Goal: Task Accomplishment & Management: Use online tool/utility

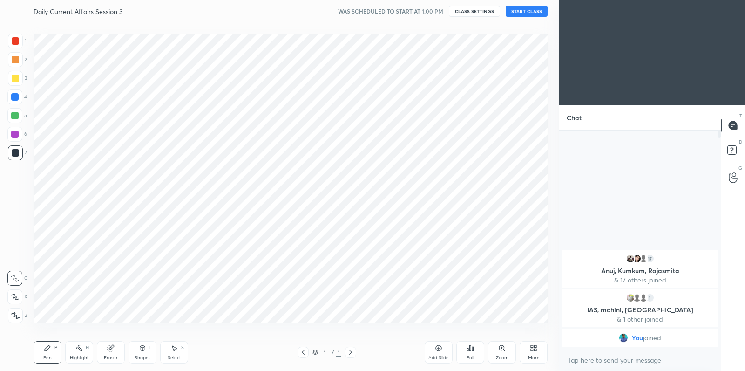
scroll to position [311, 521]
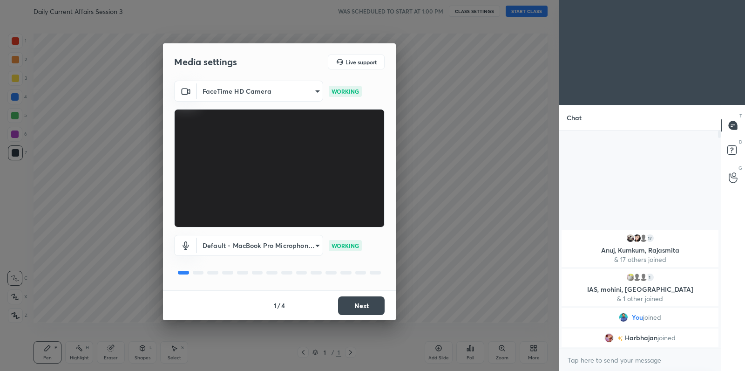
click at [365, 307] on button "Next" at bounding box center [361, 305] width 47 height 19
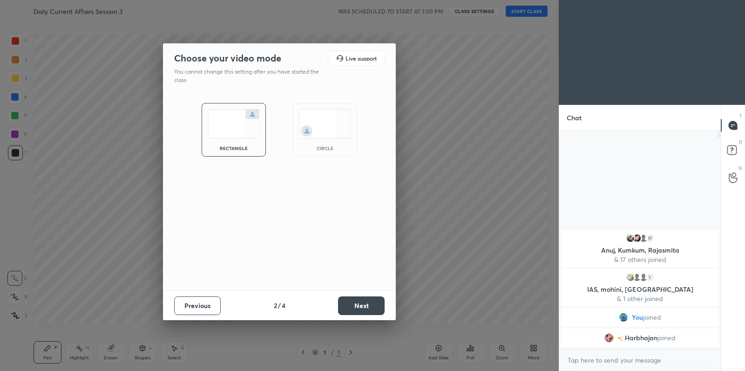
click at [365, 307] on button "Next" at bounding box center [361, 305] width 47 height 19
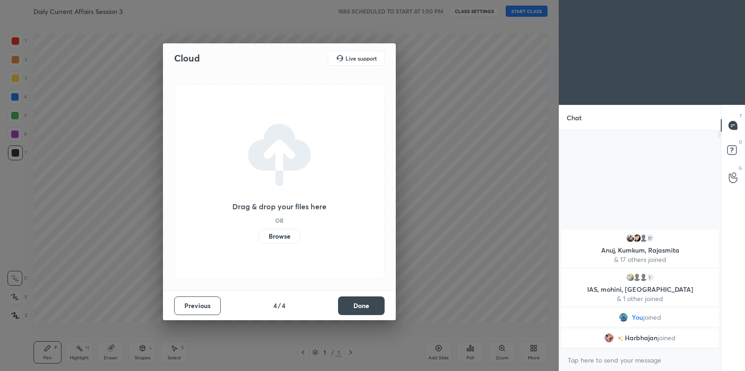
click at [280, 238] on label "Browse" at bounding box center [279, 236] width 41 height 15
click at [259, 238] on input "Browse" at bounding box center [259, 236] width 0 height 15
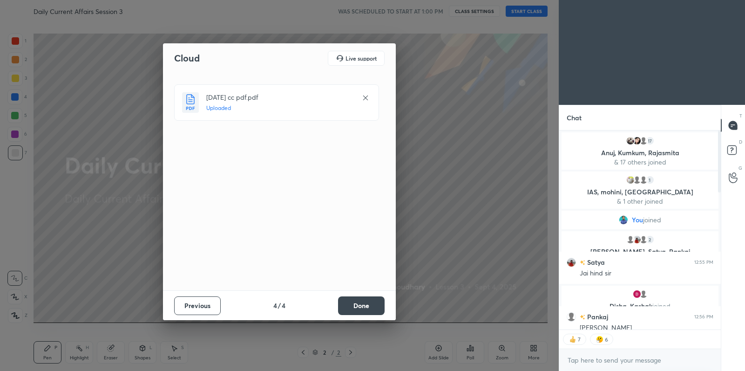
scroll to position [216, 159]
click at [366, 304] on button "Done" at bounding box center [361, 305] width 47 height 19
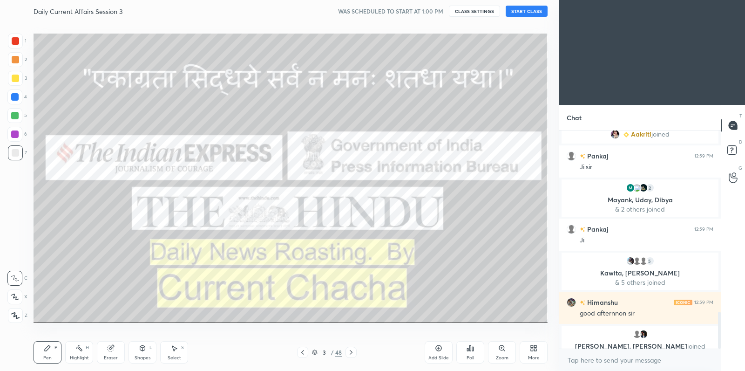
scroll to position [1068, 0]
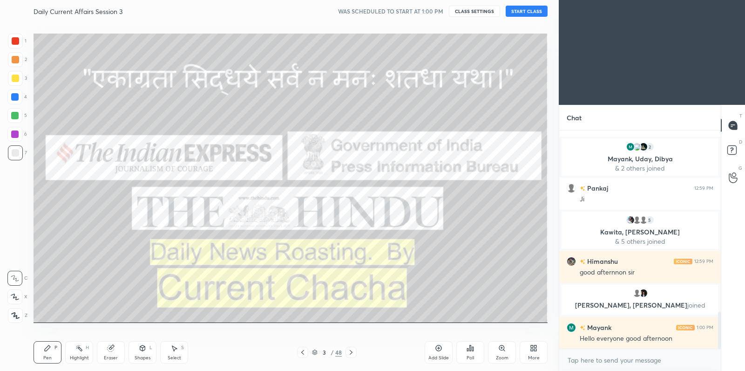
click at [535, 9] on button "START CLASS" at bounding box center [527, 11] width 42 height 11
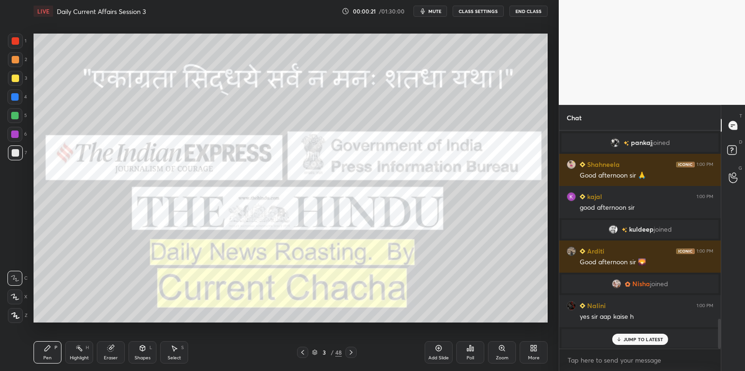
scroll to position [1391, 0]
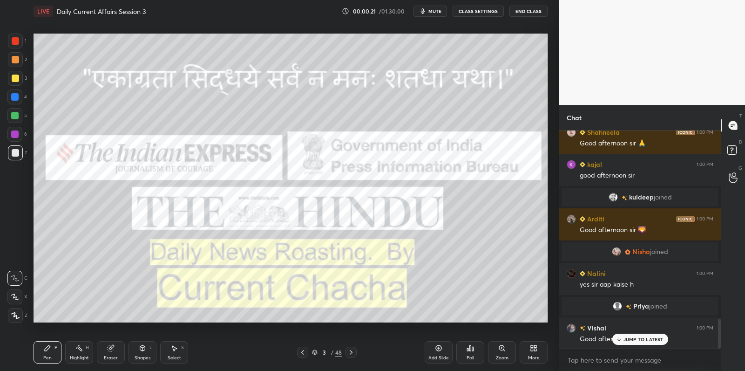
click at [19, 77] on div at bounding box center [15, 78] width 15 height 15
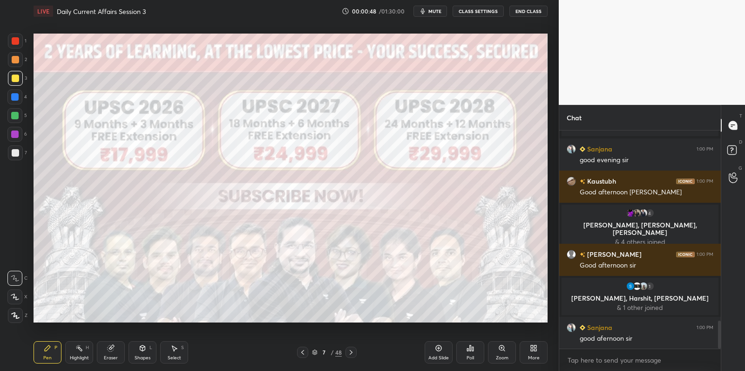
scroll to position [1503, 0]
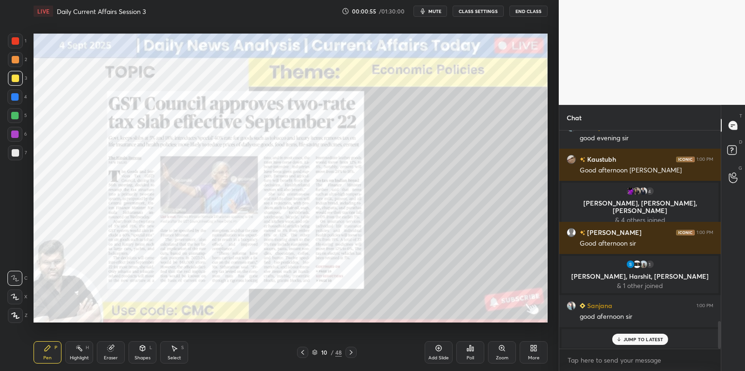
click at [635, 338] on p "JUMP TO LATEST" at bounding box center [643, 339] width 40 height 6
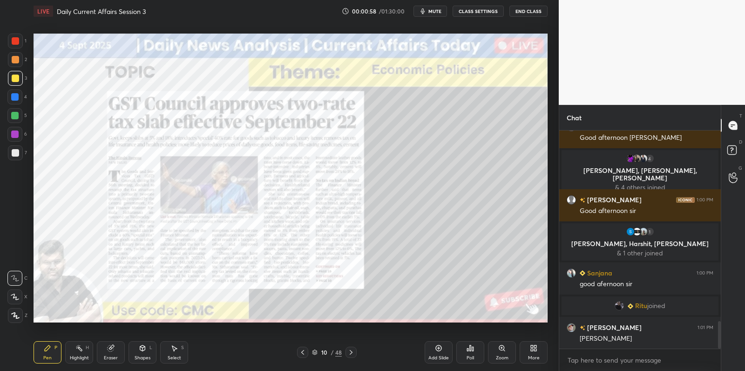
scroll to position [1539, 0]
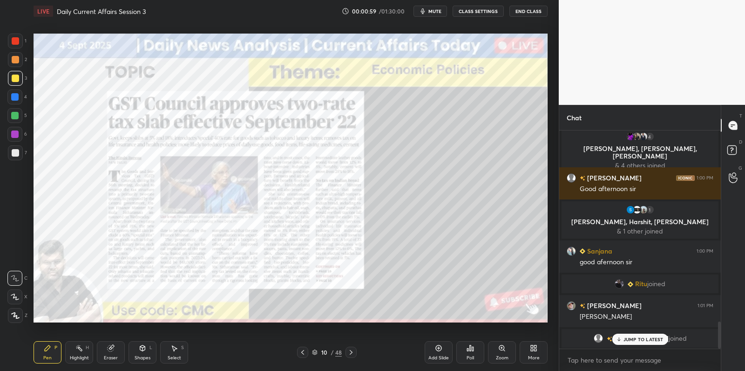
click at [14, 85] on div "3" at bounding box center [17, 80] width 19 height 19
click at [15, 84] on div at bounding box center [15, 78] width 15 height 15
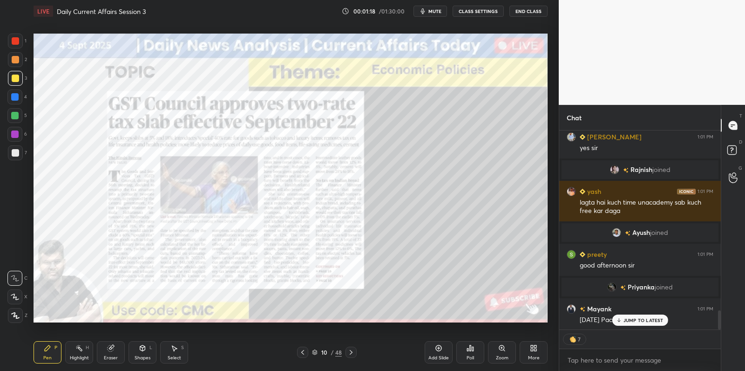
scroll to position [1903, 0]
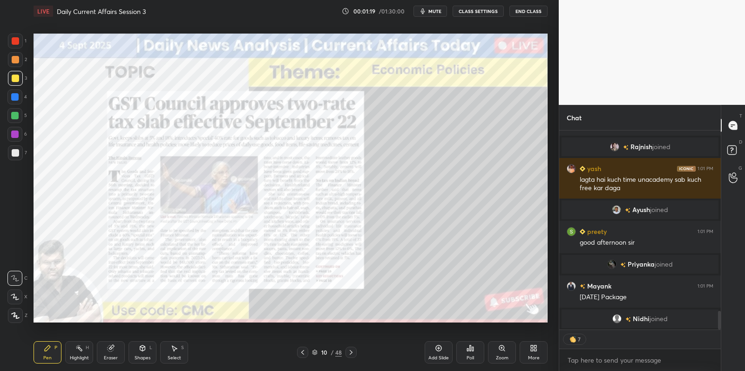
click at [436, 353] on div "Add Slide" at bounding box center [439, 352] width 28 height 22
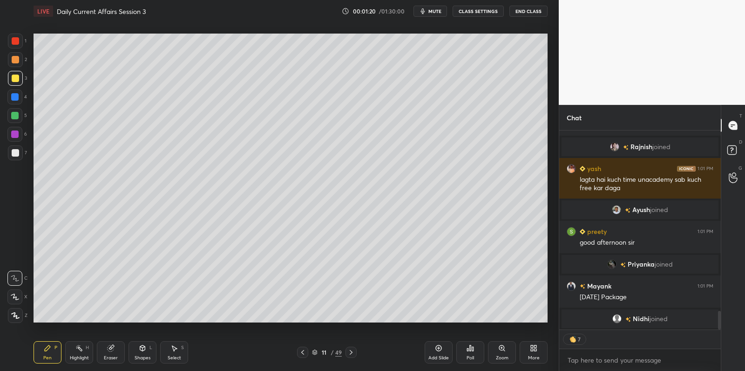
click at [14, 118] on div at bounding box center [14, 115] width 15 height 15
click at [15, 116] on div at bounding box center [14, 115] width 7 height 7
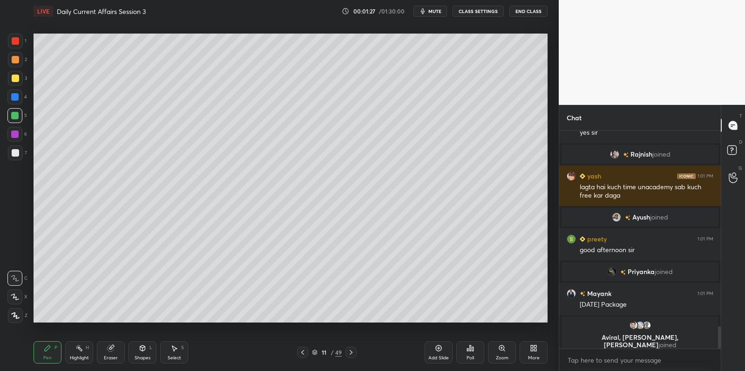
scroll to position [1902, 0]
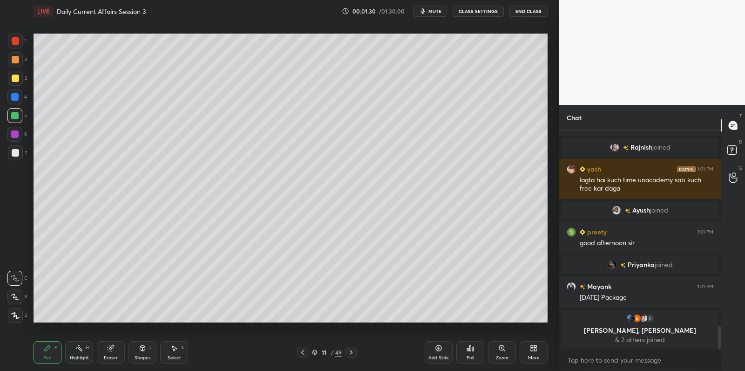
click at [16, 78] on div at bounding box center [15, 77] width 7 height 7
click at [20, 78] on div at bounding box center [15, 78] width 15 height 15
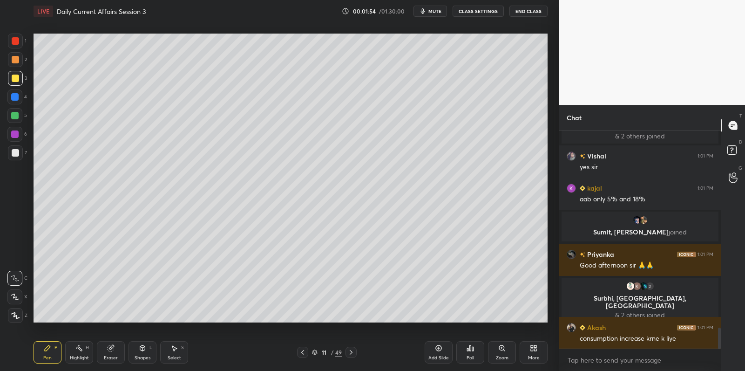
scroll to position [0, 0]
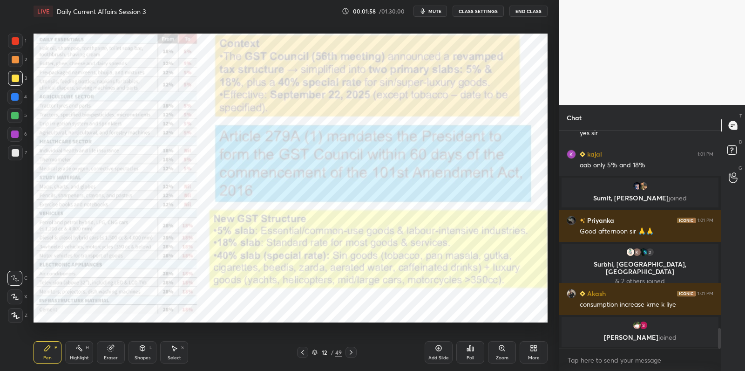
click at [16, 38] on div at bounding box center [15, 40] width 7 height 7
click at [18, 36] on div at bounding box center [15, 41] width 15 height 15
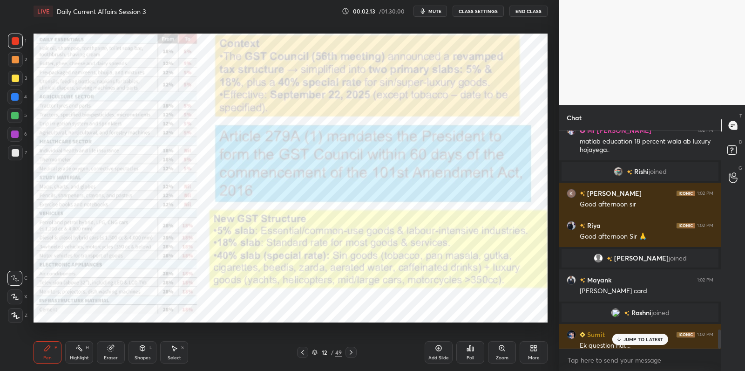
scroll to position [2305, 0]
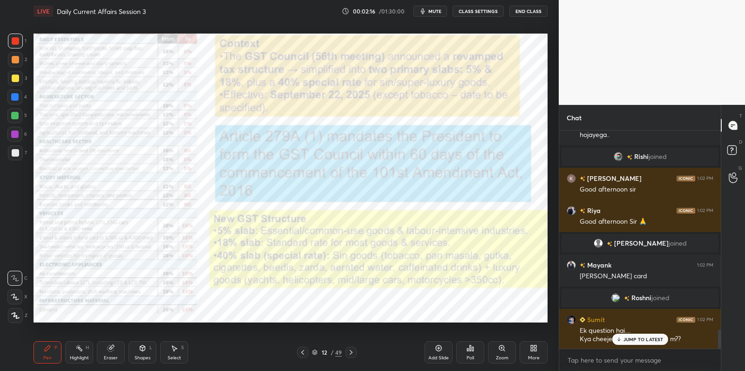
click at [16, 123] on div "5" at bounding box center [17, 117] width 20 height 19
click at [18, 131] on div at bounding box center [14, 134] width 15 height 15
click at [17, 134] on div at bounding box center [14, 133] width 7 height 7
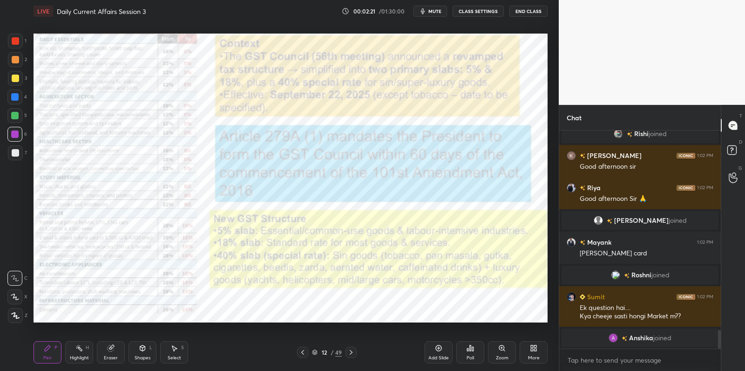
click at [648, 341] on span "Anshika" at bounding box center [641, 337] width 24 height 7
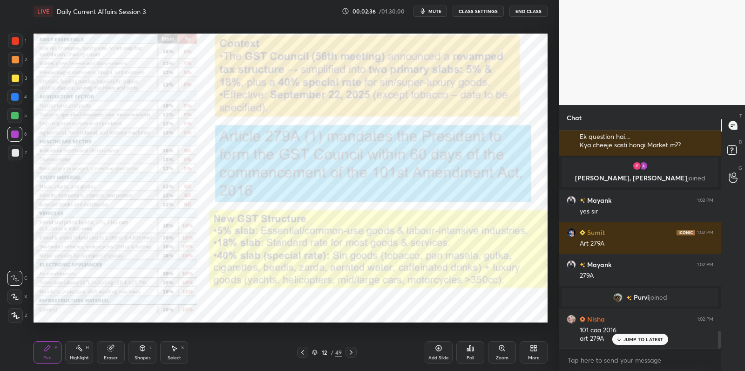
scroll to position [2447, 0]
click at [14, 135] on div at bounding box center [14, 133] width 7 height 7
click at [17, 132] on div at bounding box center [14, 133] width 7 height 7
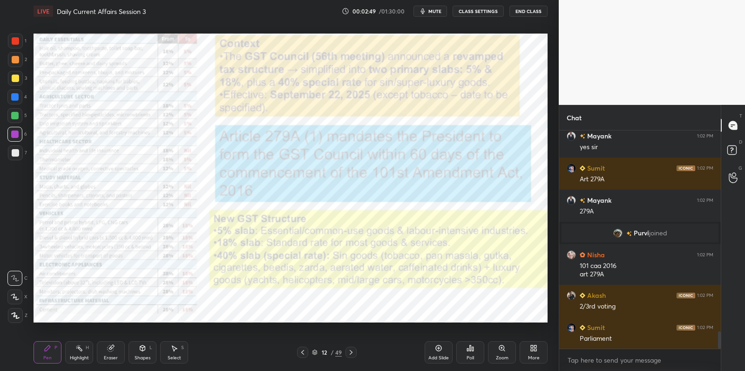
click at [439, 350] on icon at bounding box center [438, 347] width 7 height 7
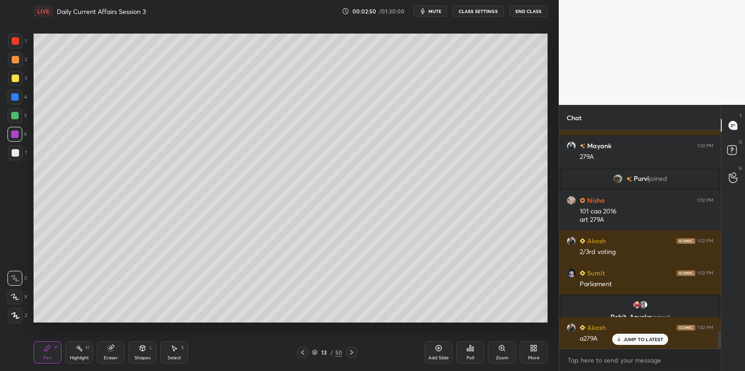
scroll to position [2520, 0]
drag, startPoint x: 20, startPoint y: 299, endPoint x: 21, endPoint y: 295, distance: 4.9
click at [19, 299] on div at bounding box center [14, 296] width 15 height 15
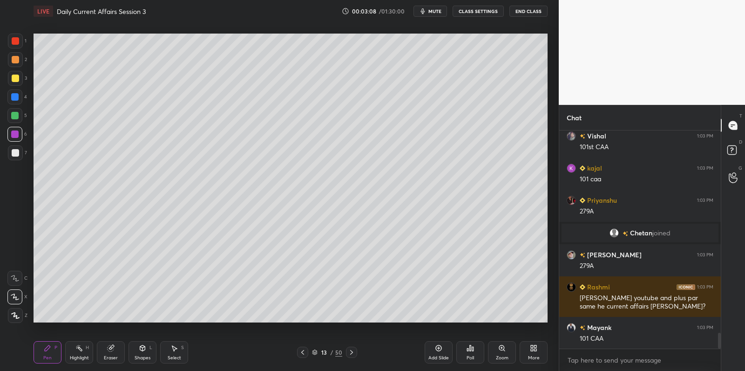
scroll to position [2836, 0]
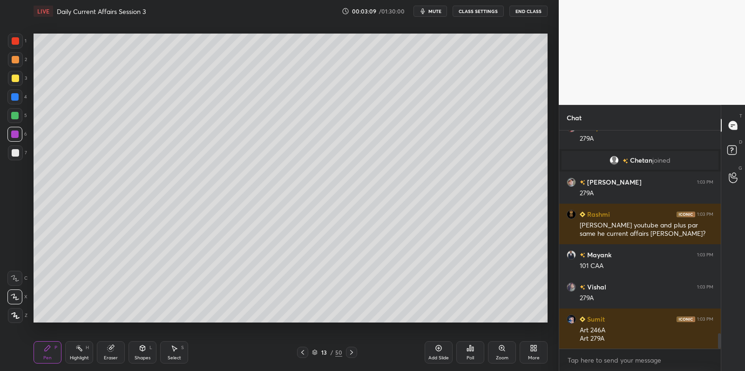
drag, startPoint x: 108, startPoint y: 352, endPoint x: 120, endPoint y: 332, distance: 22.5
click at [108, 352] on div "Eraser" at bounding box center [111, 352] width 28 height 22
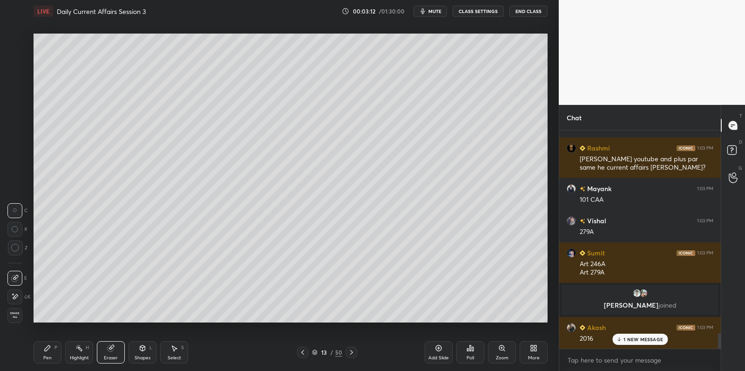
scroll to position [2864, 0]
click at [49, 353] on div "Pen P" at bounding box center [48, 352] width 28 height 22
click at [54, 345] on div "Pen P" at bounding box center [48, 352] width 28 height 22
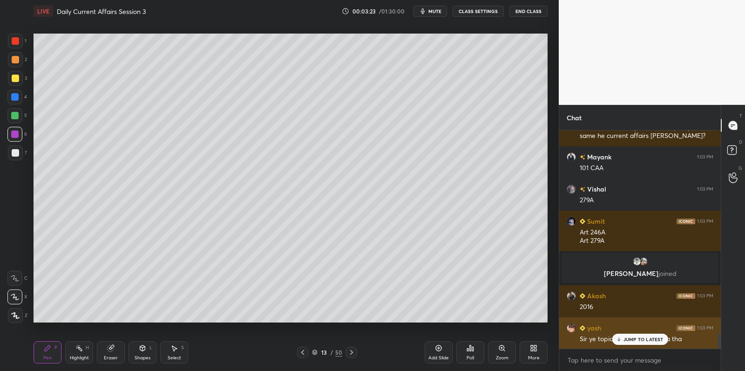
drag, startPoint x: 643, startPoint y: 340, endPoint x: 625, endPoint y: 328, distance: 21.7
click at [642, 338] on p "JUMP TO LATEST" at bounding box center [643, 339] width 40 height 6
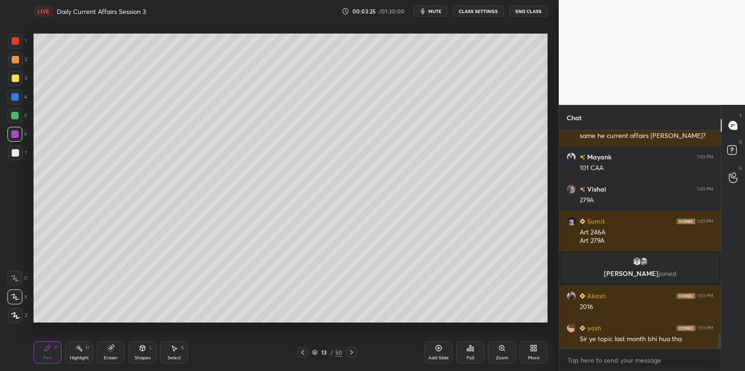
click at [15, 153] on div at bounding box center [15, 152] width 7 height 7
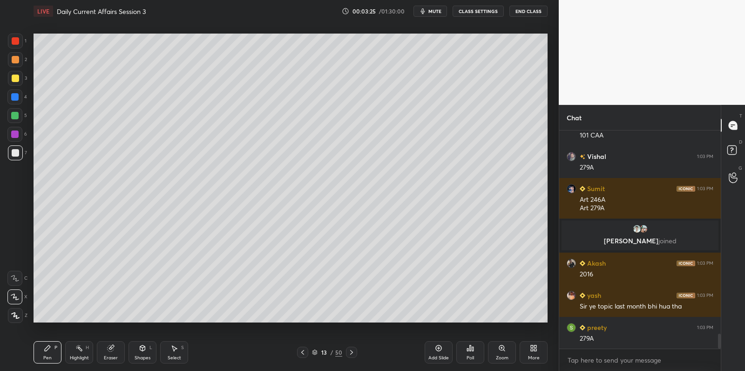
click at [15, 152] on div at bounding box center [15, 152] width 7 height 7
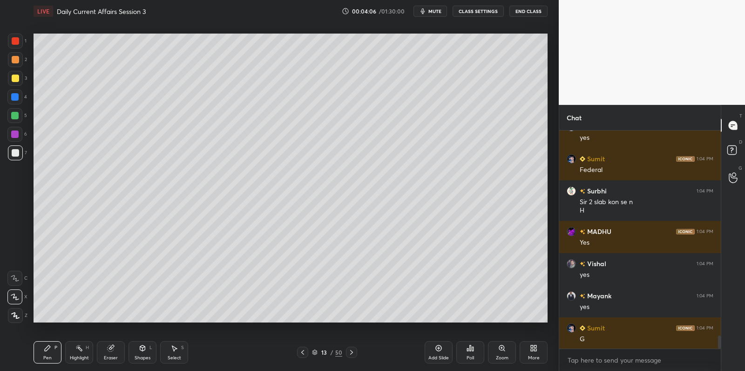
scroll to position [3492, 0]
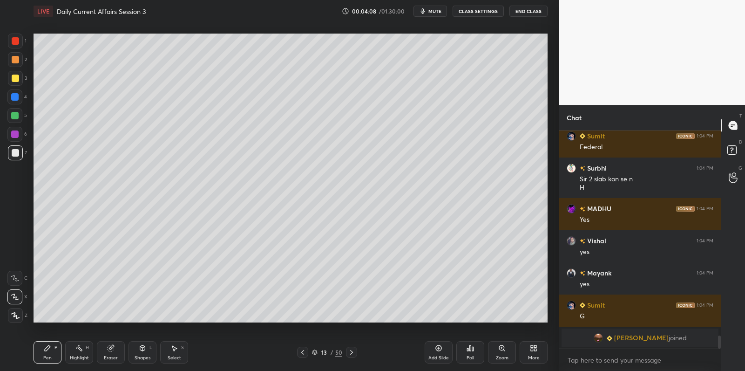
click at [14, 77] on div at bounding box center [15, 77] width 7 height 7
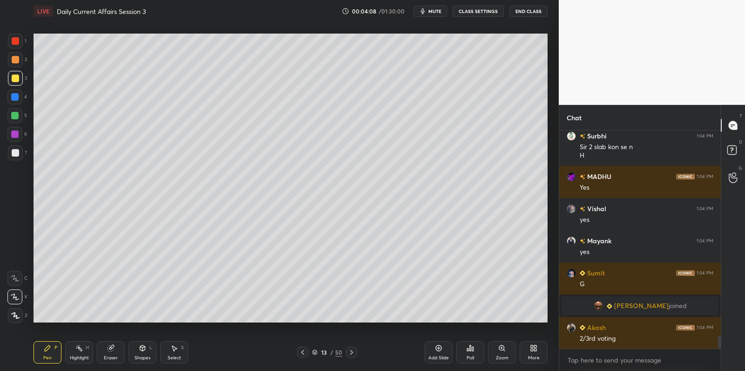
click at [14, 77] on div at bounding box center [15, 77] width 7 height 7
drag, startPoint x: 15, startPoint y: 74, endPoint x: 29, endPoint y: 68, distance: 15.0
click at [15, 74] on div at bounding box center [15, 77] width 7 height 7
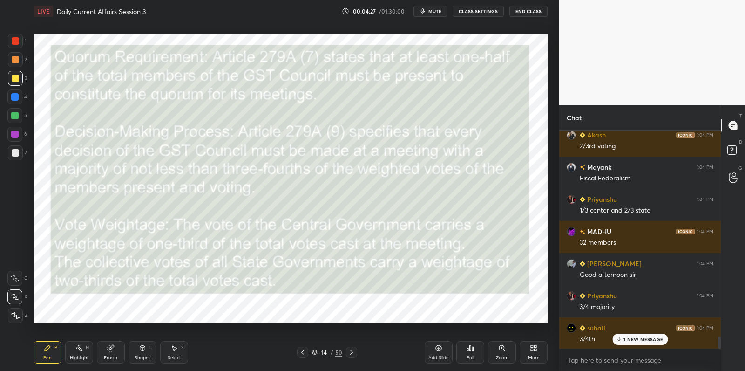
scroll to position [3748, 0]
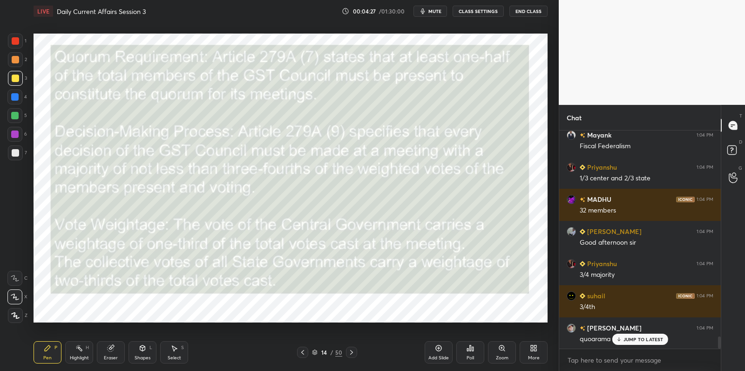
click at [14, 141] on div at bounding box center [14, 134] width 15 height 15
click at [15, 139] on div at bounding box center [14, 134] width 15 height 15
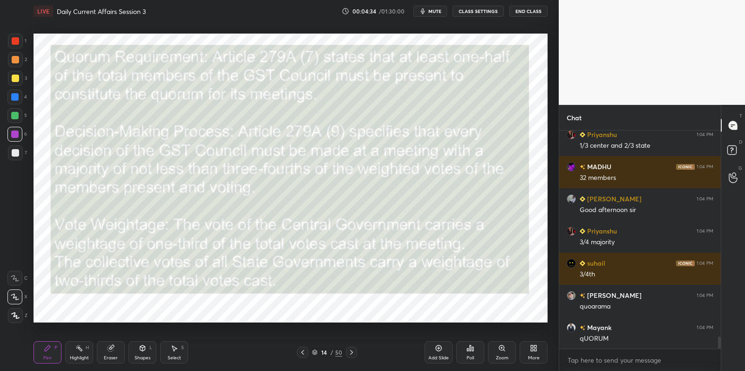
click at [13, 153] on div at bounding box center [15, 152] width 7 height 7
click at [20, 149] on div at bounding box center [15, 152] width 15 height 15
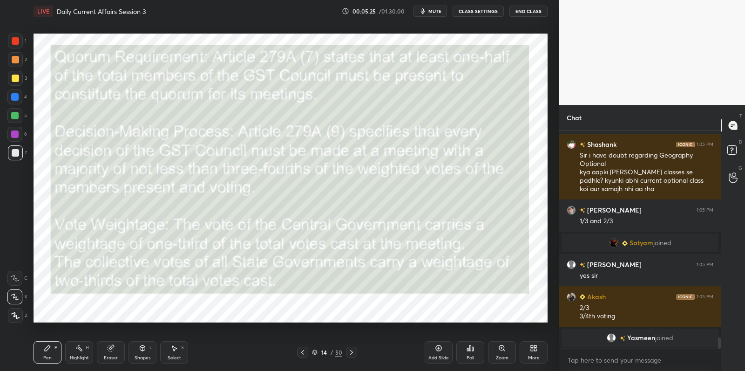
scroll to position [4030, 0]
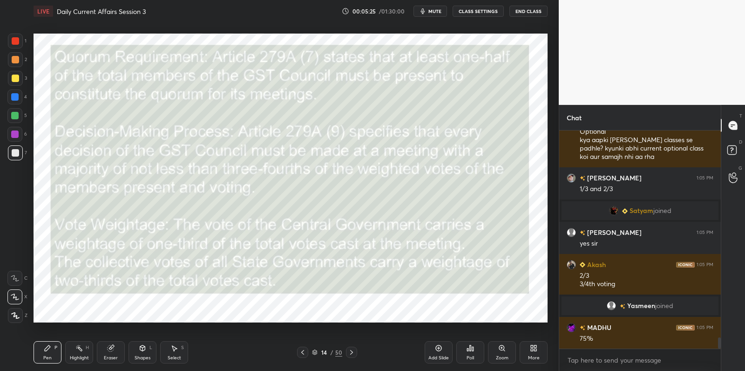
click at [437, 350] on icon at bounding box center [439, 348] width 6 height 6
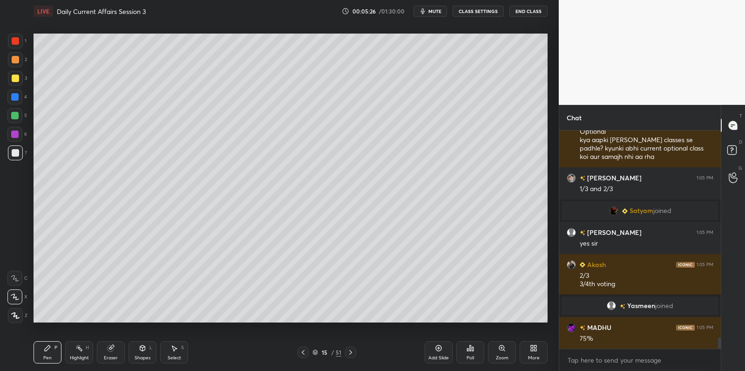
click at [16, 113] on div at bounding box center [14, 115] width 7 height 7
drag, startPoint x: 20, startPoint y: 110, endPoint x: 32, endPoint y: 104, distance: 14.0
click at [20, 111] on div at bounding box center [14, 115] width 15 height 15
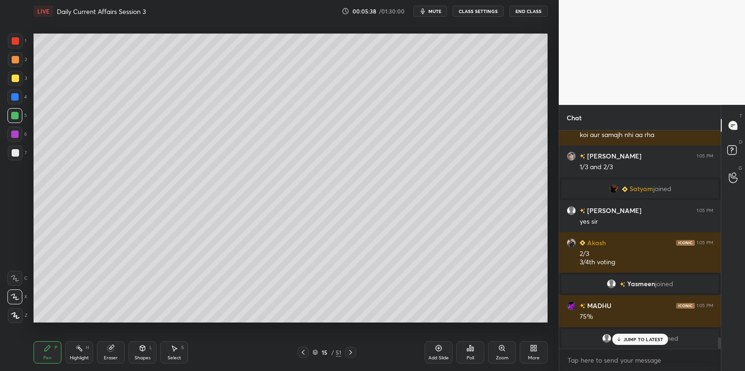
click at [17, 84] on div at bounding box center [15, 78] width 15 height 15
drag, startPoint x: 20, startPoint y: 83, endPoint x: 30, endPoint y: 85, distance: 10.4
click at [20, 83] on div at bounding box center [15, 78] width 15 height 15
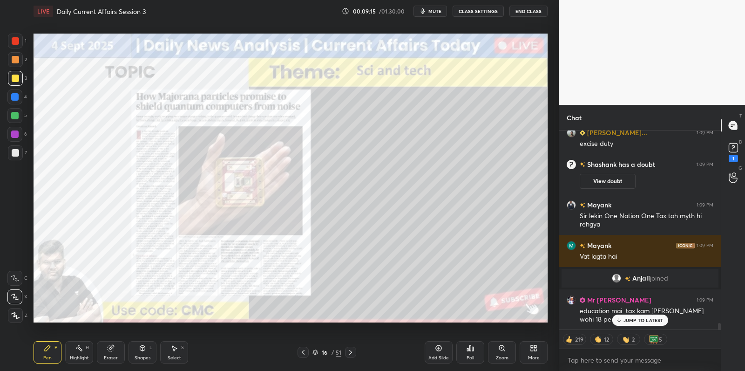
scroll to position [5839, 0]
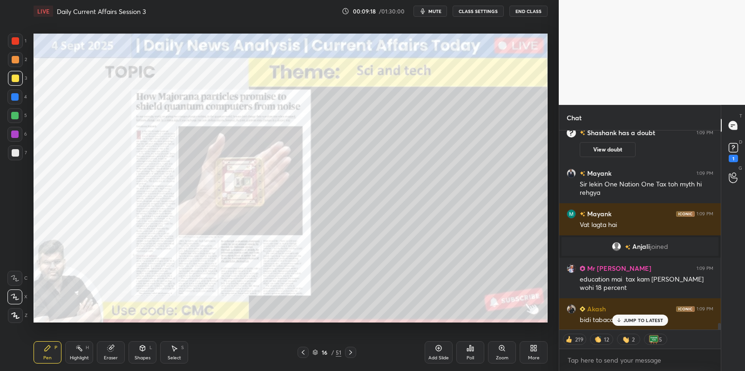
click at [15, 47] on div at bounding box center [15, 41] width 15 height 15
click at [17, 44] on div at bounding box center [15, 41] width 15 height 15
click at [18, 44] on div at bounding box center [15, 41] width 15 height 15
click at [19, 53] on div at bounding box center [15, 59] width 15 height 15
click at [18, 58] on div at bounding box center [15, 59] width 7 height 7
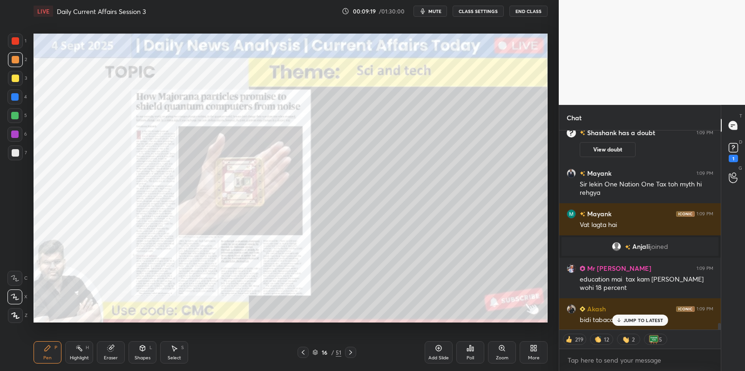
click at [16, 64] on div at bounding box center [15, 59] width 15 height 15
click at [20, 110] on div at bounding box center [14, 115] width 15 height 15
click at [19, 117] on div at bounding box center [14, 115] width 15 height 15
drag, startPoint x: 19, startPoint y: 117, endPoint x: 32, endPoint y: 108, distance: 15.8
click at [19, 117] on div at bounding box center [14, 115] width 15 height 15
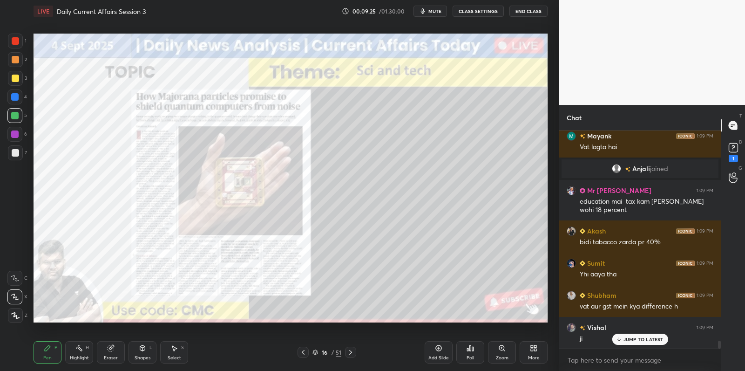
scroll to position [5948, 0]
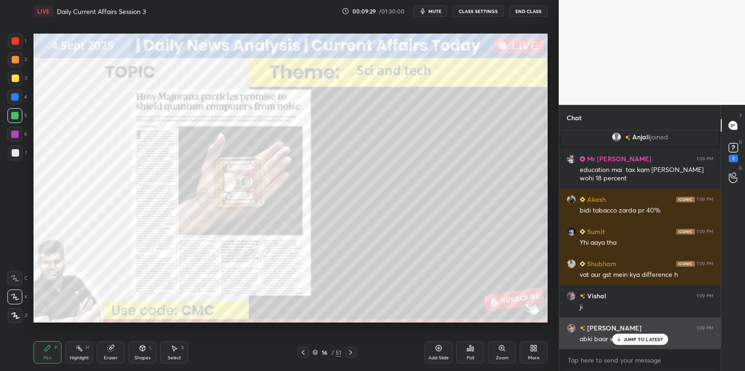
click at [644, 342] on div "JUMP TO LATEST" at bounding box center [640, 338] width 56 height 11
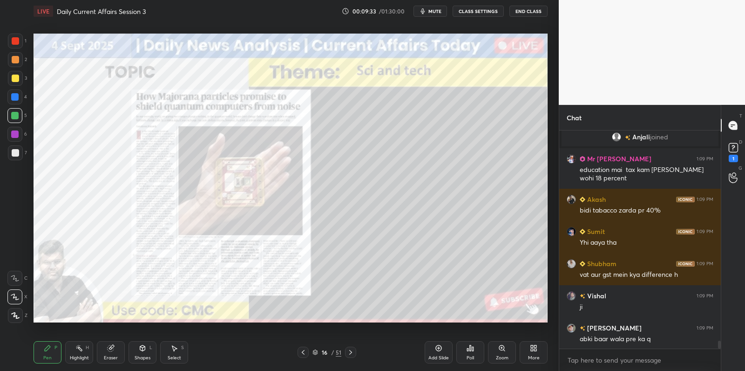
click at [436, 352] on div "Add Slide" at bounding box center [439, 352] width 28 height 22
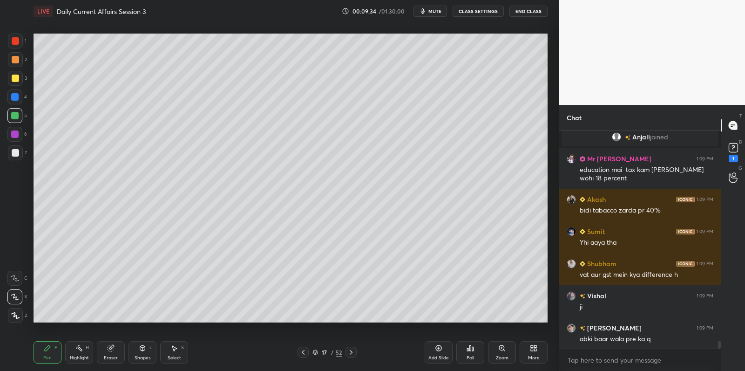
click at [20, 81] on div at bounding box center [15, 78] width 15 height 15
drag, startPoint x: 20, startPoint y: 81, endPoint x: 26, endPoint y: 84, distance: 6.9
click at [20, 81] on div at bounding box center [15, 78] width 15 height 15
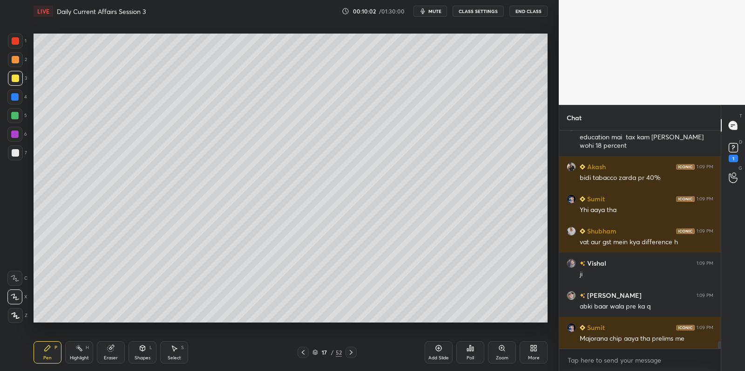
scroll to position [6013, 0]
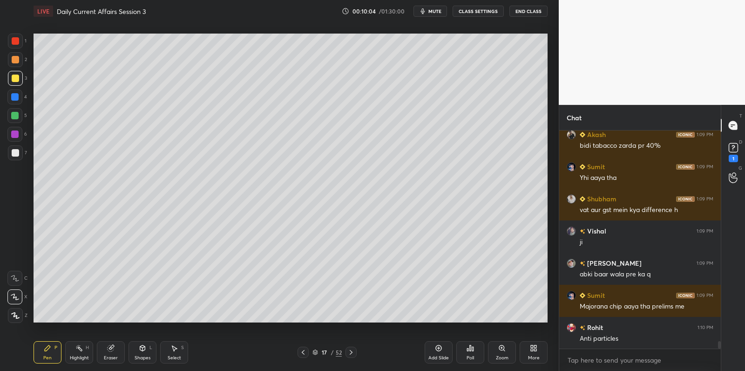
click at [17, 100] on div at bounding box center [14, 96] width 7 height 7
click at [17, 103] on div at bounding box center [14, 96] width 15 height 15
click at [19, 115] on div at bounding box center [14, 115] width 15 height 15
drag, startPoint x: 19, startPoint y: 115, endPoint x: 30, endPoint y: 112, distance: 12.1
click at [19, 115] on div at bounding box center [14, 115] width 15 height 15
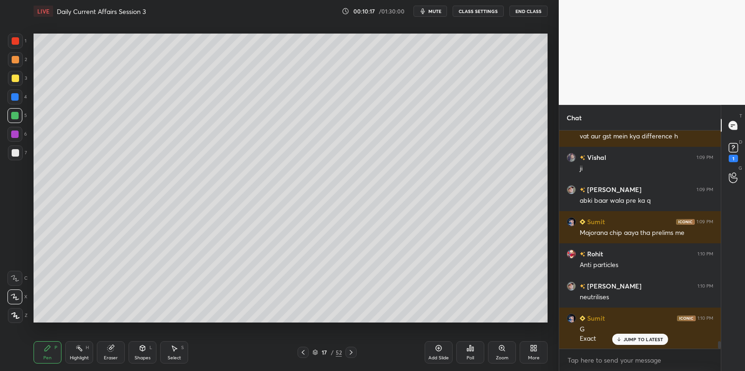
scroll to position [6118, 0]
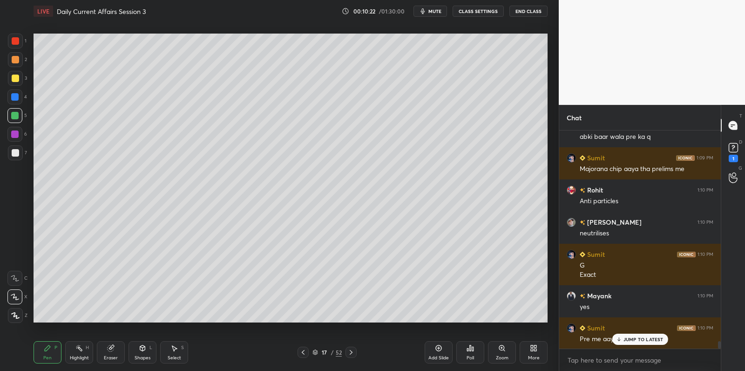
click at [27, 152] on div "1 2 3 4 5 6 7 C X Z C X Z E E Erase all H H" at bounding box center [15, 178] width 30 height 289
click at [27, 151] on div "1 2 3 4 5 6 7 C X Z C X Z E E Erase all H H" at bounding box center [15, 178] width 30 height 289
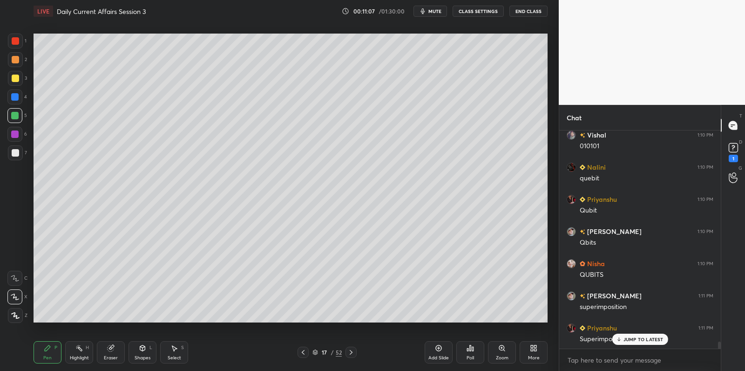
scroll to position [6576, 0]
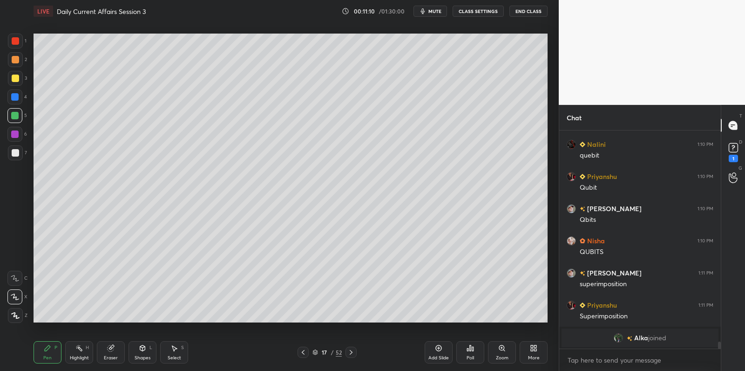
click at [20, 153] on div at bounding box center [15, 152] width 15 height 15
click at [17, 158] on div at bounding box center [15, 152] width 15 height 15
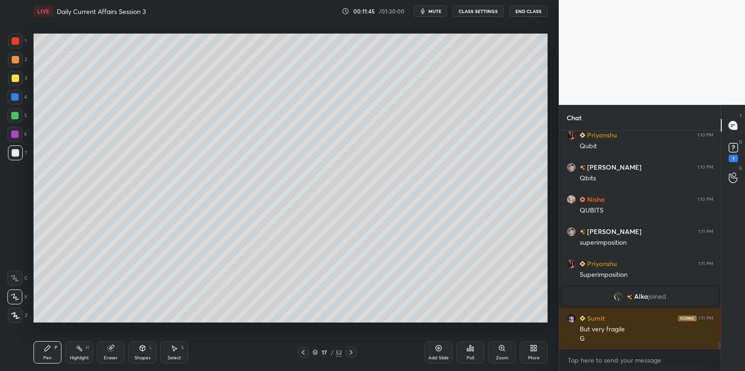
scroll to position [6640, 0]
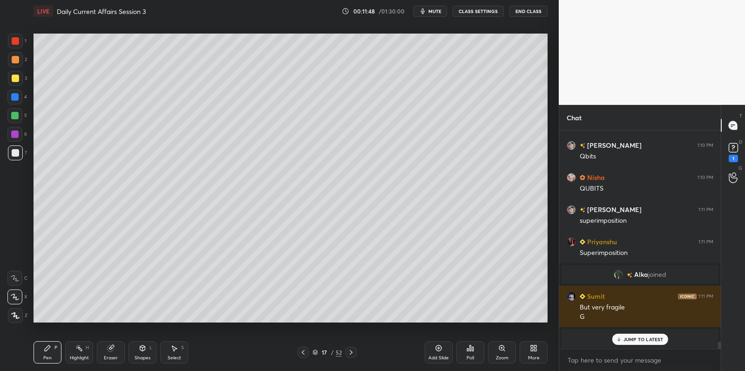
click at [439, 353] on div "Add Slide" at bounding box center [439, 352] width 28 height 22
click at [18, 76] on div at bounding box center [15, 77] width 7 height 7
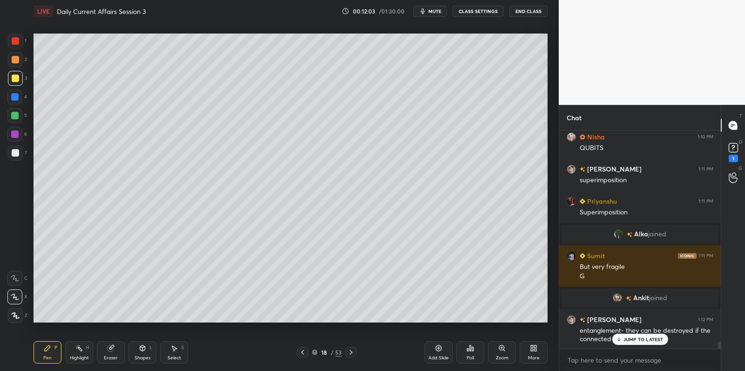
scroll to position [6511, 0]
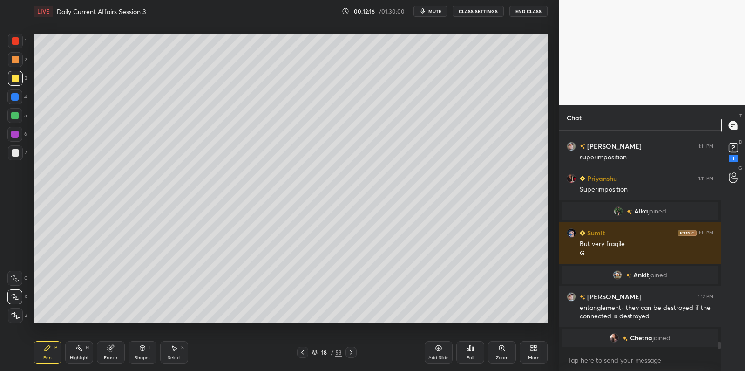
click at [22, 111] on div at bounding box center [14, 115] width 15 height 15
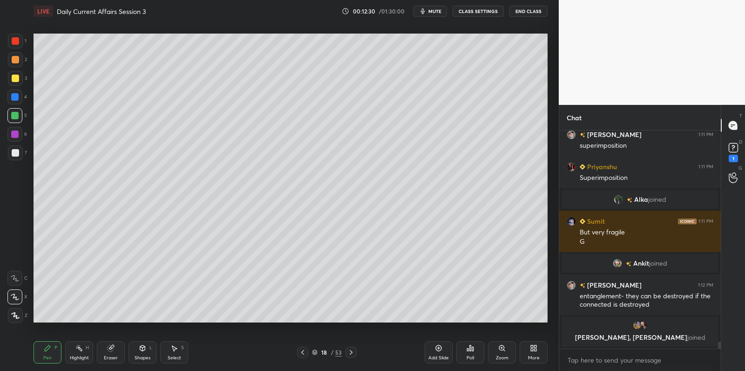
click at [20, 157] on div at bounding box center [15, 152] width 15 height 15
click at [19, 158] on div at bounding box center [15, 152] width 15 height 15
drag, startPoint x: 17, startPoint y: 66, endPoint x: 15, endPoint y: 72, distance: 6.3
click at [16, 68] on div "2" at bounding box center [17, 61] width 19 height 19
click at [15, 79] on div at bounding box center [15, 77] width 7 height 7
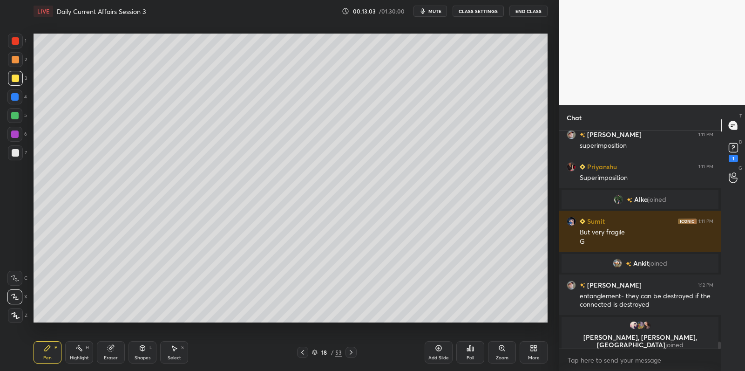
drag, startPoint x: 15, startPoint y: 78, endPoint x: 13, endPoint y: 86, distance: 8.2
click at [15, 78] on div at bounding box center [15, 77] width 7 height 7
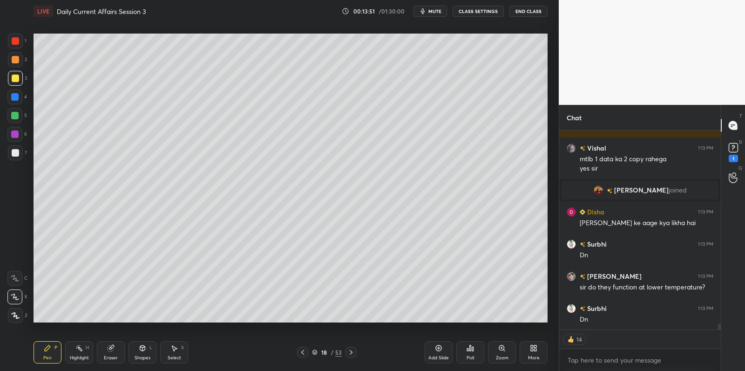
scroll to position [6744, 0]
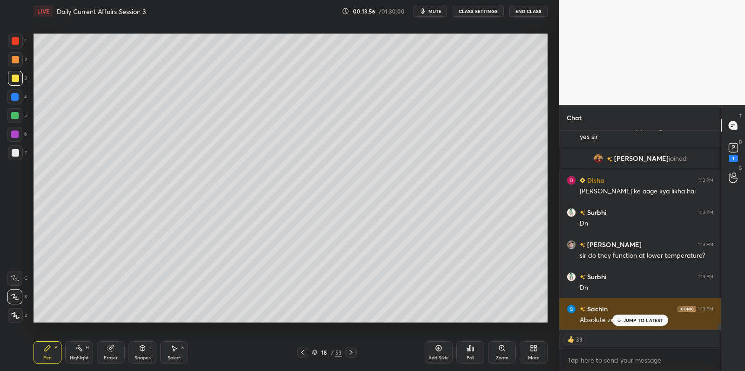
click at [627, 325] on div "Sachin 1:13 PM Absolute zero" at bounding box center [640, 314] width 162 height 32
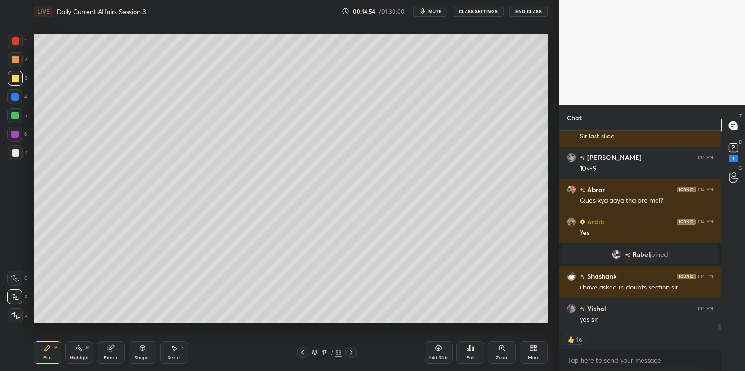
scroll to position [6913, 0]
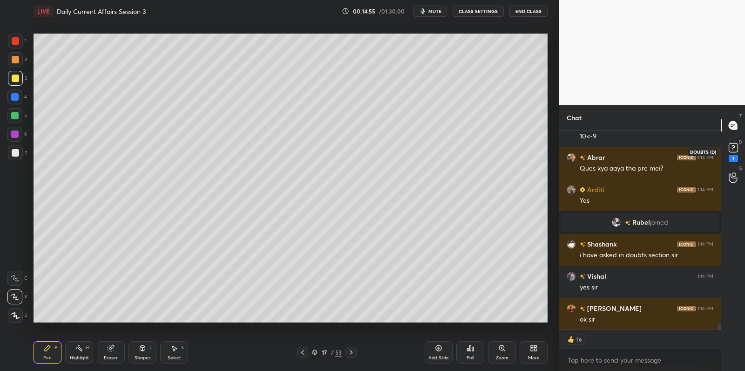
click at [731, 150] on rect at bounding box center [733, 147] width 9 height 9
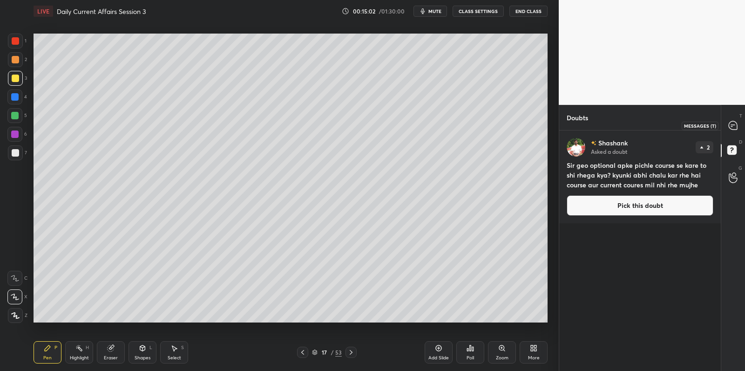
click at [733, 130] on div at bounding box center [733, 125] width 19 height 17
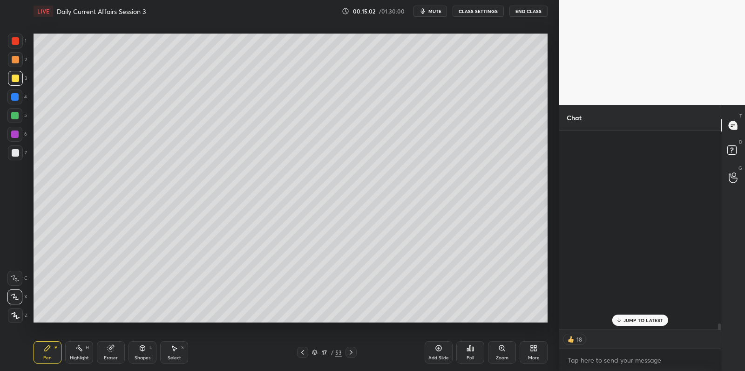
scroll to position [196, 159]
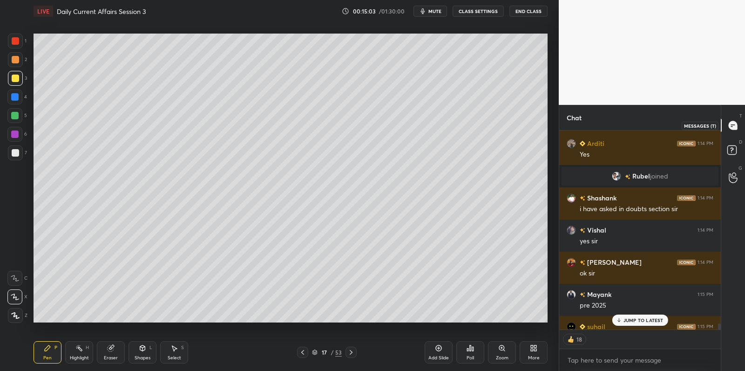
click at [732, 129] on icon at bounding box center [733, 126] width 10 height 10
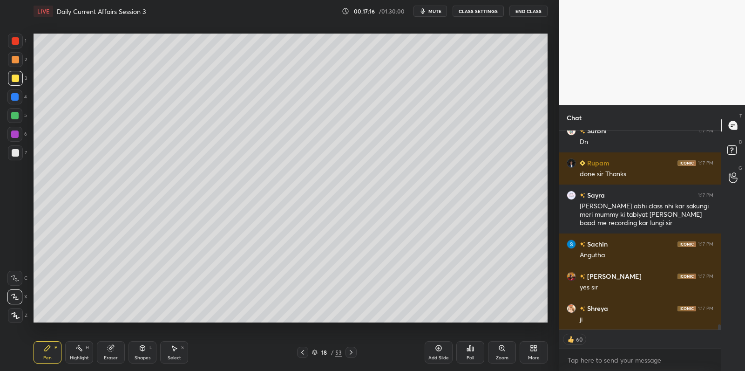
scroll to position [7874, 0]
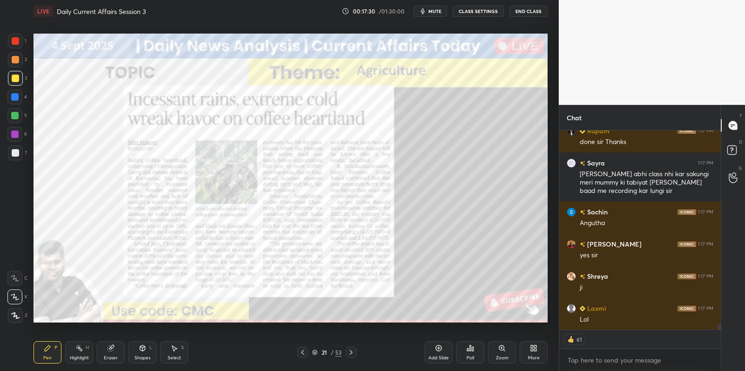
click at [19, 55] on div at bounding box center [15, 59] width 15 height 15
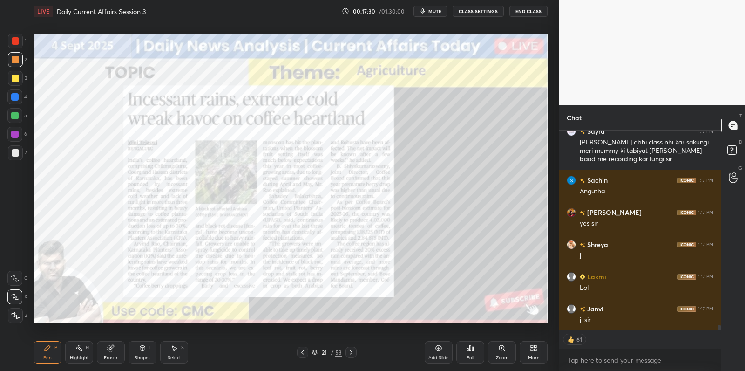
click at [19, 47] on div at bounding box center [15, 41] width 15 height 15
click at [16, 43] on div at bounding box center [15, 40] width 7 height 7
click at [17, 43] on div at bounding box center [15, 40] width 7 height 7
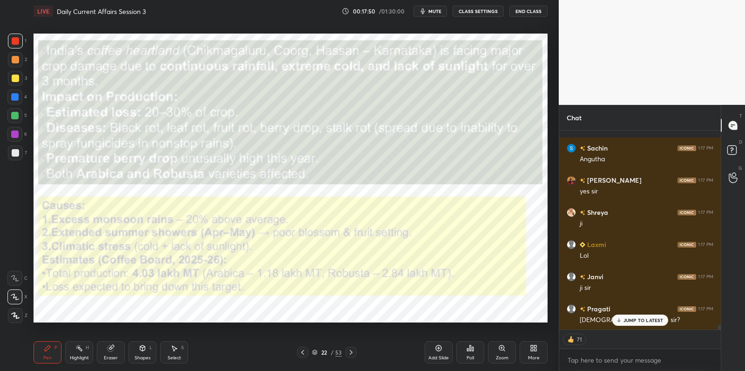
click at [15, 136] on div at bounding box center [14, 133] width 7 height 7
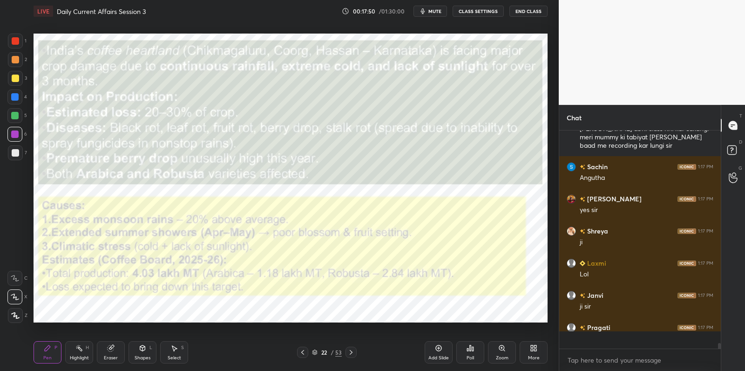
drag, startPoint x: 15, startPoint y: 136, endPoint x: 33, endPoint y: 116, distance: 26.7
click at [15, 136] on div at bounding box center [14, 133] width 7 height 7
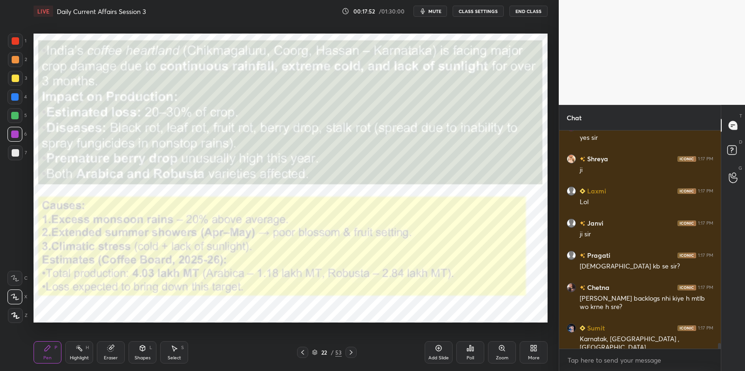
scroll to position [8024, 0]
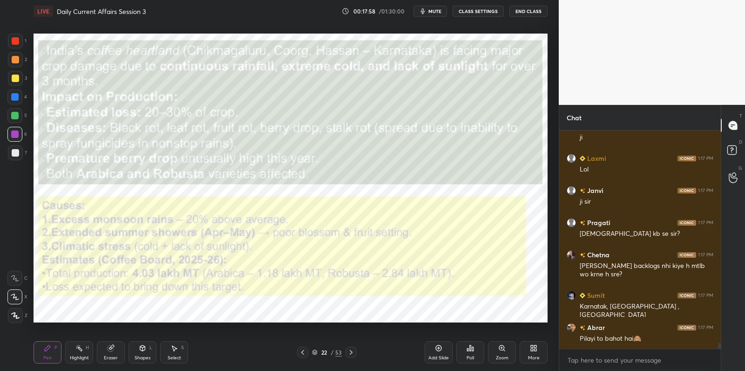
click at [14, 79] on div at bounding box center [15, 77] width 7 height 7
drag, startPoint x: 14, startPoint y: 80, endPoint x: 26, endPoint y: 80, distance: 12.1
click at [13, 80] on div at bounding box center [15, 77] width 7 height 7
click at [9, 157] on div at bounding box center [15, 152] width 15 height 15
drag, startPoint x: 8, startPoint y: 157, endPoint x: 26, endPoint y: 142, distance: 22.8
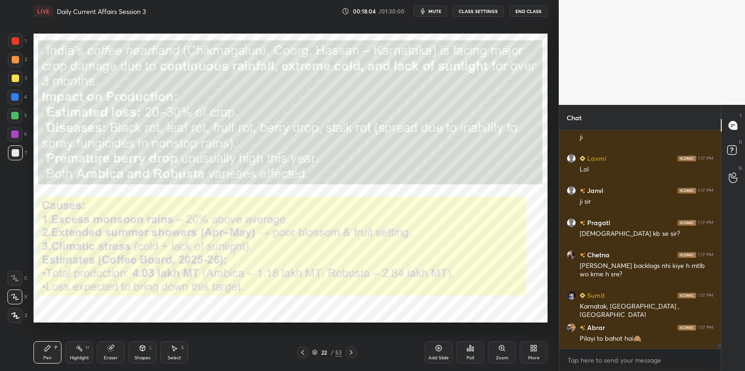
click at [12, 155] on div at bounding box center [15, 152] width 15 height 15
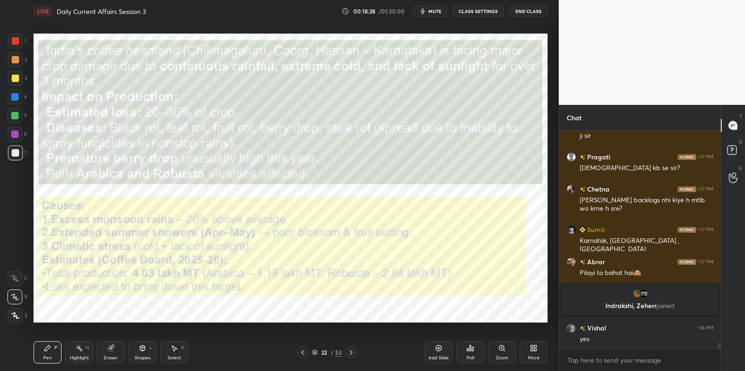
scroll to position [7647, 0]
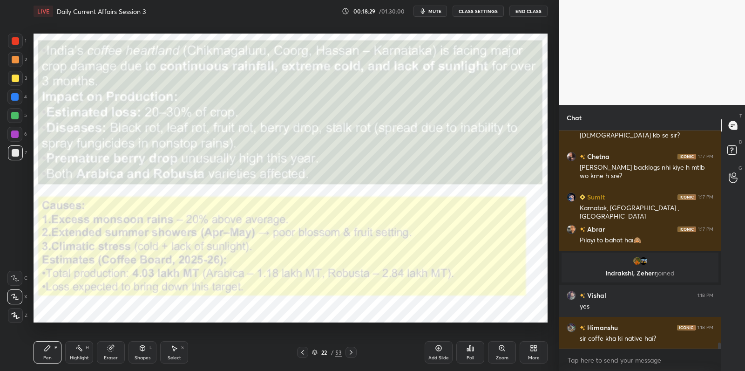
click at [17, 133] on div at bounding box center [14, 133] width 7 height 7
drag, startPoint x: 17, startPoint y: 133, endPoint x: 27, endPoint y: 136, distance: 11.2
click at [17, 133] on div at bounding box center [14, 133] width 7 height 7
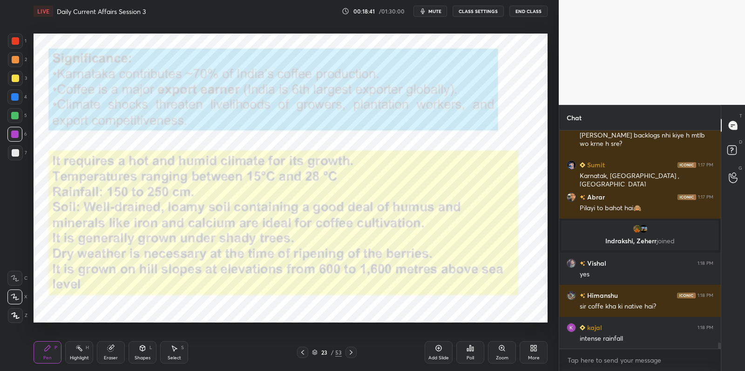
click at [16, 45] on div at bounding box center [15, 41] width 15 height 15
drag, startPoint x: 16, startPoint y: 45, endPoint x: 28, endPoint y: 52, distance: 13.6
click at [16, 45] on div at bounding box center [15, 41] width 15 height 15
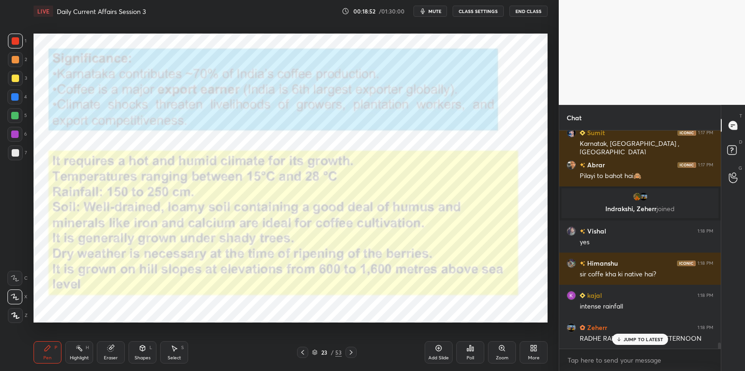
scroll to position [7743, 0]
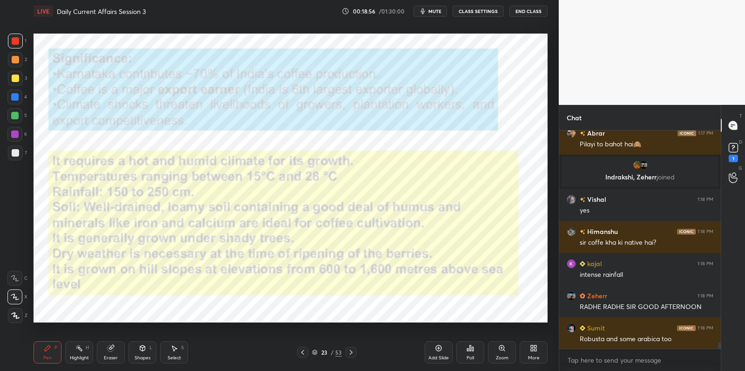
click at [16, 80] on div at bounding box center [15, 77] width 7 height 7
click at [16, 81] on div at bounding box center [15, 77] width 7 height 7
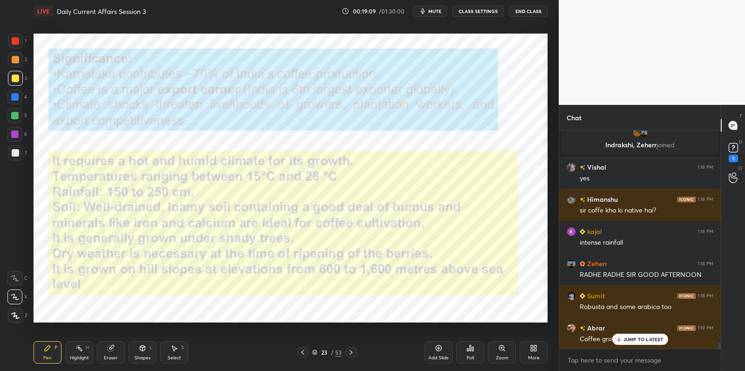
scroll to position [7798, 0]
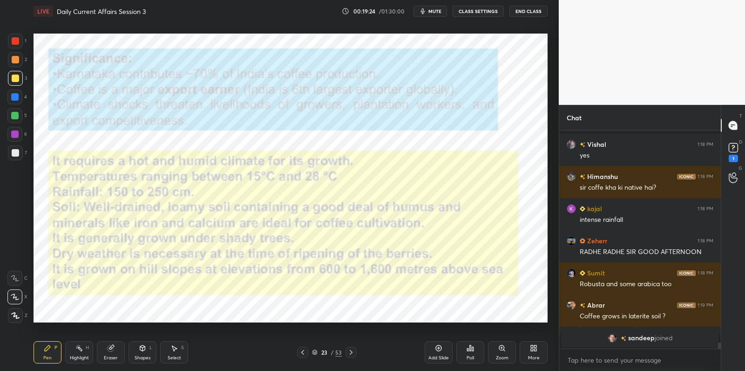
click at [16, 38] on div at bounding box center [15, 40] width 7 height 7
click at [17, 40] on div at bounding box center [15, 40] width 7 height 7
click at [8, 156] on div at bounding box center [15, 152] width 15 height 15
click at [17, 137] on div at bounding box center [14, 133] width 7 height 7
click at [19, 139] on div at bounding box center [14, 134] width 15 height 15
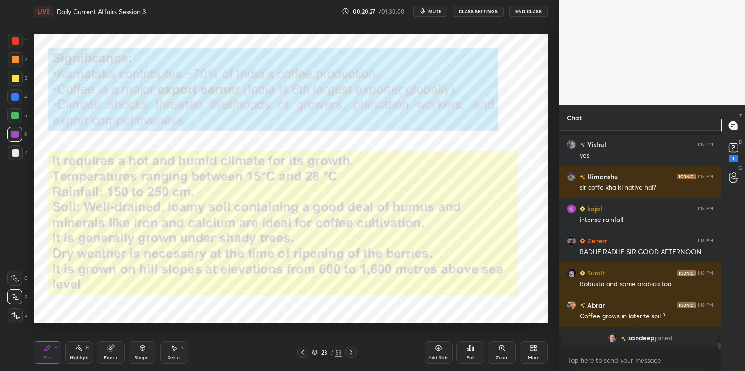
click at [444, 349] on div "Add Slide" at bounding box center [439, 352] width 28 height 22
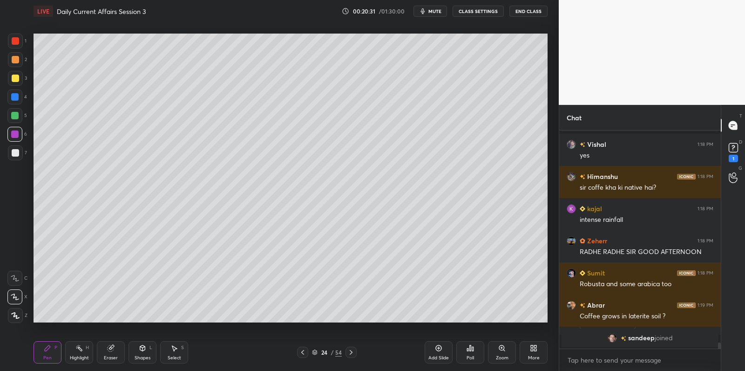
click at [17, 156] on div at bounding box center [15, 152] width 15 height 15
click at [17, 156] on div at bounding box center [15, 152] width 7 height 7
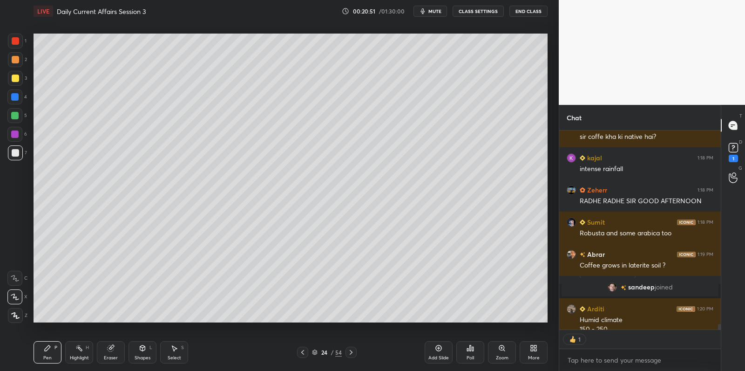
scroll to position [3, 3]
drag, startPoint x: 19, startPoint y: 136, endPoint x: 15, endPoint y: 128, distance: 9.2
click at [19, 136] on div at bounding box center [14, 134] width 15 height 15
drag, startPoint x: 15, startPoint y: 128, endPoint x: 16, endPoint y: 120, distance: 8.0
click at [15, 128] on div at bounding box center [14, 134] width 15 height 15
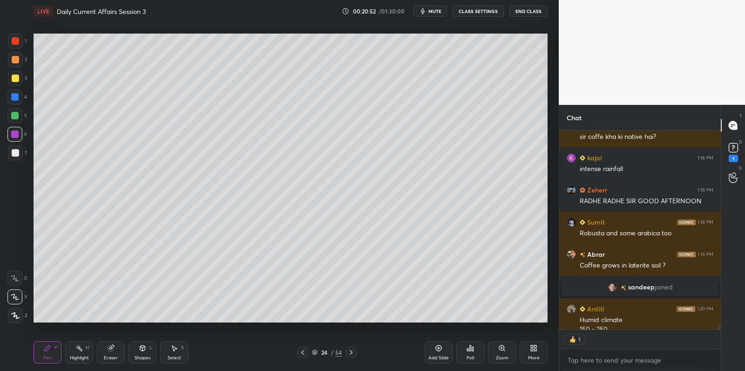
drag, startPoint x: 16, startPoint y: 119, endPoint x: 16, endPoint y: 106, distance: 13.0
click at [17, 117] on div at bounding box center [14, 115] width 7 height 7
drag, startPoint x: 16, startPoint y: 106, endPoint x: 12, endPoint y: 101, distance: 6.3
click at [15, 104] on div "4" at bounding box center [17, 98] width 20 height 19
drag, startPoint x: 12, startPoint y: 101, endPoint x: 15, endPoint y: 95, distance: 7.1
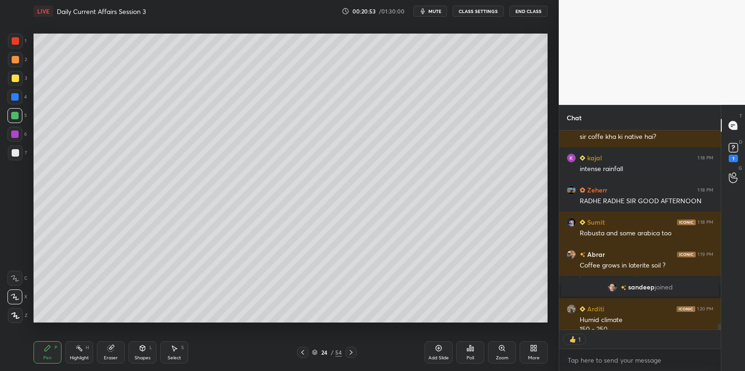
click at [13, 100] on div at bounding box center [14, 96] width 15 height 15
drag, startPoint x: 14, startPoint y: 93, endPoint x: 15, endPoint y: 82, distance: 10.7
click at [14, 87] on div "1 2 3 4 5 6 7" at bounding box center [17, 99] width 20 height 130
click at [15, 82] on div at bounding box center [15, 78] width 15 height 15
click at [20, 79] on div at bounding box center [15, 78] width 15 height 15
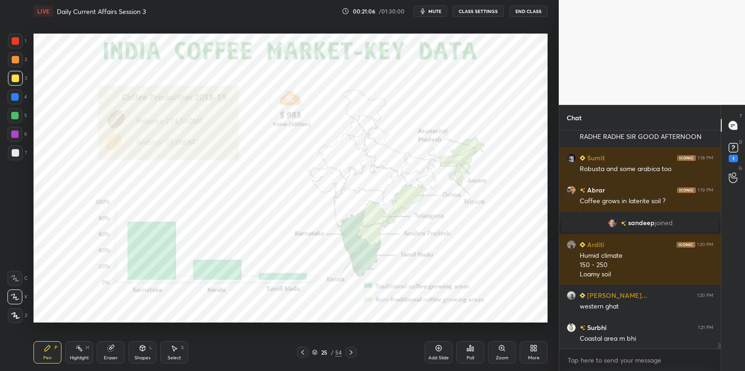
scroll to position [7945, 0]
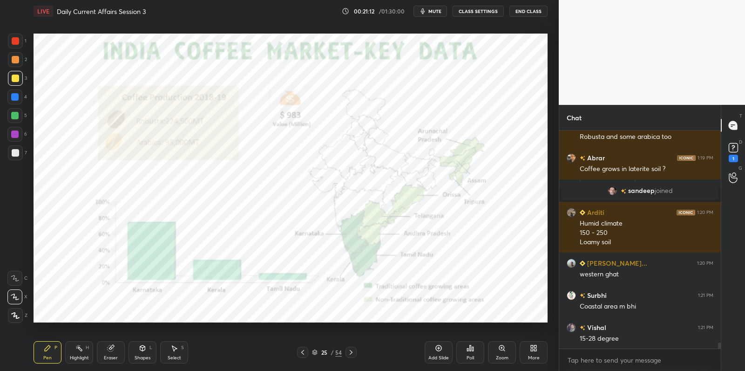
click at [14, 120] on div at bounding box center [14, 115] width 15 height 15
click at [15, 132] on div at bounding box center [14, 133] width 7 height 7
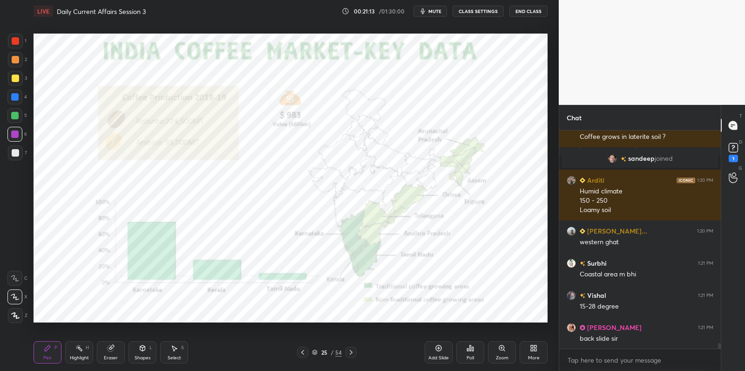
drag, startPoint x: 15, startPoint y: 131, endPoint x: 18, endPoint y: 94, distance: 37.3
click at [16, 132] on div at bounding box center [14, 133] width 7 height 7
click at [14, 49] on div "1" at bounding box center [17, 43] width 19 height 19
click at [18, 49] on div "1" at bounding box center [17, 43] width 19 height 19
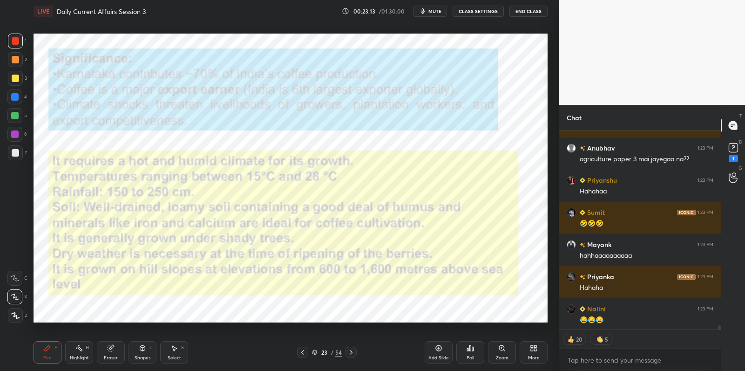
scroll to position [9318, 0]
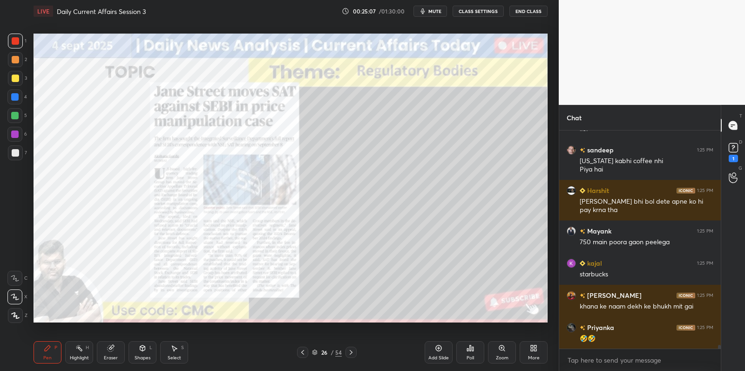
click at [12, 80] on div at bounding box center [15, 77] width 7 height 7
drag, startPoint x: 12, startPoint y: 80, endPoint x: 17, endPoint y: 78, distance: 5.3
click at [12, 80] on div at bounding box center [15, 77] width 7 height 7
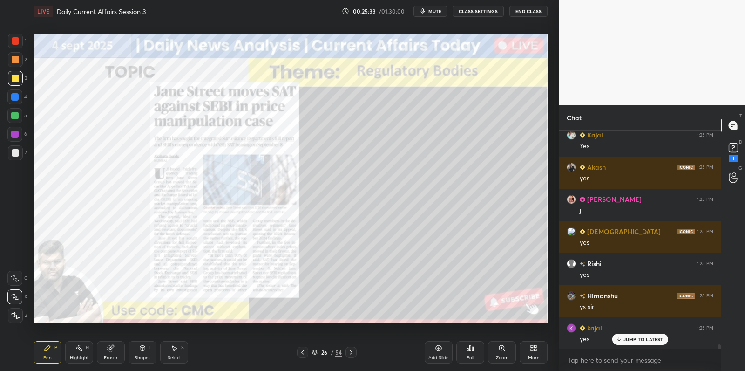
drag, startPoint x: 436, startPoint y: 351, endPoint x: 432, endPoint y: 347, distance: 5.9
click at [435, 351] on icon at bounding box center [438, 347] width 7 height 7
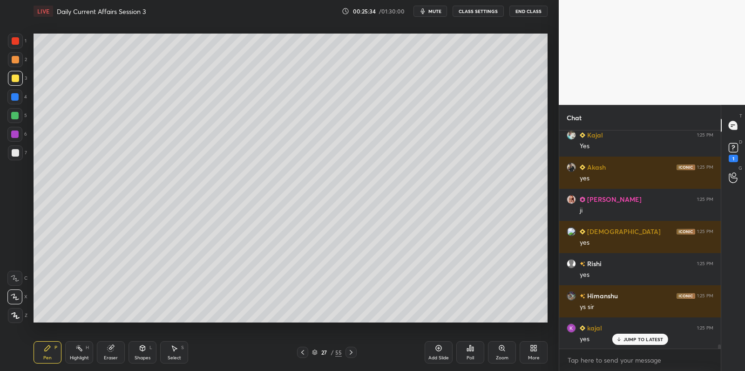
click at [13, 81] on div at bounding box center [15, 77] width 7 height 7
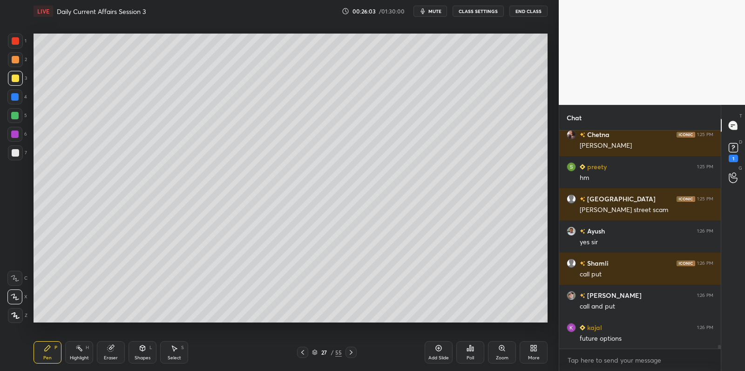
scroll to position [12233, 0]
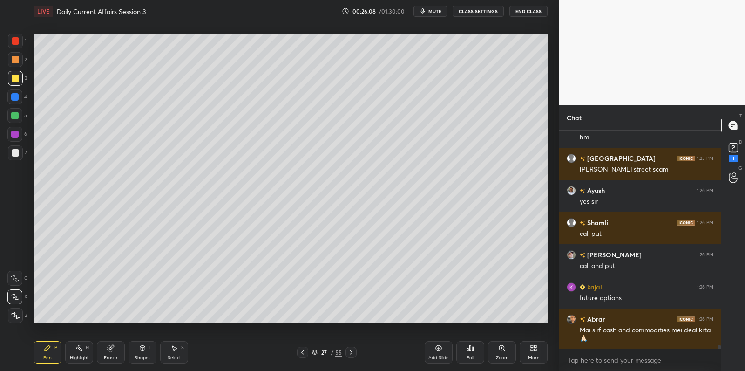
click at [0, 161] on div "1 2 3 4 5 6 7 C X Z C X Z E E Erase all H H" at bounding box center [15, 178] width 30 height 289
click at [3, 158] on div "1 2 3 4 5 6 7 C X Z C X Z E E Erase all H H" at bounding box center [15, 178] width 30 height 289
click at [9, 158] on div at bounding box center [15, 152] width 15 height 15
click at [14, 159] on div at bounding box center [15, 152] width 15 height 15
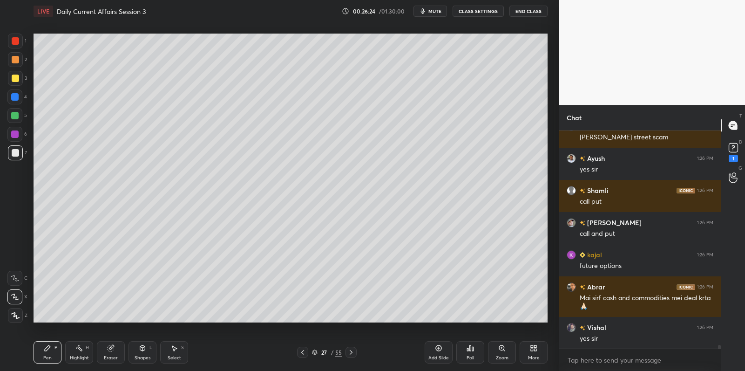
drag, startPoint x: 20, startPoint y: 95, endPoint x: 18, endPoint y: 82, distance: 12.2
click at [19, 95] on div at bounding box center [14, 96] width 15 height 15
click at [18, 81] on div at bounding box center [15, 78] width 15 height 15
click at [20, 81] on div at bounding box center [15, 78] width 15 height 15
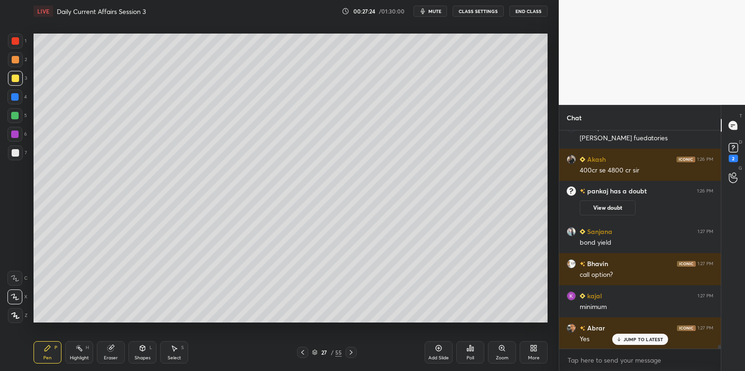
scroll to position [12291, 0]
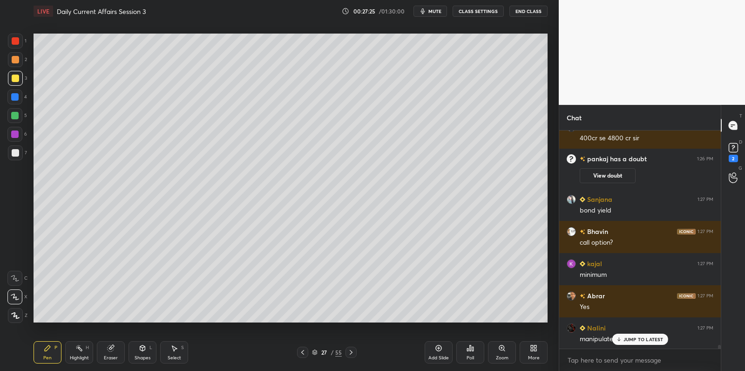
click at [19, 146] on div at bounding box center [15, 152] width 15 height 15
click at [20, 148] on div at bounding box center [15, 152] width 15 height 15
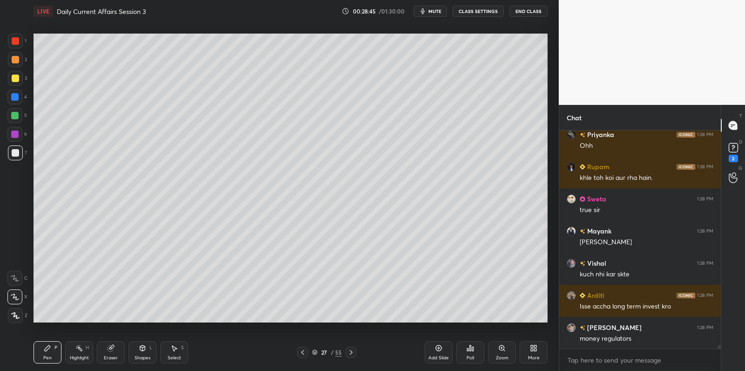
scroll to position [13117, 0]
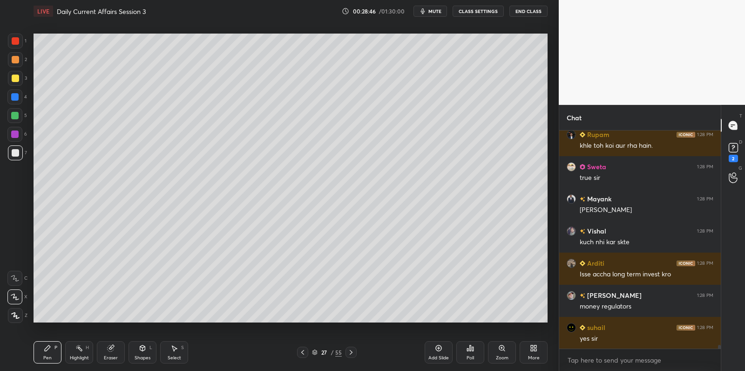
click at [13, 80] on div at bounding box center [15, 78] width 15 height 15
click at [16, 80] on div at bounding box center [15, 77] width 7 height 7
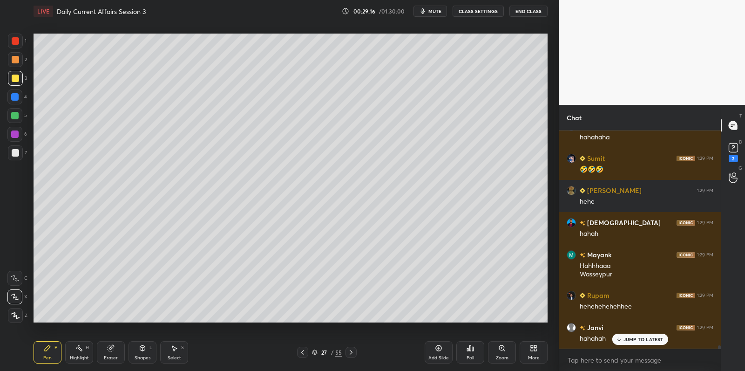
scroll to position [13606, 0]
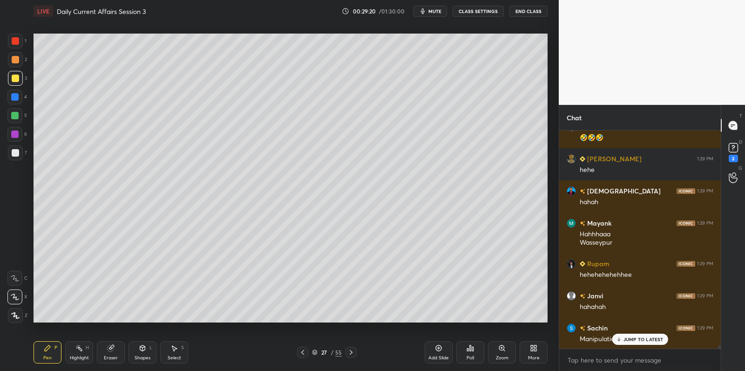
drag, startPoint x: 442, startPoint y: 354, endPoint x: 436, endPoint y: 340, distance: 14.8
click at [441, 351] on div "Add Slide" at bounding box center [439, 352] width 28 height 22
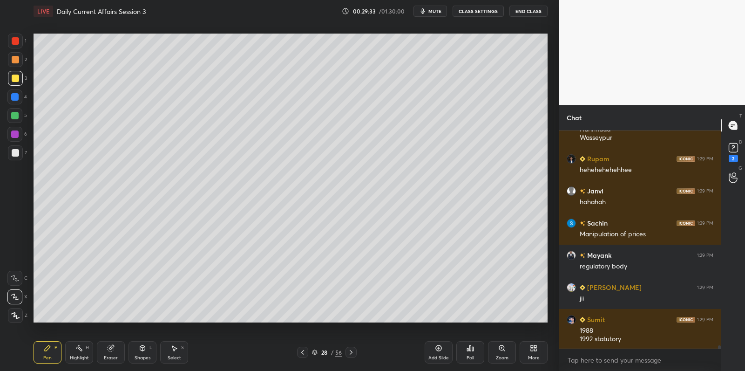
scroll to position [13752, 0]
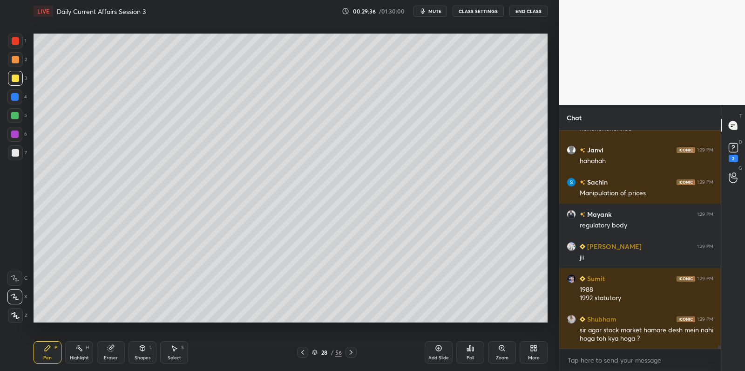
drag, startPoint x: 20, startPoint y: 95, endPoint x: 13, endPoint y: 112, distance: 19.0
click at [19, 98] on div at bounding box center [14, 96] width 15 height 15
click at [15, 120] on div at bounding box center [14, 115] width 15 height 15
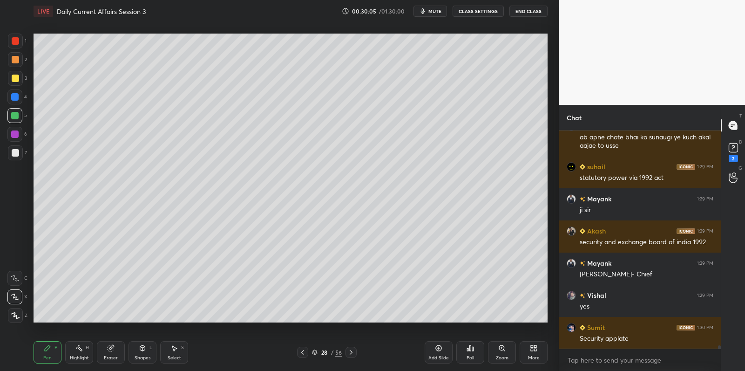
scroll to position [14049, 0]
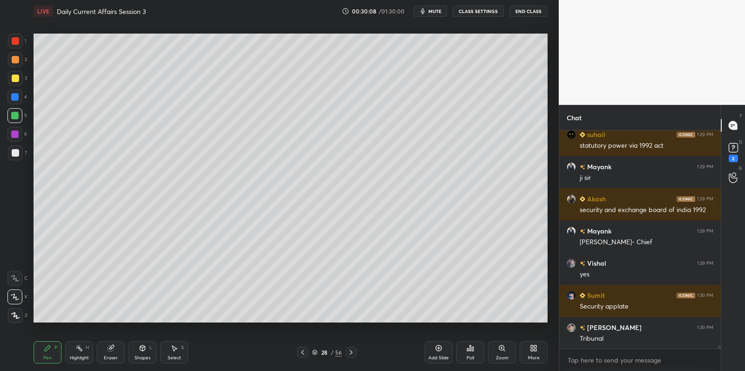
click at [23, 156] on div "7" at bounding box center [17, 152] width 19 height 15
drag, startPoint x: 23, startPoint y: 156, endPoint x: 29, endPoint y: 155, distance: 6.2
click at [23, 156] on div "7" at bounding box center [17, 152] width 19 height 15
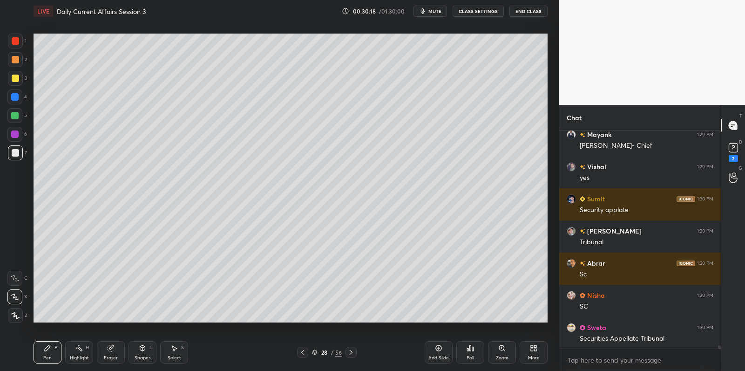
scroll to position [13699, 0]
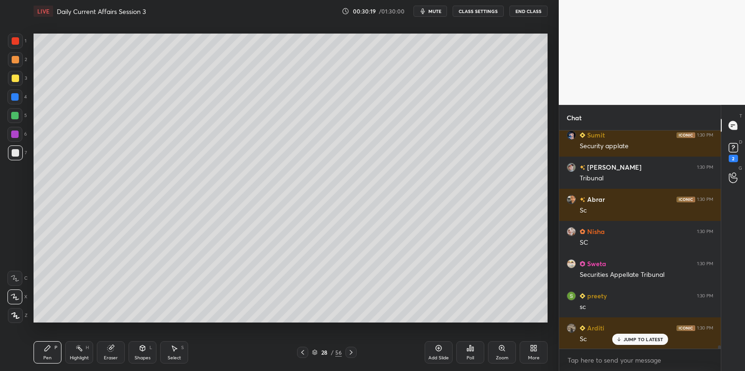
click at [17, 120] on div at bounding box center [14, 115] width 15 height 15
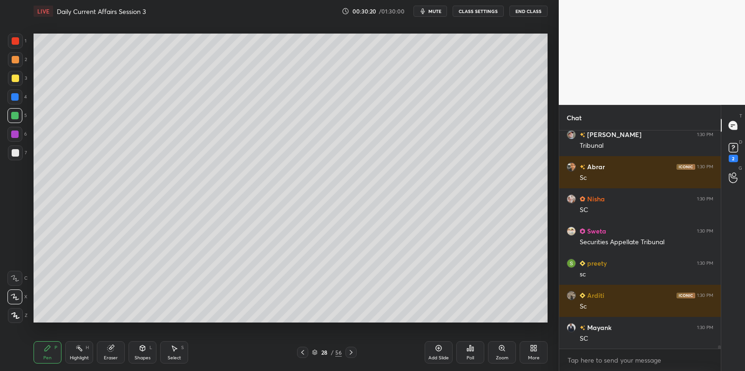
scroll to position [13764, 0]
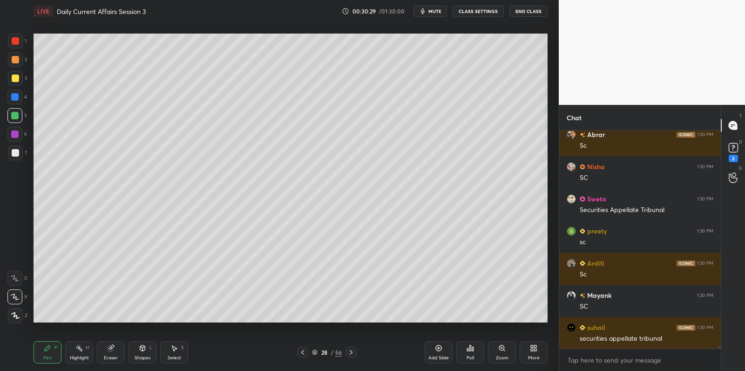
click at [16, 59] on div at bounding box center [15, 59] width 7 height 7
click at [15, 54] on div at bounding box center [15, 59] width 15 height 15
click at [15, 42] on div at bounding box center [15, 40] width 7 height 7
click at [15, 55] on div "1 2 3 4 5 6 7" at bounding box center [17, 99] width 20 height 130
click at [17, 64] on div at bounding box center [15, 59] width 15 height 15
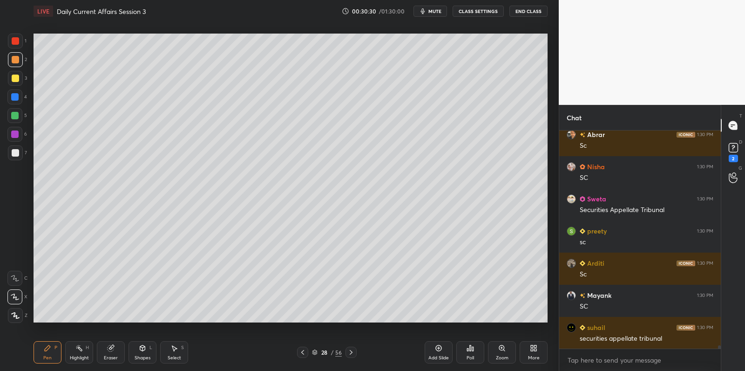
click at [15, 78] on div at bounding box center [15, 77] width 7 height 7
click at [16, 84] on div at bounding box center [15, 78] width 15 height 15
click at [19, 81] on div at bounding box center [15, 78] width 15 height 15
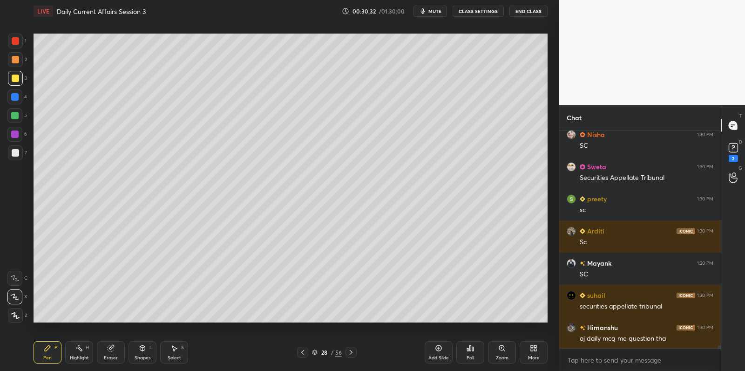
scroll to position [13827, 0]
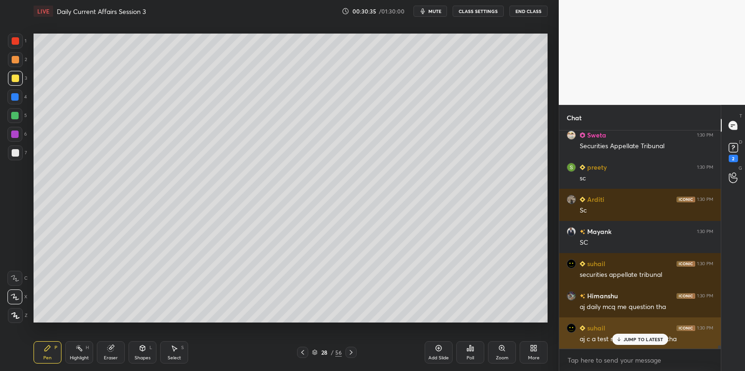
click at [634, 340] on p "JUMP TO LATEST" at bounding box center [643, 339] width 40 height 6
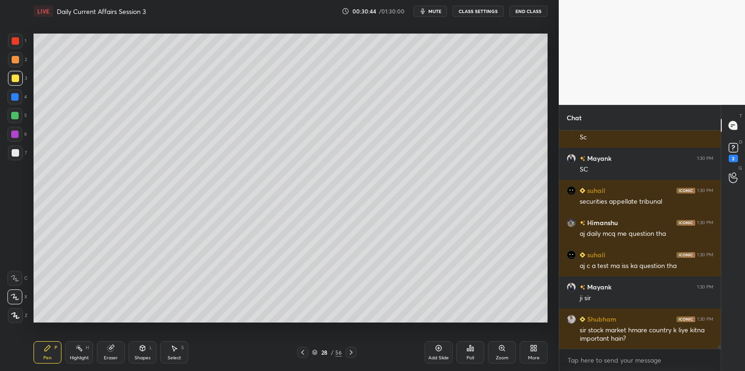
scroll to position [13932, 0]
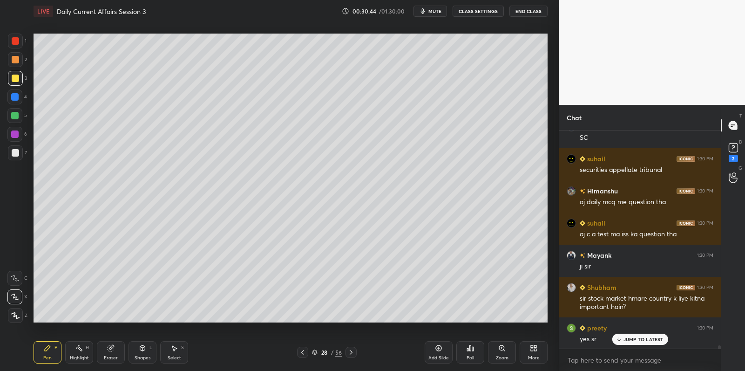
click at [16, 147] on div at bounding box center [15, 152] width 15 height 15
click at [15, 151] on div at bounding box center [15, 152] width 7 height 7
drag, startPoint x: 15, startPoint y: 151, endPoint x: 18, endPoint y: 133, distance: 17.9
click at [15, 151] on div at bounding box center [15, 152] width 7 height 7
click at [17, 134] on div at bounding box center [14, 133] width 7 height 7
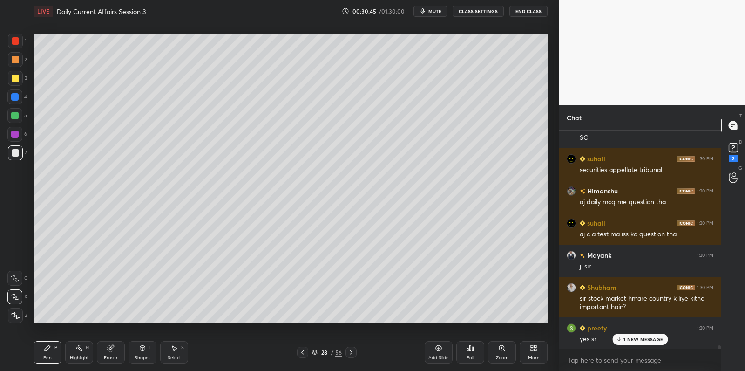
scroll to position [13964, 0]
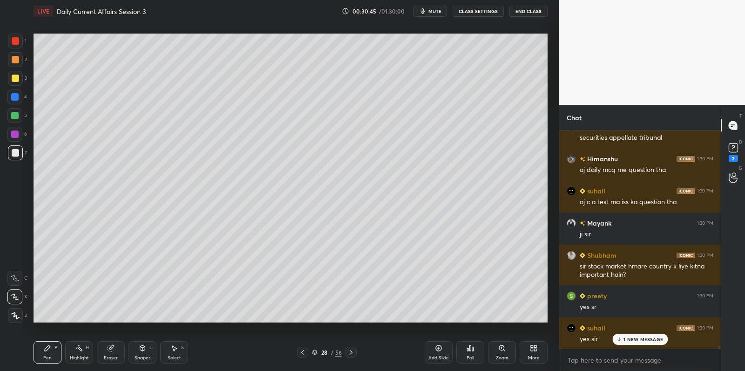
click at [19, 126] on div "1 2 3 4 5 6 7" at bounding box center [17, 99] width 20 height 130
drag, startPoint x: 20, startPoint y: 119, endPoint x: 19, endPoint y: 114, distance: 5.1
click at [19, 119] on div at bounding box center [14, 115] width 15 height 15
drag, startPoint x: 19, startPoint y: 114, endPoint x: 20, endPoint y: 102, distance: 12.1
click at [19, 112] on div at bounding box center [14, 115] width 15 height 15
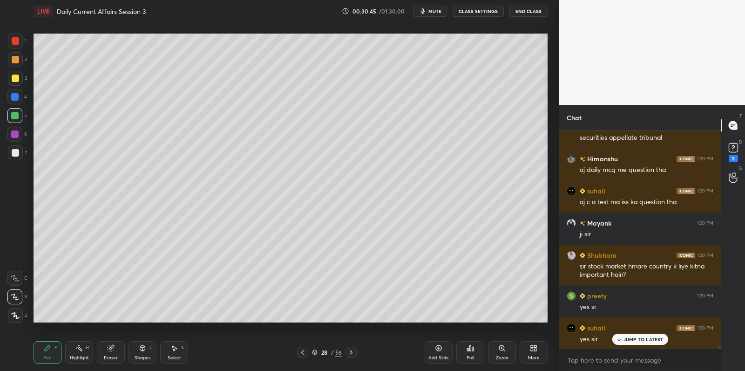
drag, startPoint x: 20, startPoint y: 102, endPoint x: 20, endPoint y: 96, distance: 6.1
click at [20, 102] on div at bounding box center [14, 96] width 15 height 15
drag, startPoint x: 20, startPoint y: 95, endPoint x: 18, endPoint y: 88, distance: 6.5
click at [20, 95] on div at bounding box center [14, 96] width 15 height 15
click at [18, 88] on div "3" at bounding box center [17, 80] width 19 height 19
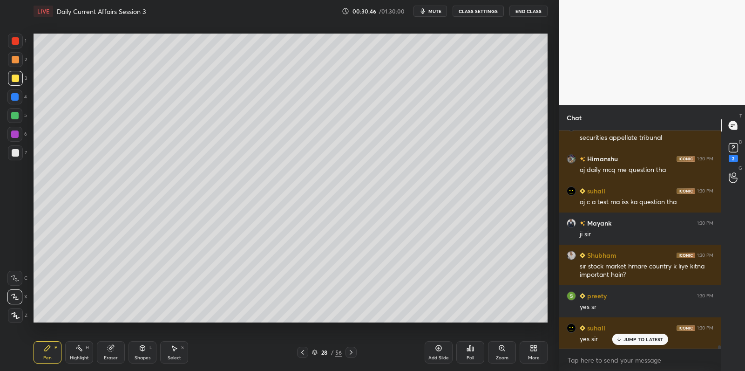
drag, startPoint x: 19, startPoint y: 82, endPoint x: 20, endPoint y: 98, distance: 15.9
click at [19, 82] on div at bounding box center [15, 78] width 15 height 15
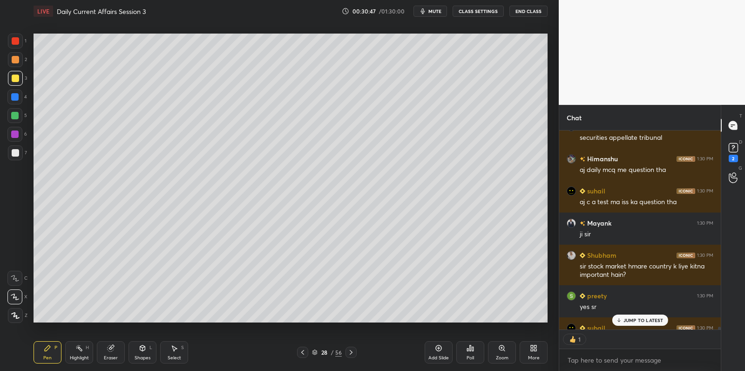
scroll to position [14015, 0]
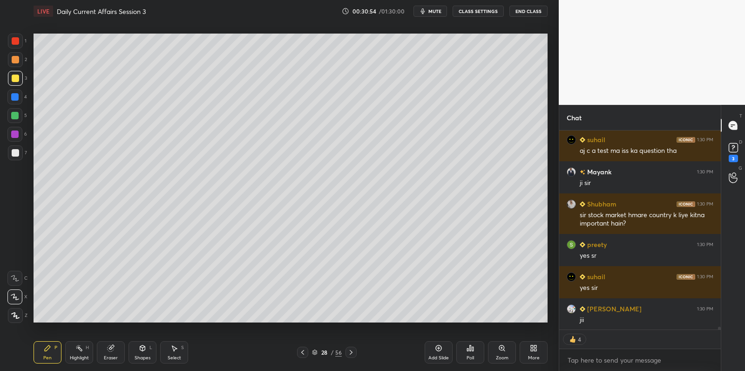
drag, startPoint x: 438, startPoint y: 351, endPoint x: 428, endPoint y: 351, distance: 9.3
click at [438, 351] on icon at bounding box center [438, 347] width 7 height 7
click at [22, 155] on div at bounding box center [15, 152] width 15 height 15
drag, startPoint x: 22, startPoint y: 155, endPoint x: 25, endPoint y: 176, distance: 20.2
click at [20, 157] on div at bounding box center [15, 152] width 15 height 15
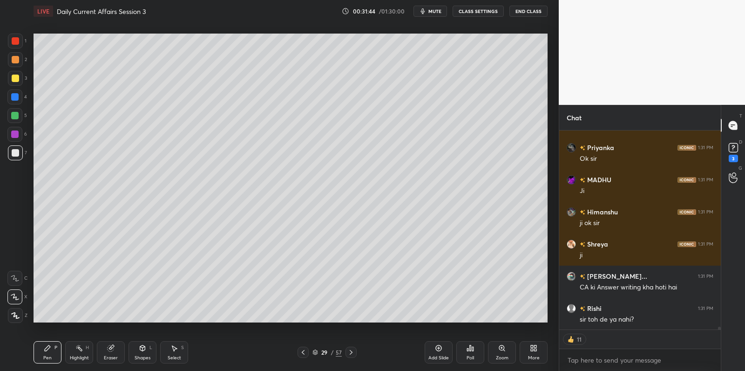
scroll to position [14474, 0]
click at [18, 110] on div at bounding box center [14, 115] width 15 height 15
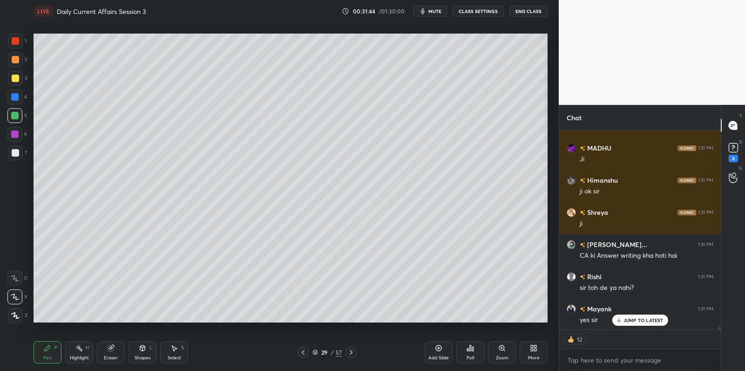
click at [16, 118] on div at bounding box center [14, 115] width 7 height 7
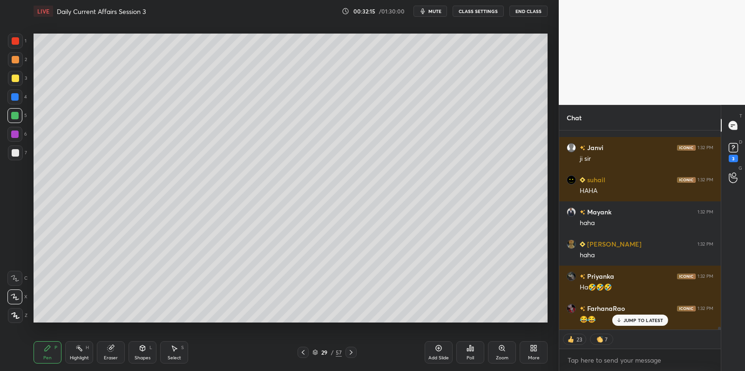
scroll to position [14740, 0]
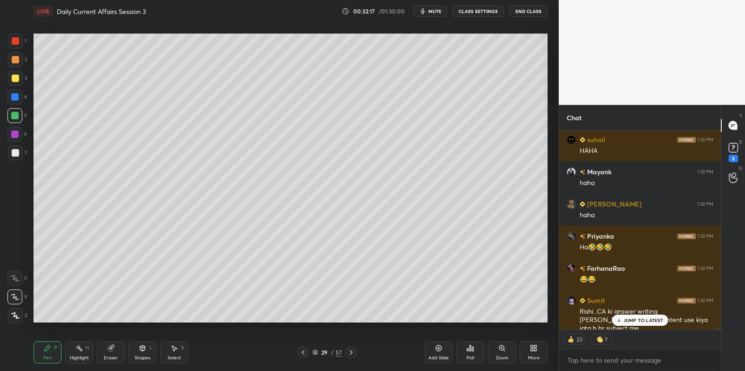
click at [14, 157] on div at bounding box center [15, 152] width 15 height 15
drag, startPoint x: 16, startPoint y: 157, endPoint x: 31, endPoint y: 143, distance: 20.7
click at [17, 156] on div at bounding box center [15, 152] width 15 height 15
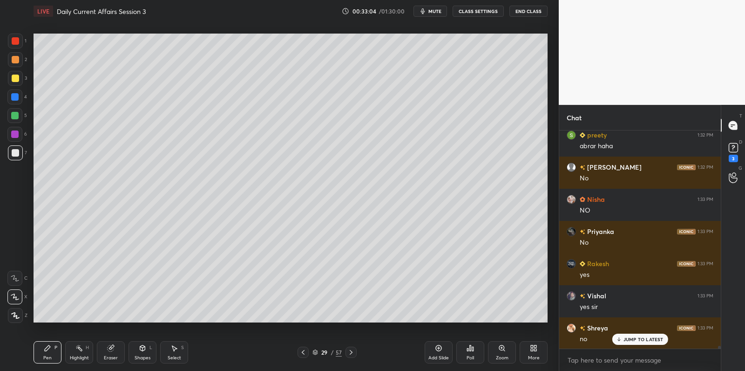
scroll to position [15684, 0]
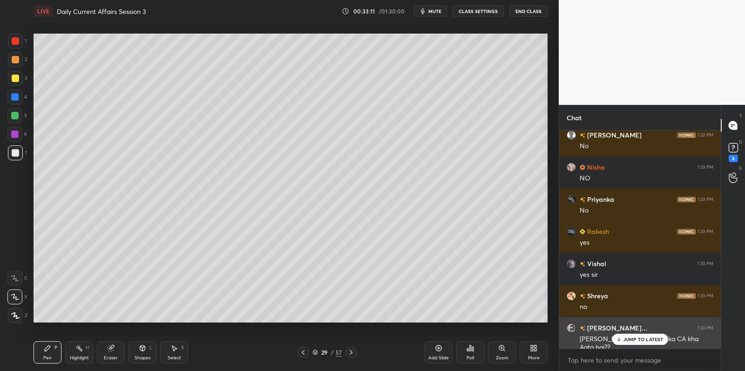
drag, startPoint x: 628, startPoint y: 340, endPoint x: 612, endPoint y: 346, distance: 16.5
click at [628, 340] on p "JUMP TO LATEST" at bounding box center [643, 339] width 40 height 6
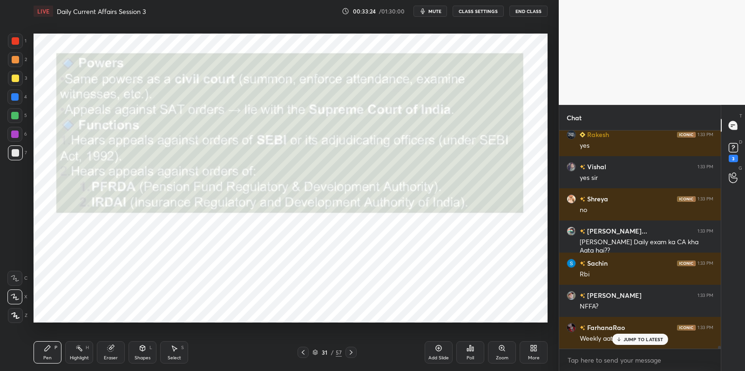
scroll to position [15813, 0]
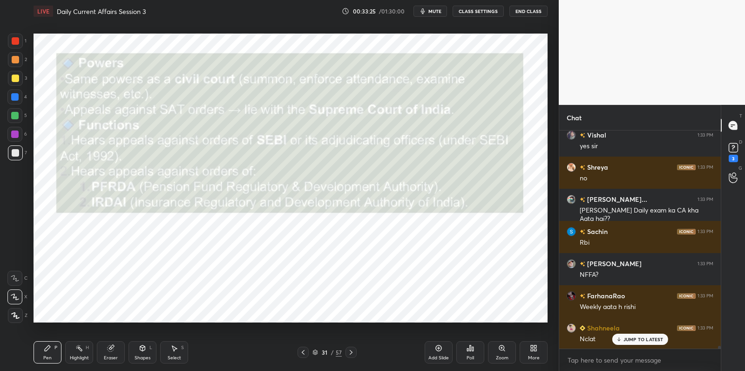
click at [17, 43] on div at bounding box center [15, 40] width 7 height 7
click at [22, 42] on div at bounding box center [15, 41] width 15 height 15
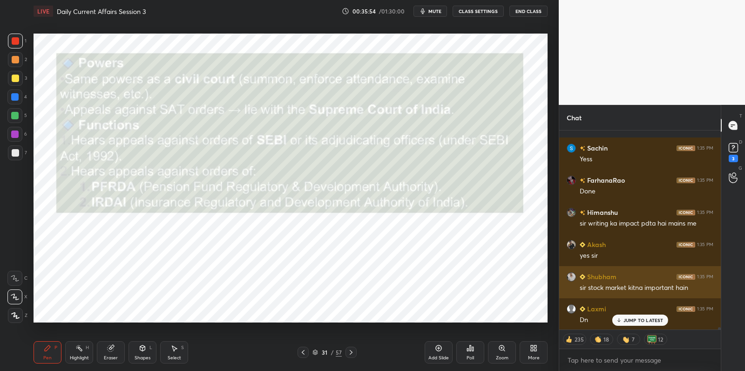
scroll to position [17309, 0]
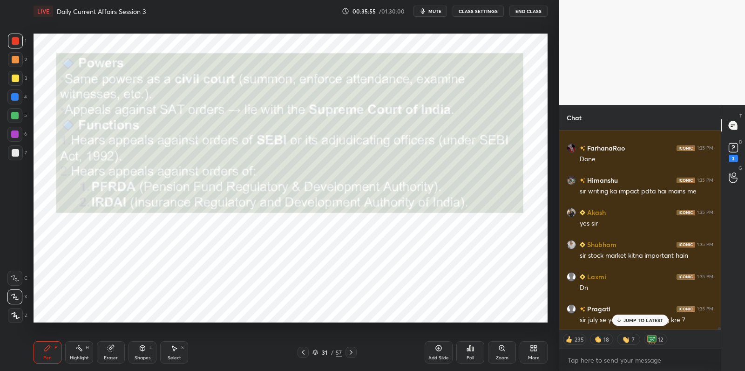
click at [641, 322] on p "JUMP TO LATEST" at bounding box center [643, 320] width 40 height 6
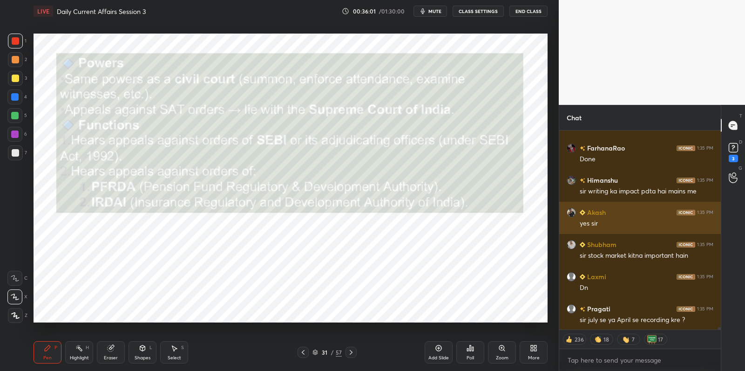
scroll to position [17310, 0]
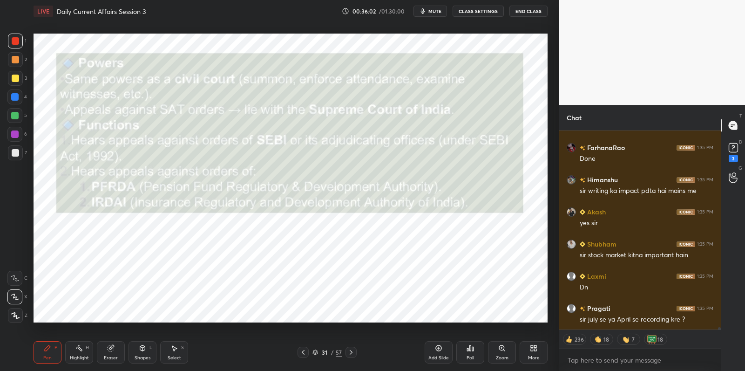
click at [736, 146] on rect at bounding box center [733, 147] width 9 height 9
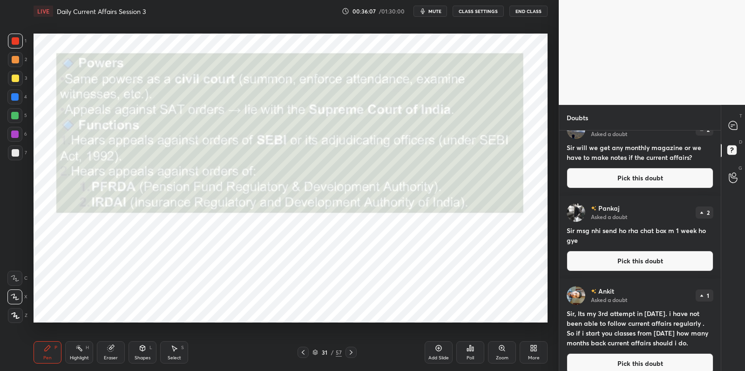
scroll to position [120, 0]
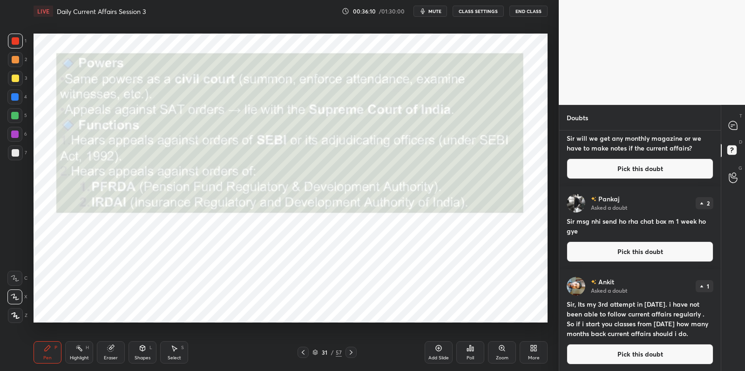
click at [733, 132] on div at bounding box center [733, 125] width 19 height 17
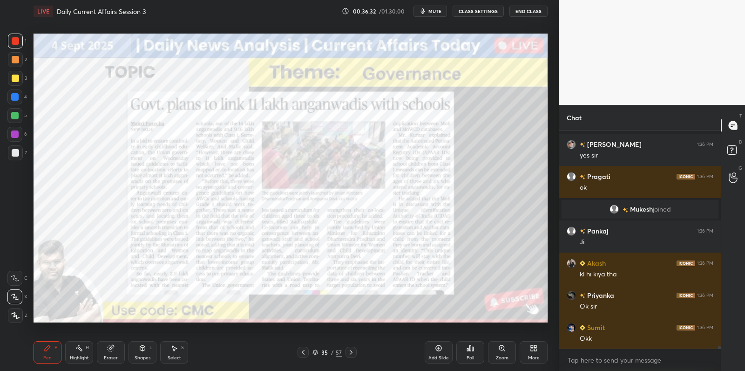
scroll to position [16496, 0]
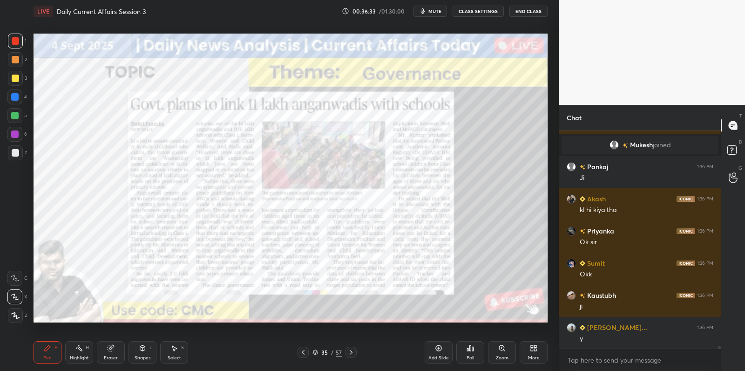
click at [301, 352] on icon at bounding box center [302, 351] width 7 height 7
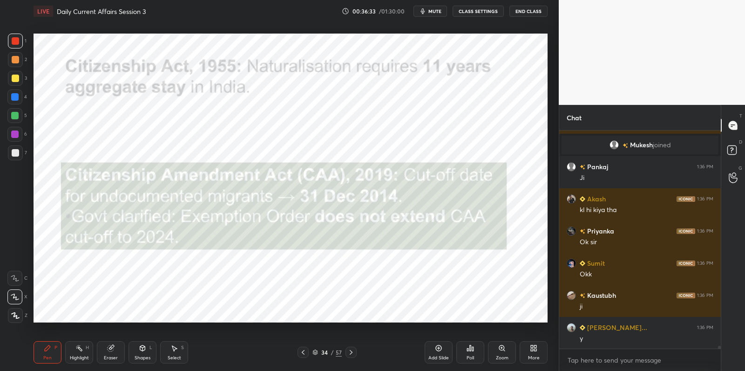
click at [438, 349] on icon at bounding box center [438, 347] width 7 height 7
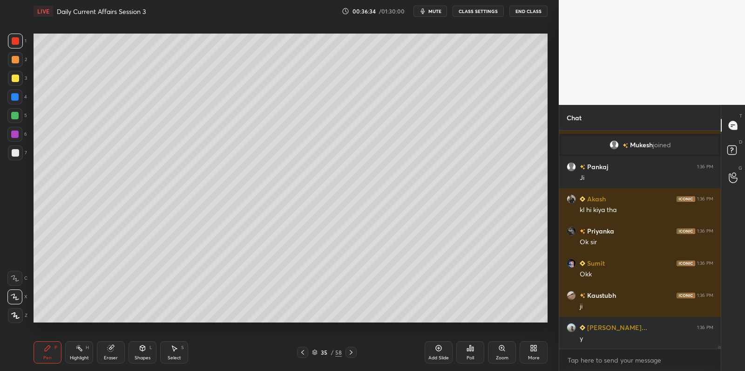
click at [16, 115] on div at bounding box center [14, 115] width 7 height 7
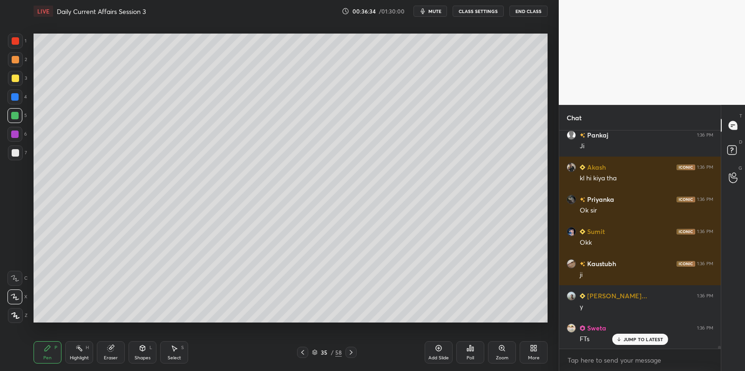
click at [20, 115] on div at bounding box center [14, 115] width 15 height 15
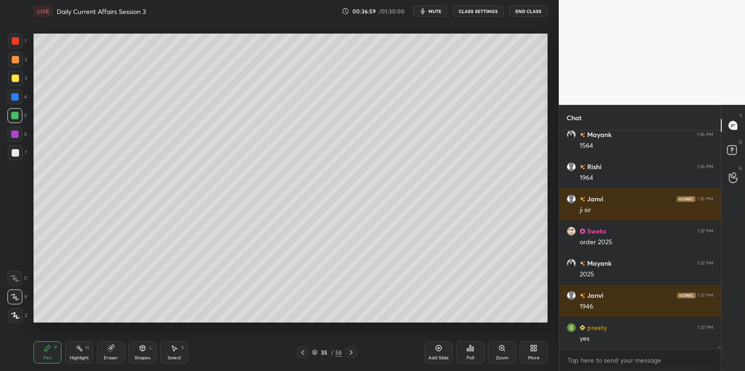
scroll to position [16953, 0]
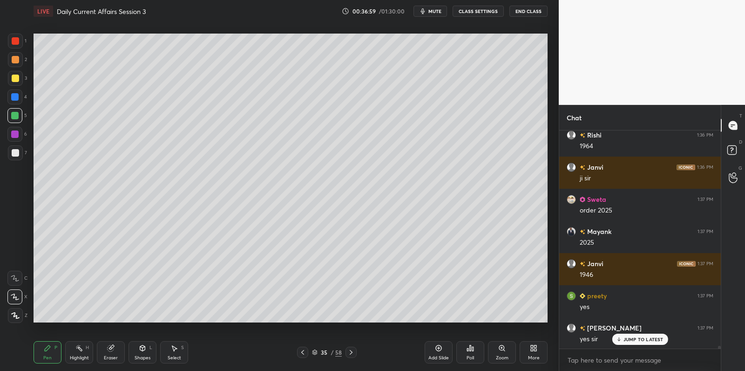
click at [6, 156] on div "1 2 3 4 5 6 7 C X Z C X Z E E Erase all H H" at bounding box center [15, 178] width 30 height 289
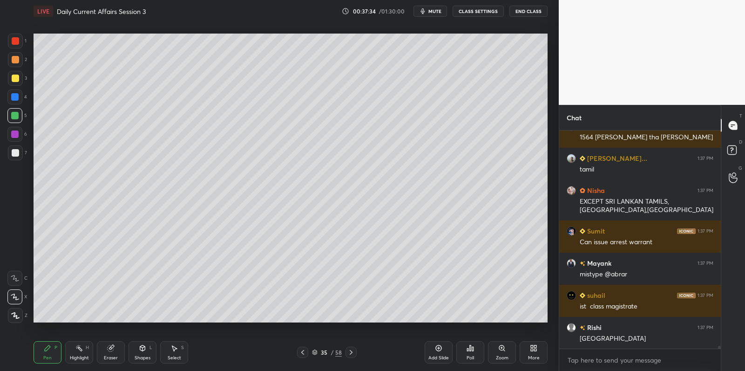
scroll to position [17526, 0]
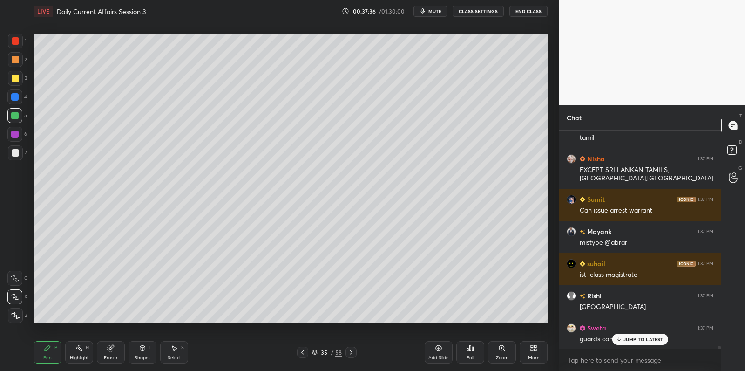
click at [19, 154] on div at bounding box center [15, 152] width 15 height 15
click at [19, 146] on div at bounding box center [15, 152] width 15 height 15
click at [19, 81] on div at bounding box center [15, 78] width 15 height 15
click at [21, 79] on div at bounding box center [15, 78] width 15 height 15
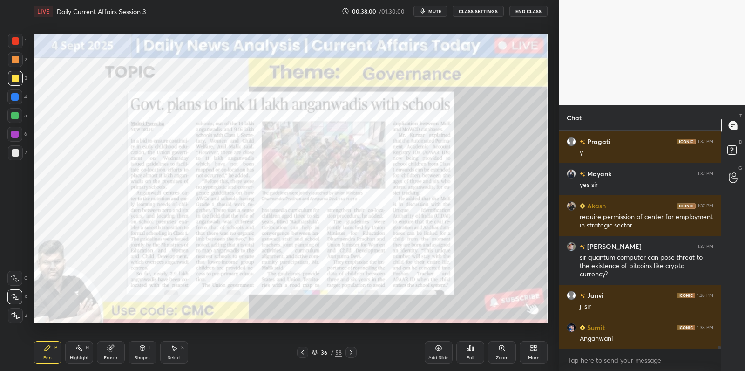
scroll to position [17809, 0]
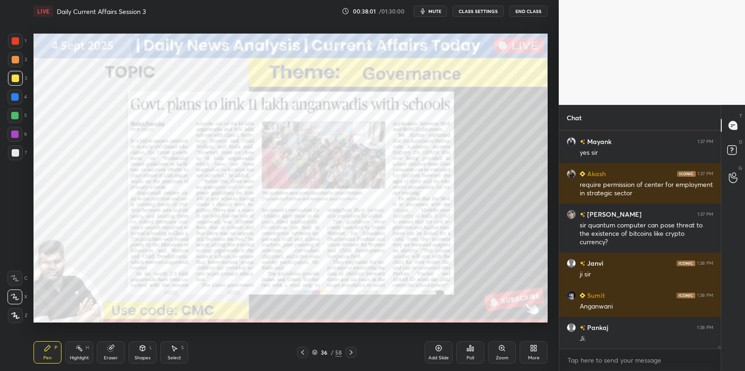
click at [439, 350] on icon at bounding box center [438, 347] width 7 height 7
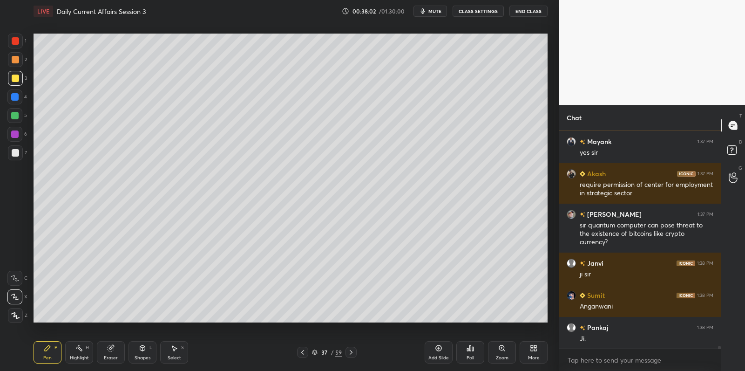
click at [17, 156] on div at bounding box center [15, 152] width 15 height 15
click at [20, 153] on div at bounding box center [15, 152] width 15 height 15
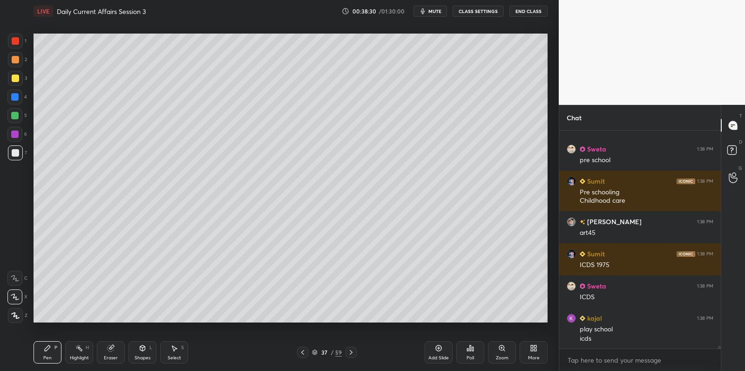
scroll to position [18060, 0]
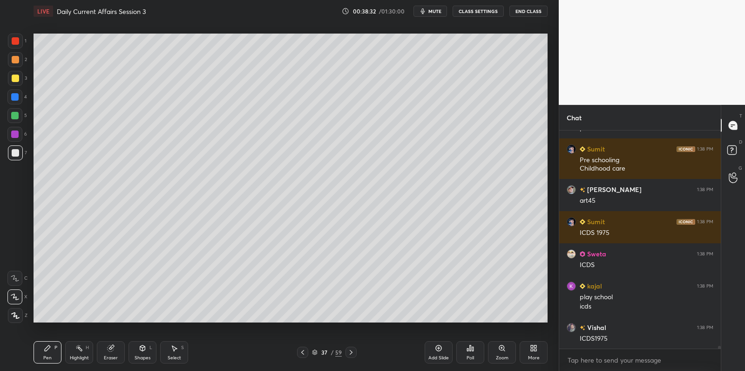
click at [23, 138] on div "6" at bounding box center [17, 134] width 20 height 15
drag, startPoint x: 18, startPoint y: 135, endPoint x: 29, endPoint y: 135, distance: 11.2
click at [18, 135] on div at bounding box center [14, 133] width 7 height 7
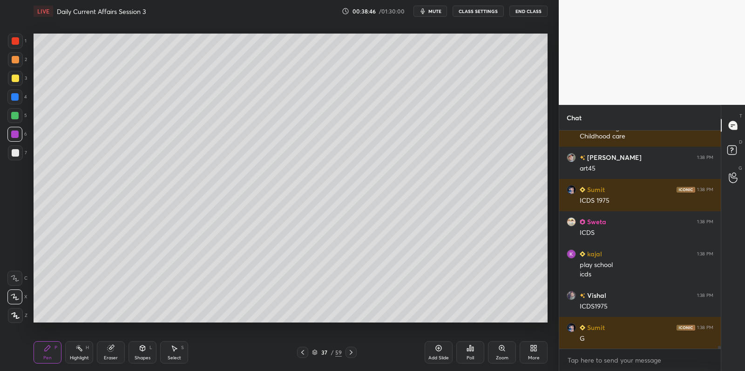
scroll to position [18102, 0]
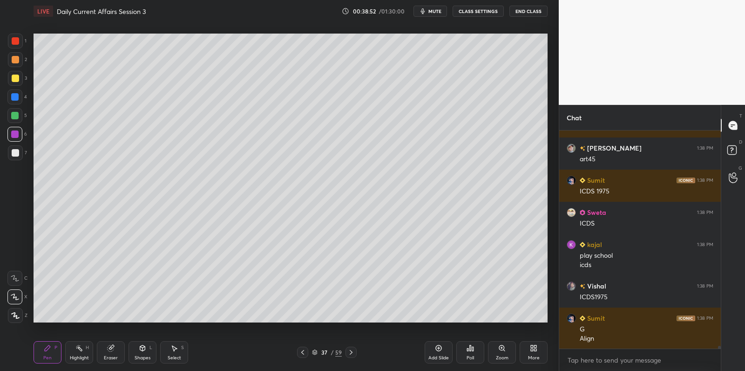
click at [20, 117] on div at bounding box center [14, 115] width 15 height 15
click at [20, 115] on div at bounding box center [14, 115] width 15 height 15
click at [20, 114] on div at bounding box center [14, 115] width 15 height 15
click at [21, 112] on div at bounding box center [14, 115] width 15 height 15
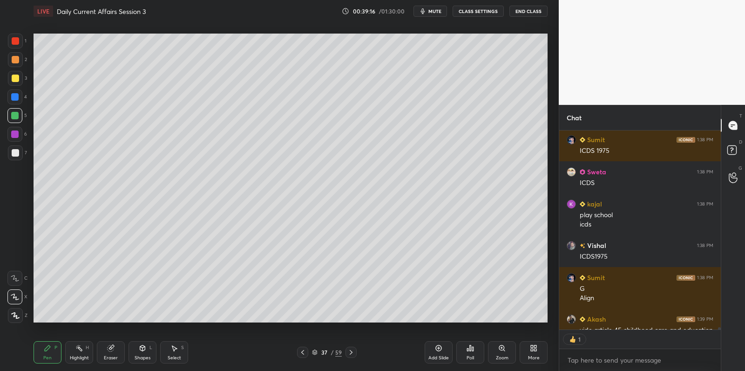
scroll to position [3, 3]
click at [20, 157] on div at bounding box center [15, 152] width 15 height 15
drag, startPoint x: 20, startPoint y: 155, endPoint x: 26, endPoint y: 152, distance: 6.9
click at [20, 155] on div at bounding box center [15, 152] width 15 height 15
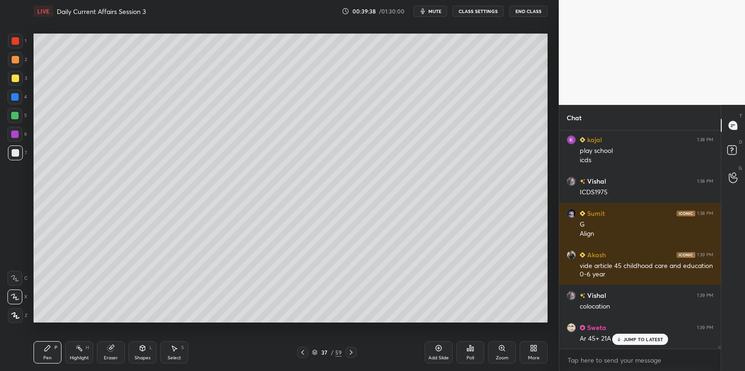
scroll to position [18238, 0]
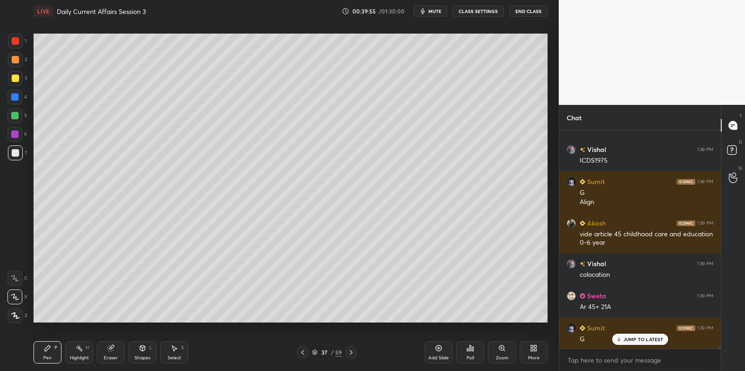
click at [21, 120] on div at bounding box center [14, 115] width 15 height 15
drag, startPoint x: 21, startPoint y: 120, endPoint x: 26, endPoint y: 117, distance: 5.4
click at [21, 120] on div at bounding box center [14, 115] width 15 height 15
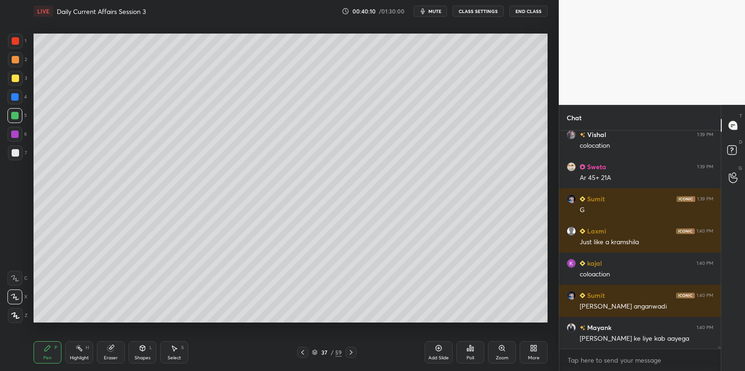
scroll to position [18399, 0]
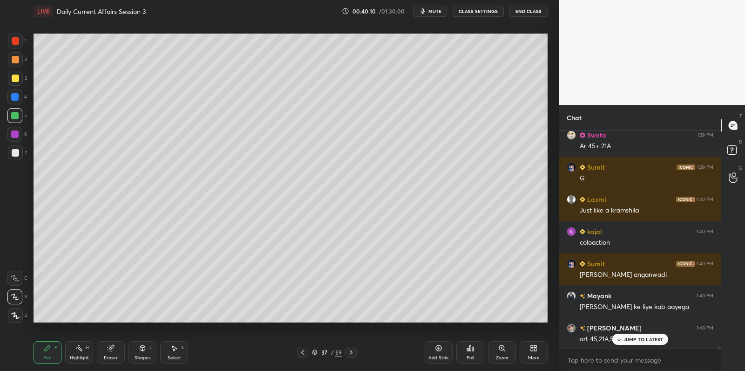
click at [24, 160] on div "7" at bounding box center [17, 154] width 19 height 19
click at [25, 155] on div "7" at bounding box center [17, 152] width 19 height 15
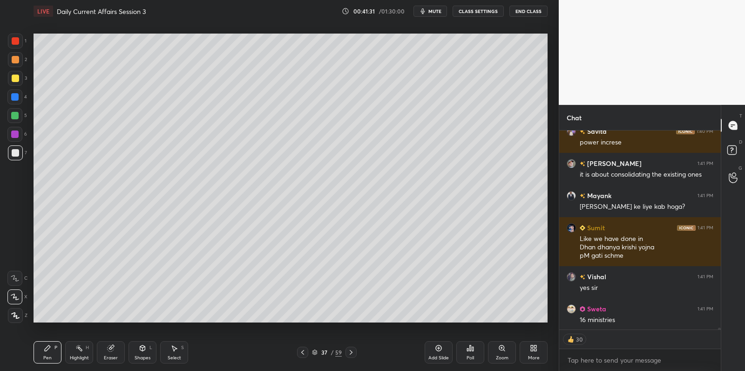
scroll to position [18894, 0]
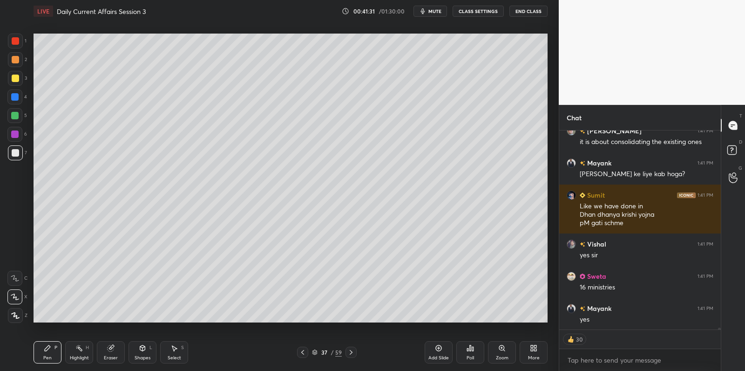
drag, startPoint x: 303, startPoint y: 351, endPoint x: 324, endPoint y: 325, distance: 33.4
click at [303, 353] on icon at bounding box center [302, 352] width 3 height 5
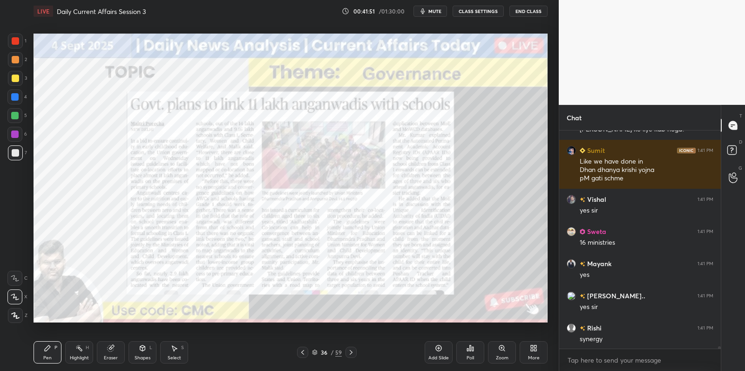
scroll to position [18971, 0]
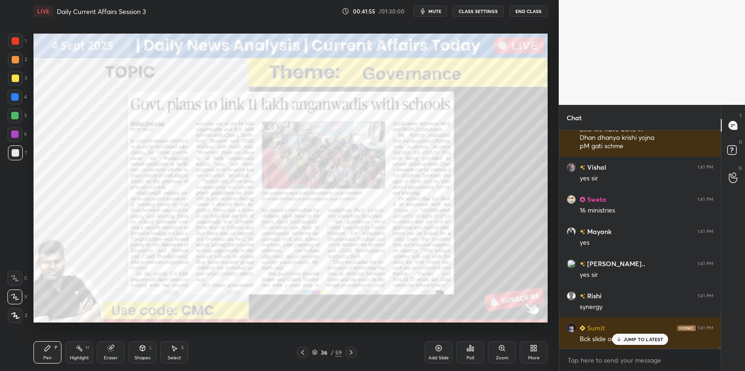
drag, startPoint x: 635, startPoint y: 336, endPoint x: 612, endPoint y: 337, distance: 23.8
click at [636, 335] on div "JUMP TO LATEST" at bounding box center [640, 338] width 56 height 11
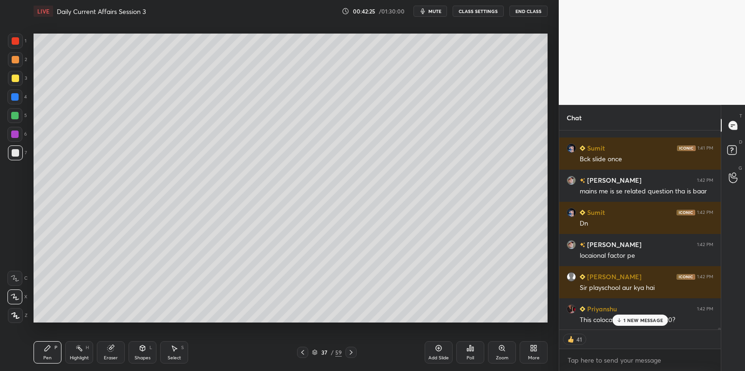
scroll to position [19183, 0]
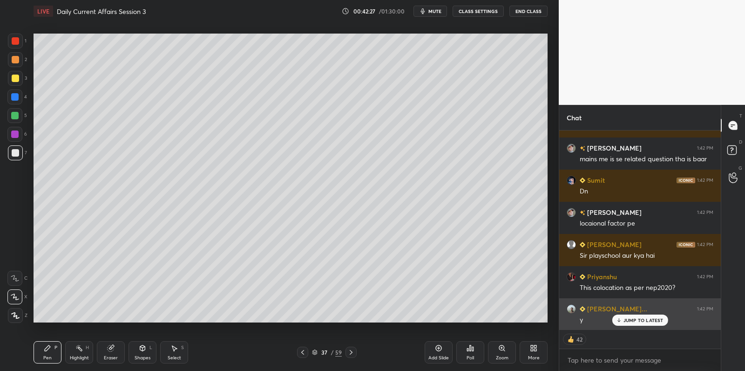
click at [648, 315] on div "JUMP TO LATEST" at bounding box center [640, 319] width 56 height 11
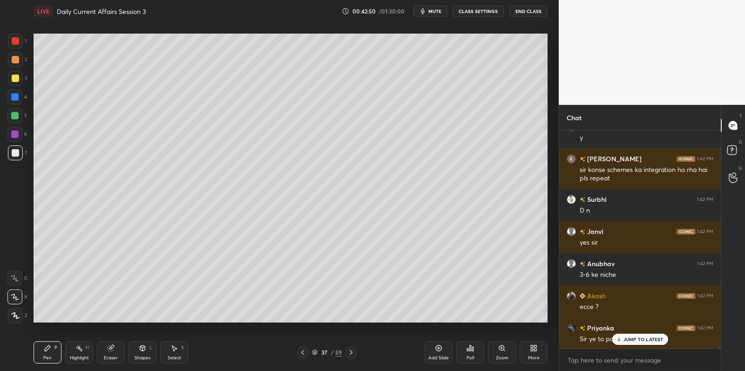
scroll to position [19365, 0]
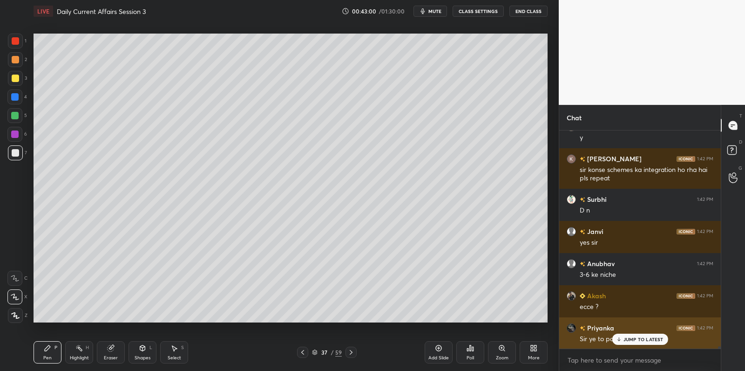
click at [628, 345] on div "Priyanka 1:42 PM Sir ye to pahle se bhi h" at bounding box center [640, 333] width 162 height 32
drag, startPoint x: 622, startPoint y: 341, endPoint x: 587, endPoint y: 339, distance: 35.0
click at [622, 341] on div "JUMP TO LATEST" at bounding box center [640, 338] width 56 height 11
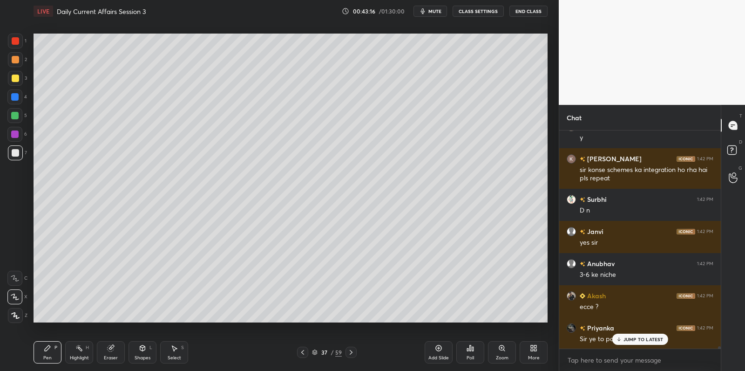
scroll to position [19397, 0]
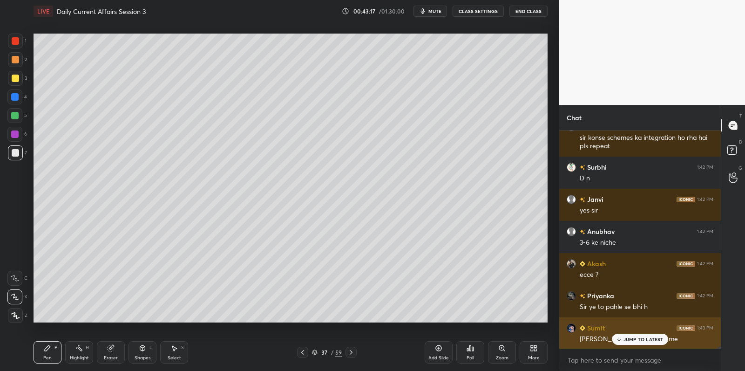
click at [631, 344] on div "JUMP TO LATEST" at bounding box center [640, 338] width 56 height 11
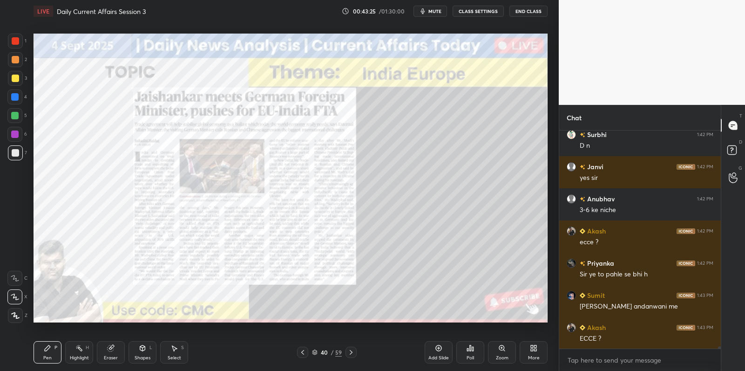
scroll to position [19462, 0]
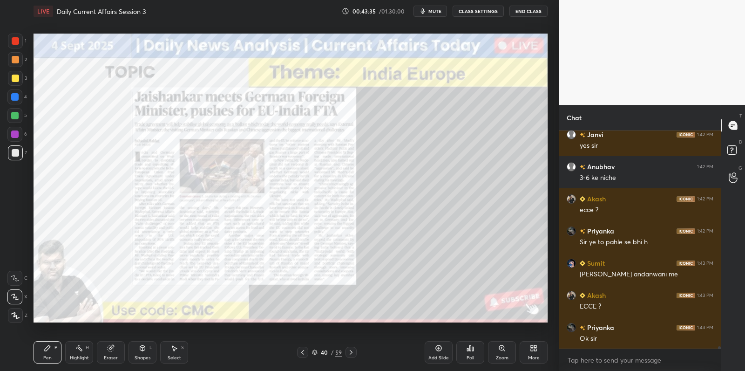
click at [442, 353] on div "Add Slide" at bounding box center [439, 352] width 28 height 22
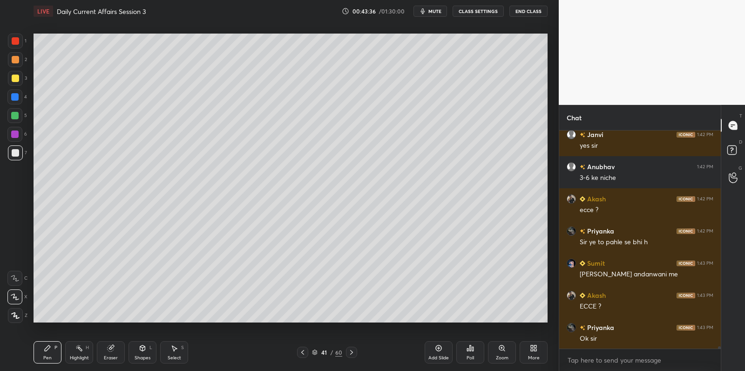
click at [18, 152] on div at bounding box center [15, 152] width 7 height 7
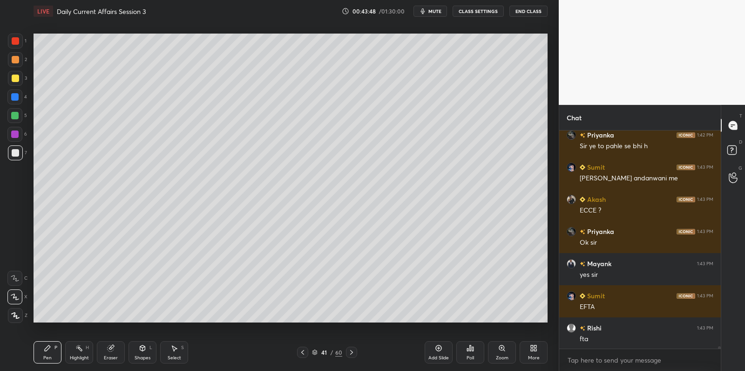
scroll to position [19590, 0]
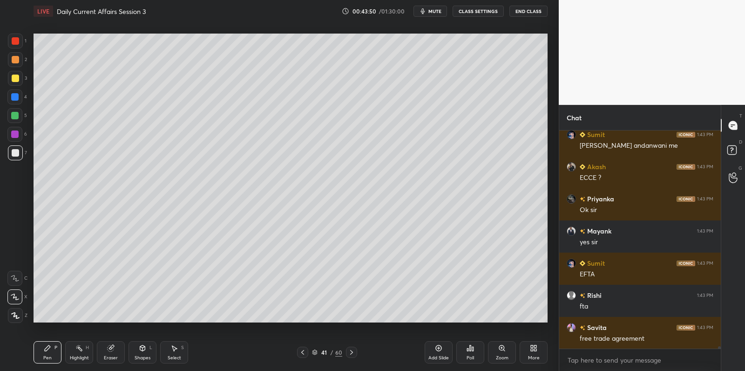
click at [110, 350] on div "Eraser" at bounding box center [111, 352] width 28 height 22
click at [46, 355] on div "Pen" at bounding box center [47, 357] width 8 height 5
click at [50, 345] on icon at bounding box center [47, 347] width 7 height 7
click at [14, 115] on div at bounding box center [14, 115] width 7 height 7
drag, startPoint x: 14, startPoint y: 115, endPoint x: 29, endPoint y: 108, distance: 16.3
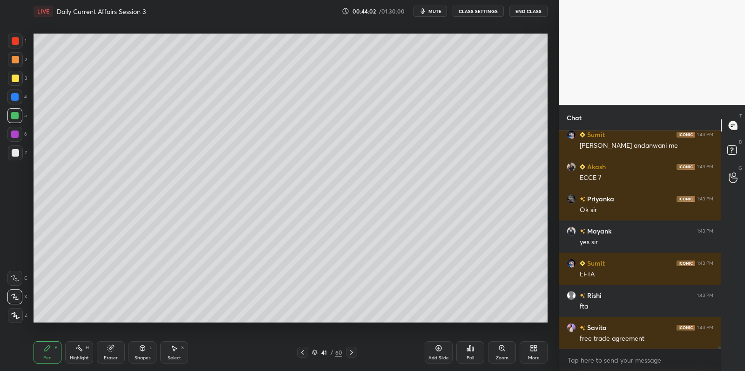
click at [16, 114] on div at bounding box center [14, 115] width 7 height 7
click at [18, 135] on div at bounding box center [14, 133] width 7 height 7
drag, startPoint x: 18, startPoint y: 135, endPoint x: 21, endPoint y: 139, distance: 4.9
click at [18, 135] on div at bounding box center [14, 133] width 7 height 7
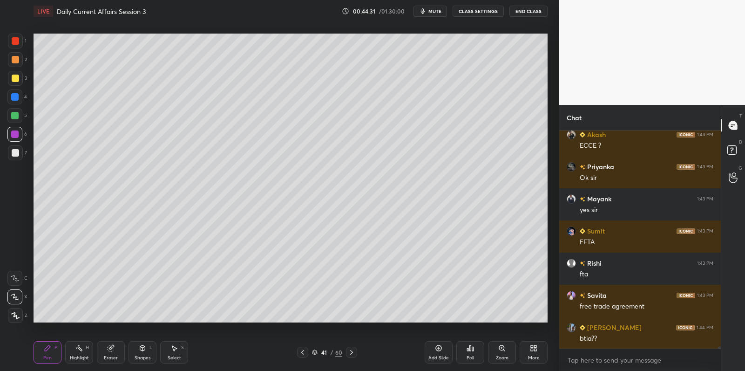
scroll to position [18593, 0]
click at [17, 78] on div at bounding box center [15, 77] width 7 height 7
drag, startPoint x: 18, startPoint y: 74, endPoint x: 19, endPoint y: 63, distance: 10.7
click at [18, 73] on div at bounding box center [15, 78] width 15 height 15
drag, startPoint x: 19, startPoint y: 63, endPoint x: 17, endPoint y: 58, distance: 5.4
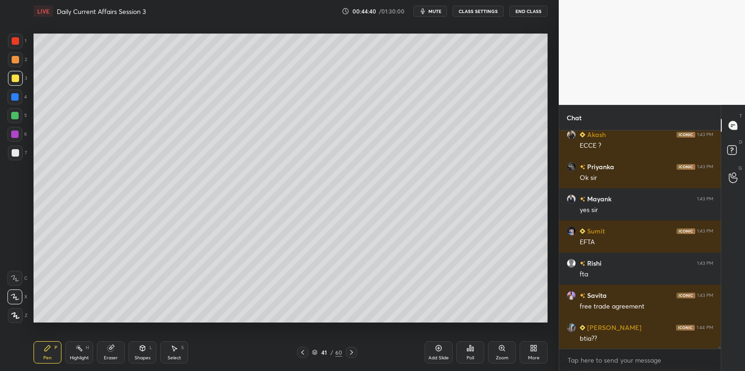
click at [18, 57] on div at bounding box center [15, 59] width 15 height 15
drag, startPoint x: 15, startPoint y: 58, endPoint x: 16, endPoint y: 54, distance: 4.7
click at [14, 58] on div at bounding box center [15, 59] width 7 height 7
click at [15, 54] on div at bounding box center [15, 59] width 15 height 15
click at [14, 42] on div at bounding box center [15, 40] width 7 height 7
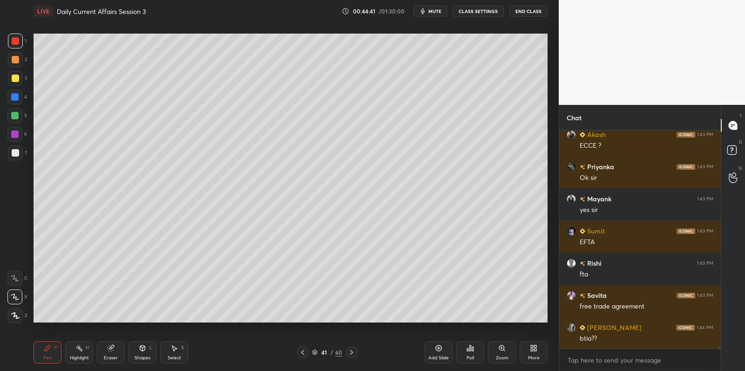
drag, startPoint x: 14, startPoint y: 48, endPoint x: 12, endPoint y: 61, distance: 13.2
click at [13, 48] on div "1" at bounding box center [17, 43] width 19 height 19
click at [12, 63] on div at bounding box center [15, 59] width 15 height 15
click at [18, 155] on div at bounding box center [15, 152] width 15 height 15
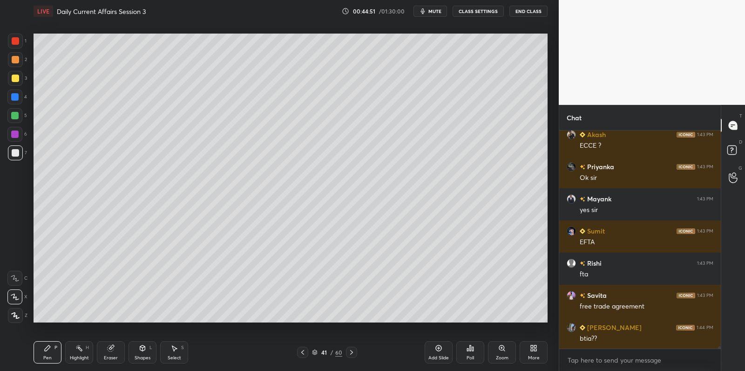
click at [20, 153] on div at bounding box center [15, 152] width 15 height 15
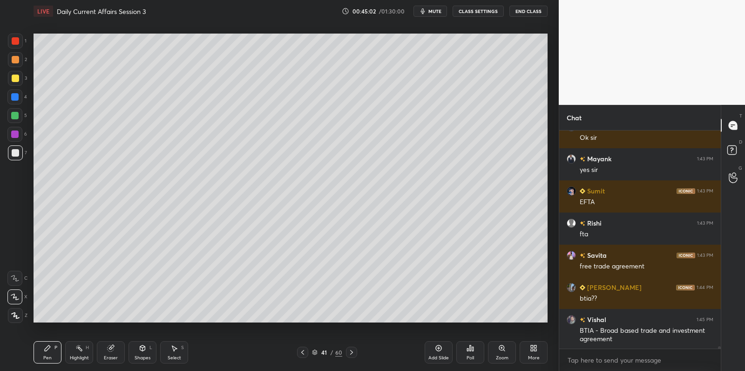
scroll to position [18666, 0]
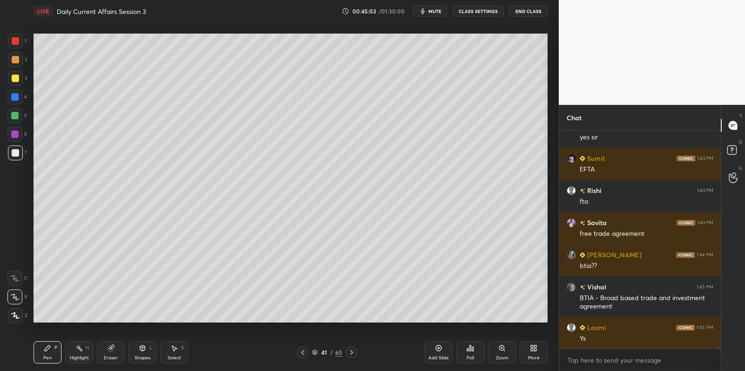
click at [19, 134] on div at bounding box center [14, 134] width 15 height 15
click at [16, 114] on div at bounding box center [14, 115] width 7 height 7
click at [17, 111] on div at bounding box center [14, 115] width 15 height 15
click at [12, 80] on div at bounding box center [15, 77] width 7 height 7
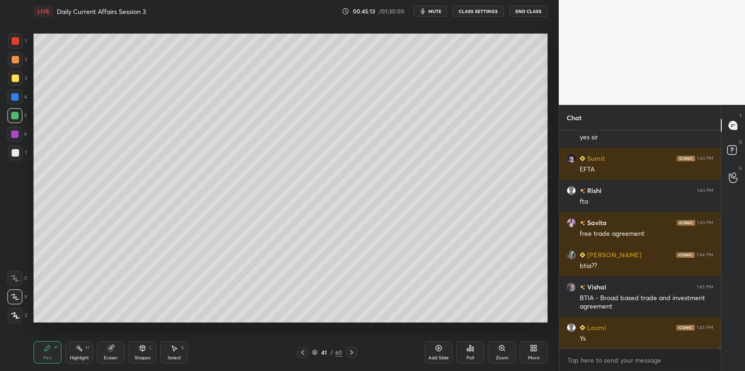
click at [12, 81] on div at bounding box center [15, 77] width 7 height 7
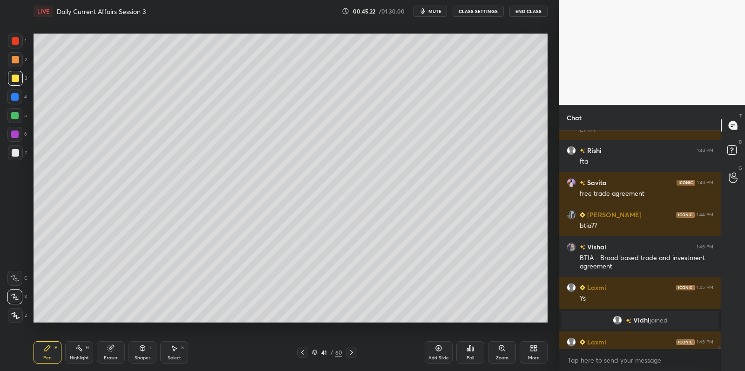
scroll to position [18703, 0]
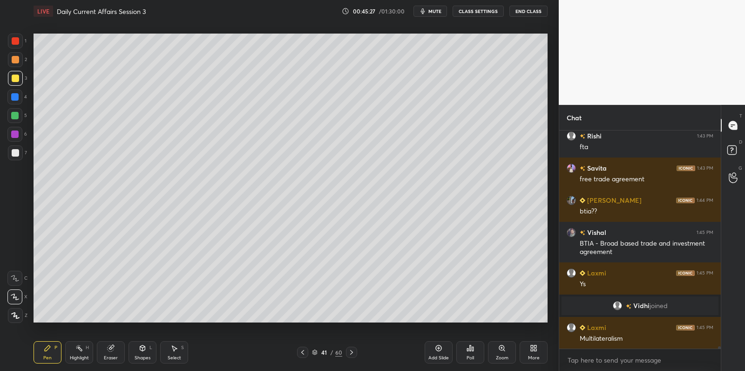
click at [21, 155] on div at bounding box center [15, 152] width 15 height 15
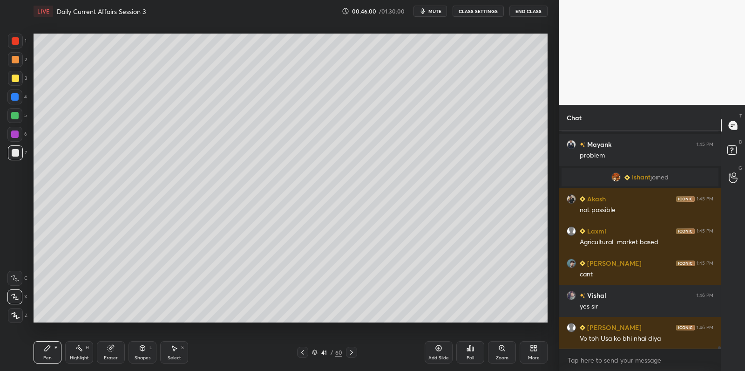
scroll to position [18961, 0]
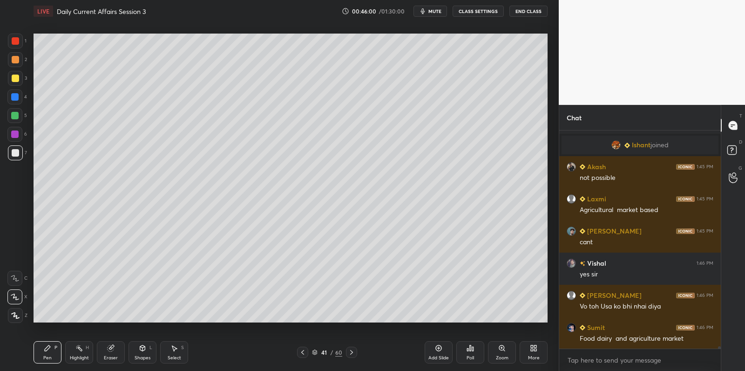
drag, startPoint x: 14, startPoint y: 84, endPoint x: 21, endPoint y: 83, distance: 7.1
click at [14, 84] on div at bounding box center [15, 78] width 15 height 15
click at [18, 83] on div at bounding box center [15, 78] width 15 height 15
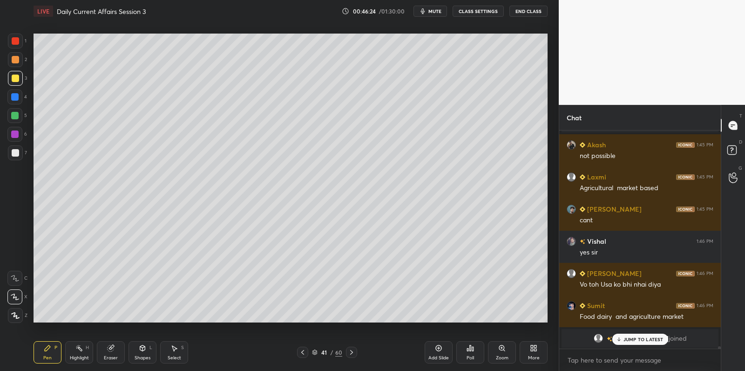
click at [19, 154] on div at bounding box center [15, 152] width 15 height 15
drag, startPoint x: 20, startPoint y: 153, endPoint x: 30, endPoint y: 152, distance: 9.8
click at [21, 152] on div at bounding box center [15, 152] width 15 height 15
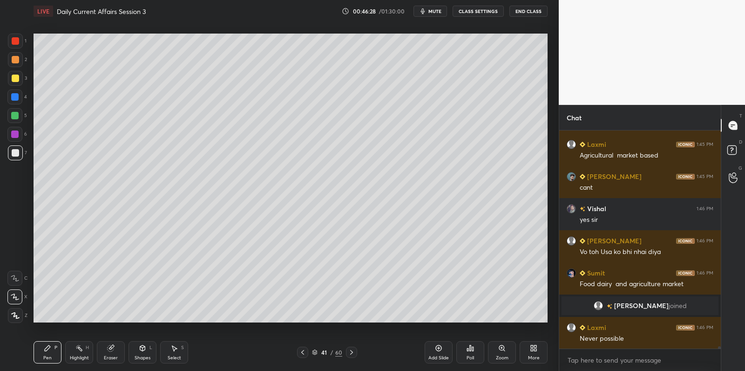
scroll to position [18936, 0]
click at [548, 223] on div "Setting up your live class Poll for secs No correct answer Start poll" at bounding box center [290, 177] width 521 height 311
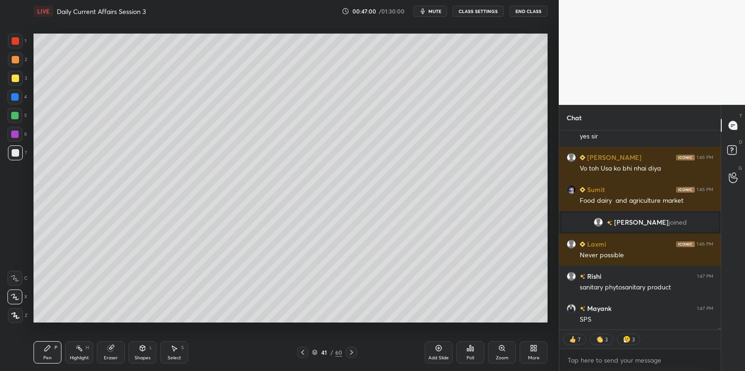
scroll to position [19051, 0]
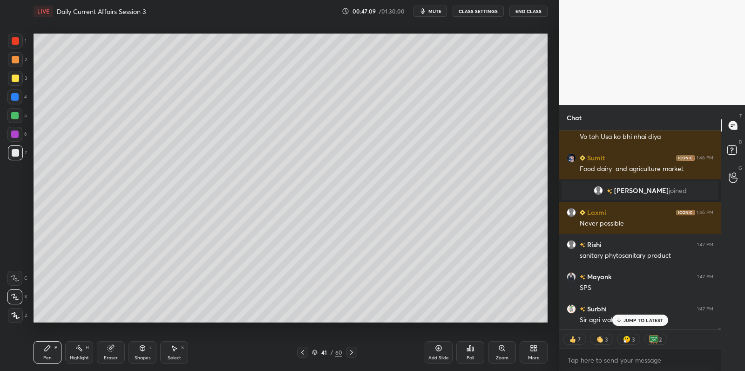
drag, startPoint x: 11, startPoint y: 114, endPoint x: 12, endPoint y: 96, distance: 17.7
click at [12, 113] on div at bounding box center [14, 115] width 15 height 15
click at [11, 96] on div at bounding box center [14, 96] width 15 height 15
click at [10, 86] on div "3" at bounding box center [17, 80] width 19 height 19
click at [11, 74] on div at bounding box center [15, 78] width 15 height 15
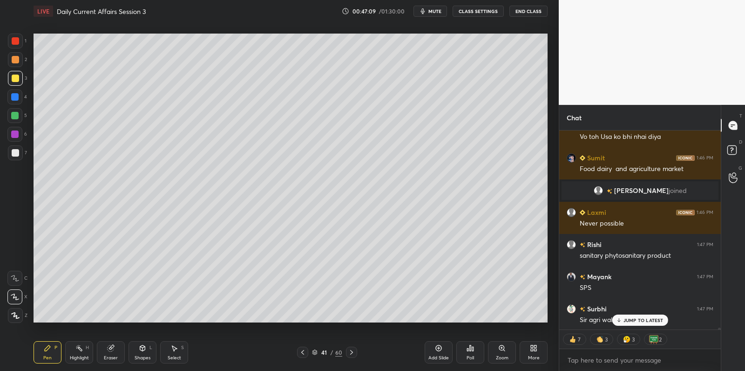
click at [13, 74] on div at bounding box center [15, 78] width 15 height 15
click at [11, 63] on div at bounding box center [15, 59] width 15 height 15
drag, startPoint x: 11, startPoint y: 63, endPoint x: 16, endPoint y: 66, distance: 5.2
click at [11, 63] on div at bounding box center [15, 59] width 15 height 15
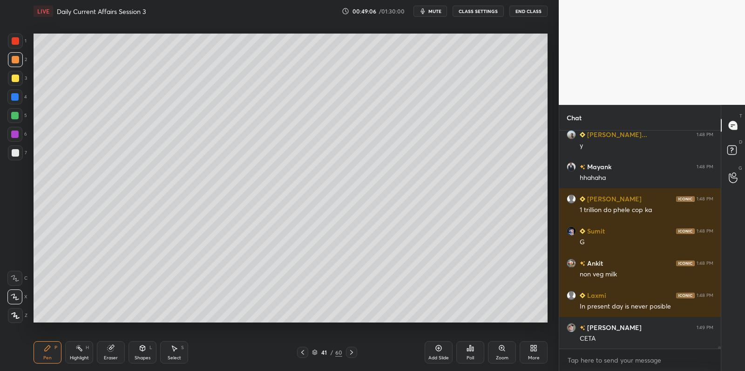
scroll to position [19612, 0]
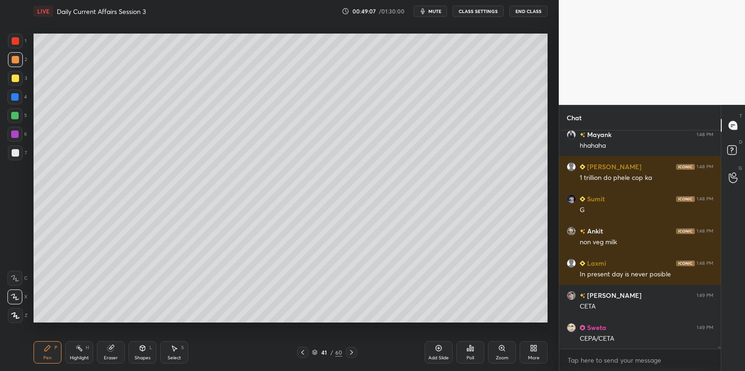
click at [22, 154] on div at bounding box center [15, 152] width 15 height 15
drag, startPoint x: 22, startPoint y: 154, endPoint x: 31, endPoint y: 137, distance: 18.9
click at [20, 151] on div at bounding box center [15, 152] width 15 height 15
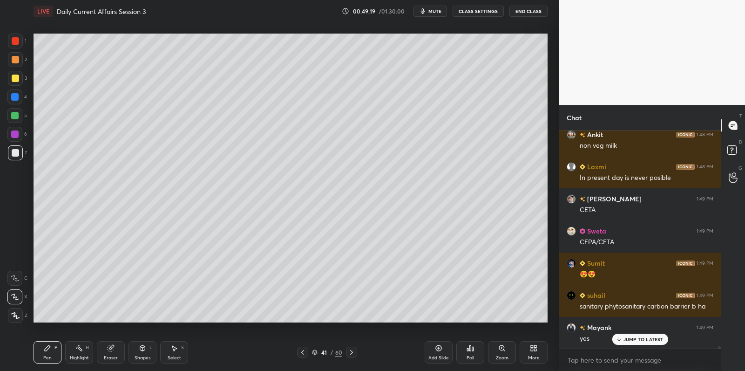
scroll to position [19749, 0]
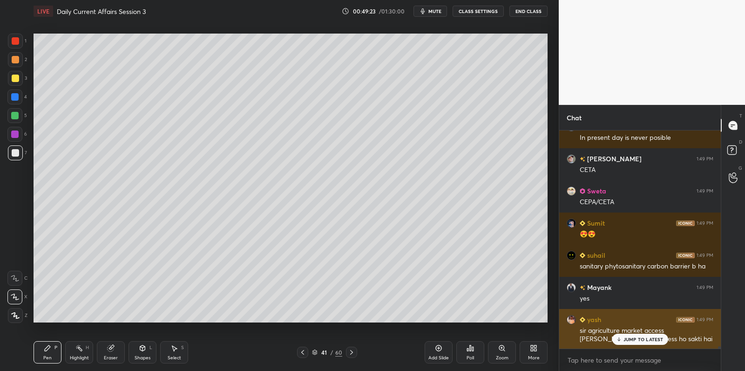
click at [639, 341] on p "JUMP TO LATEST" at bounding box center [643, 339] width 40 height 6
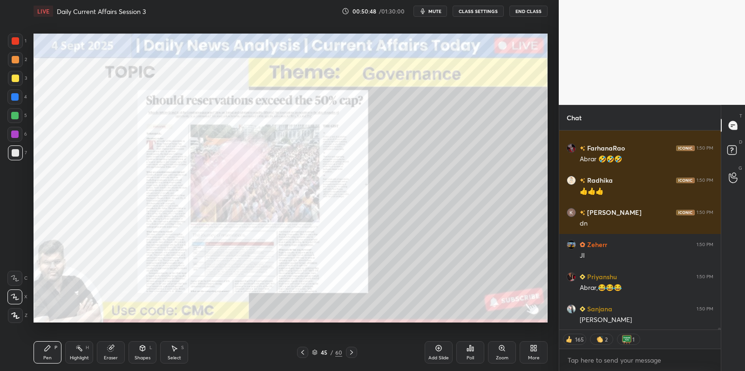
scroll to position [20803, 0]
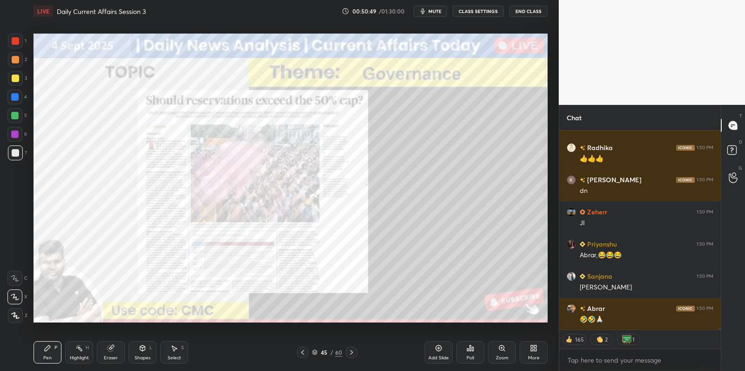
drag, startPoint x: 439, startPoint y: 348, endPoint x: 452, endPoint y: 345, distance: 13.0
click at [439, 348] on icon at bounding box center [438, 347] width 7 height 7
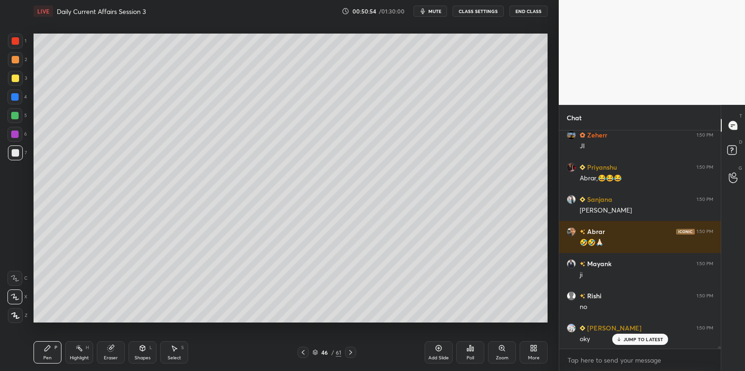
scroll to position [20912, 0]
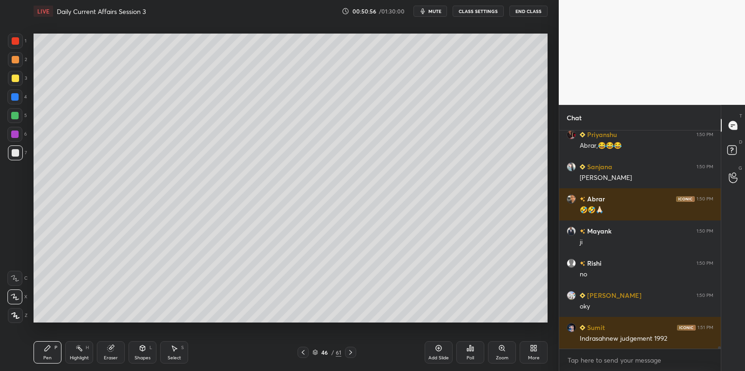
click at [17, 115] on div at bounding box center [14, 115] width 7 height 7
drag, startPoint x: 17, startPoint y: 115, endPoint x: 30, endPoint y: 100, distance: 19.8
click at [17, 115] on div at bounding box center [14, 115] width 7 height 7
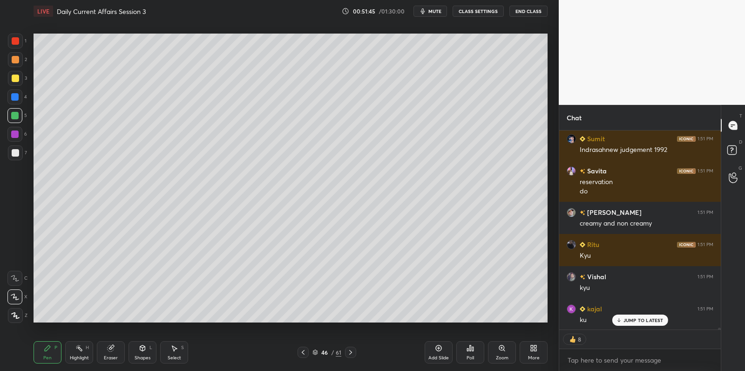
scroll to position [21133, 0]
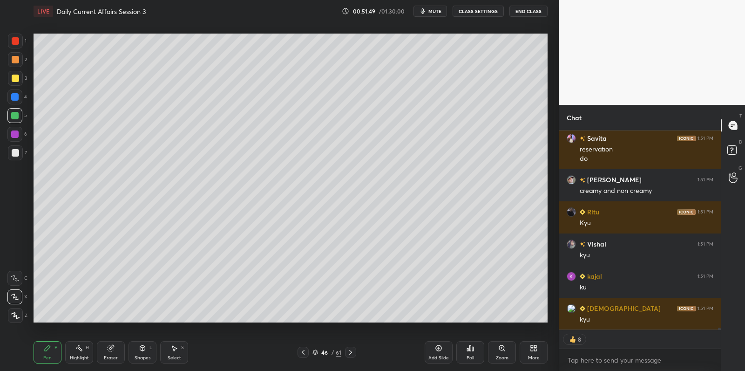
click at [17, 153] on div at bounding box center [15, 152] width 7 height 7
click at [22, 150] on div "7" at bounding box center [17, 152] width 19 height 15
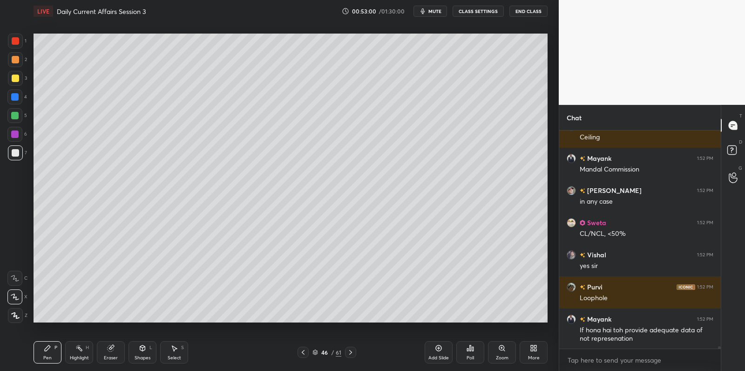
scroll to position [21710, 0]
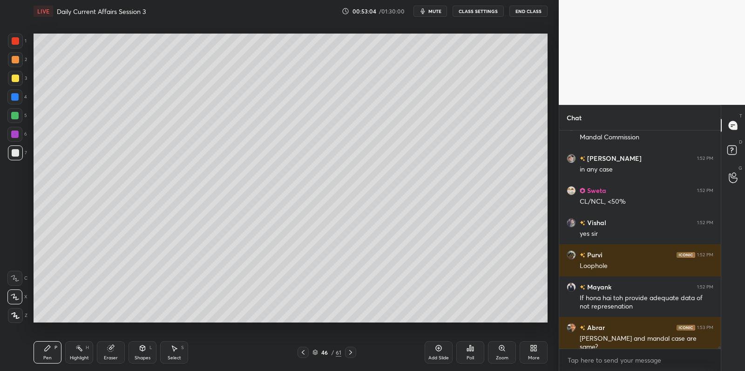
click at [19, 130] on div at bounding box center [14, 134] width 15 height 15
click at [19, 114] on div at bounding box center [14, 115] width 15 height 15
click at [20, 110] on div at bounding box center [14, 115] width 15 height 15
click at [17, 101] on div at bounding box center [14, 96] width 15 height 15
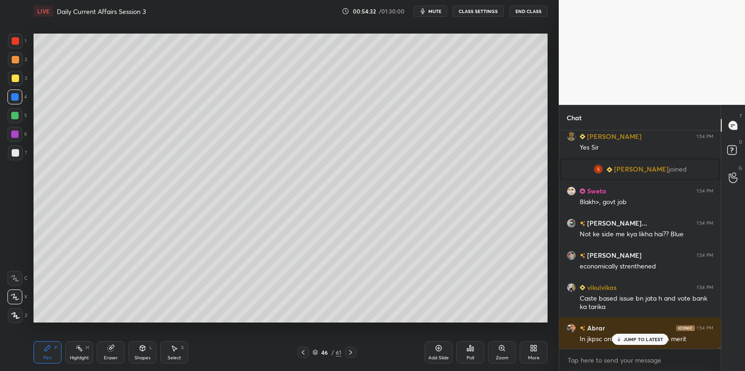
scroll to position [22715, 0]
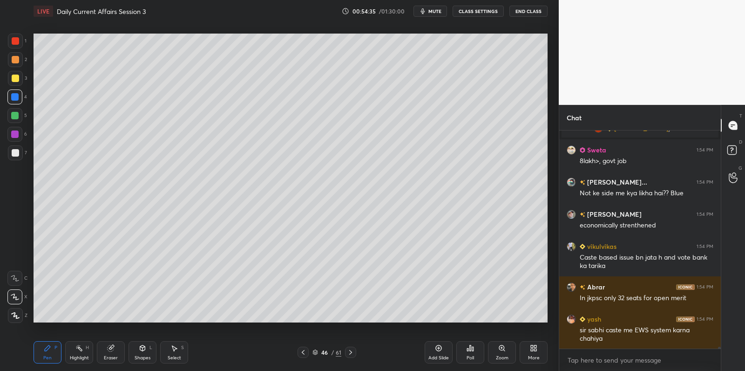
click at [439, 349] on icon at bounding box center [438, 347] width 7 height 7
click at [18, 77] on div at bounding box center [15, 78] width 15 height 15
drag, startPoint x: 20, startPoint y: 76, endPoint x: 29, endPoint y: 75, distance: 9.8
click at [20, 76] on div at bounding box center [15, 78] width 15 height 15
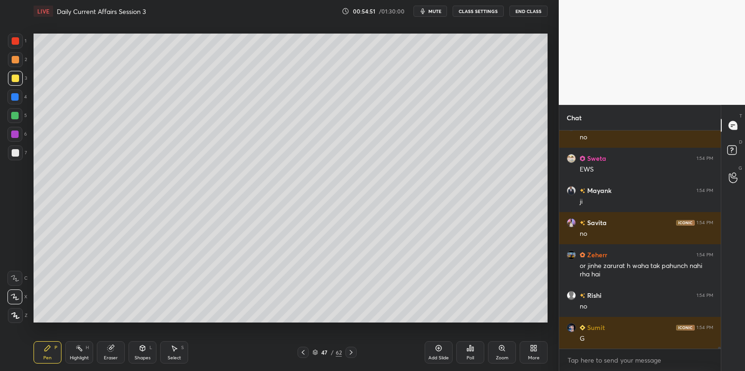
scroll to position [23012, 0]
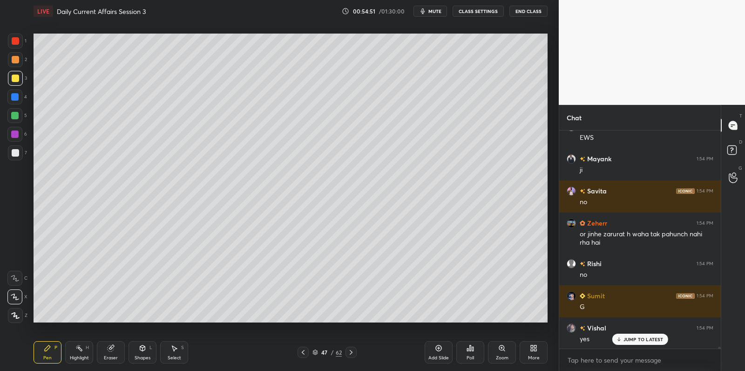
click at [18, 153] on div at bounding box center [15, 152] width 7 height 7
drag, startPoint x: 21, startPoint y: 153, endPoint x: 21, endPoint y: 162, distance: 9.3
click at [21, 153] on div at bounding box center [15, 152] width 15 height 15
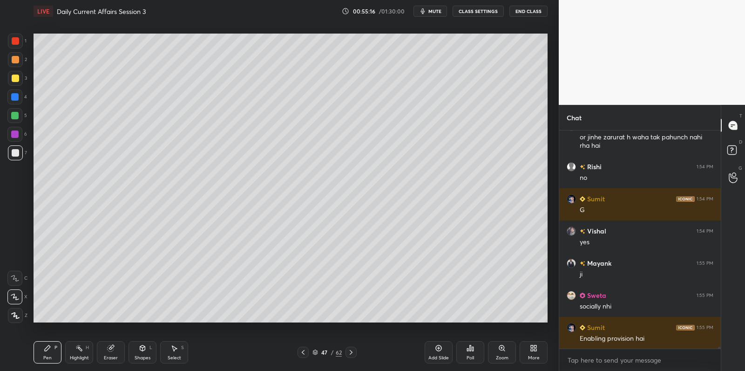
scroll to position [23141, 0]
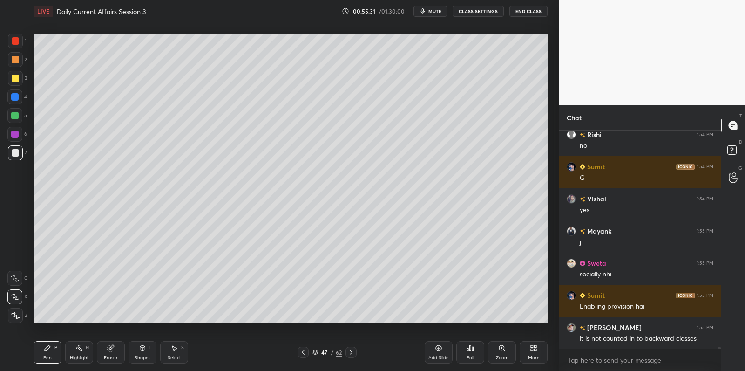
drag, startPoint x: 14, startPoint y: 131, endPoint x: 15, endPoint y: 126, distance: 4.9
click at [14, 130] on div at bounding box center [14, 133] width 7 height 7
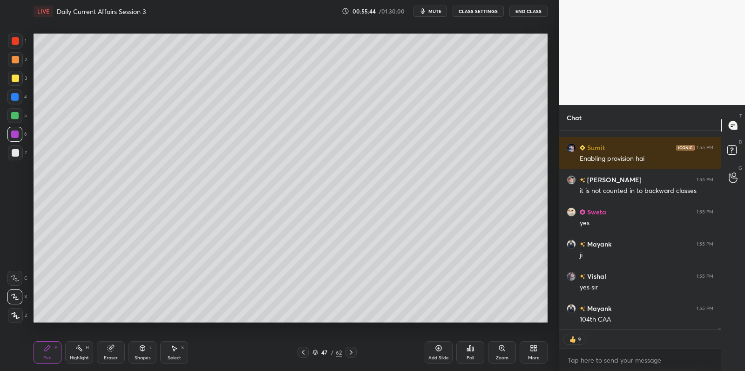
scroll to position [23321, 0]
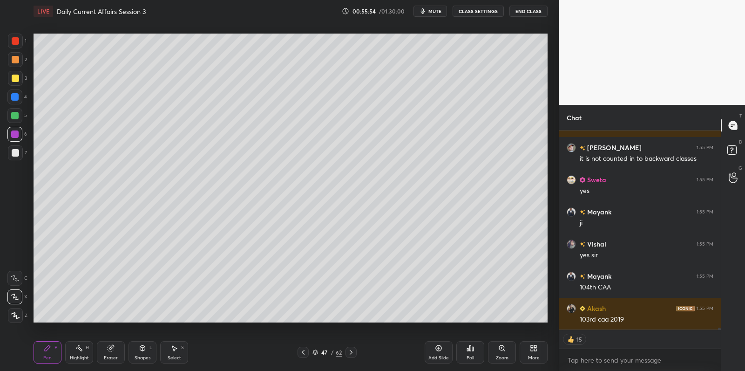
click at [439, 349] on icon at bounding box center [438, 347] width 3 height 3
click at [21, 151] on div at bounding box center [15, 152] width 15 height 15
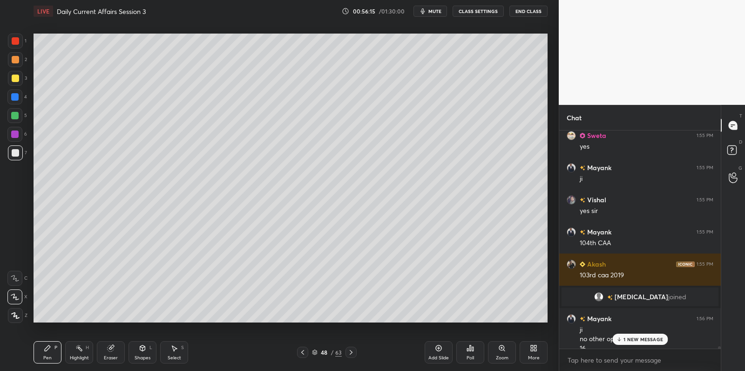
scroll to position [22265, 0]
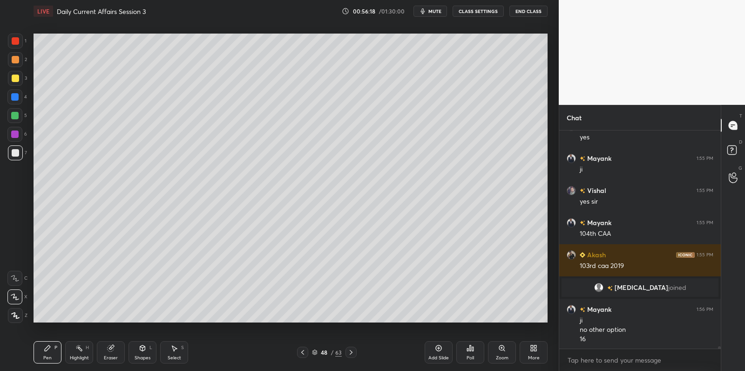
click at [21, 128] on div at bounding box center [14, 134] width 15 height 15
click at [25, 127] on div "6" at bounding box center [17, 134] width 20 height 15
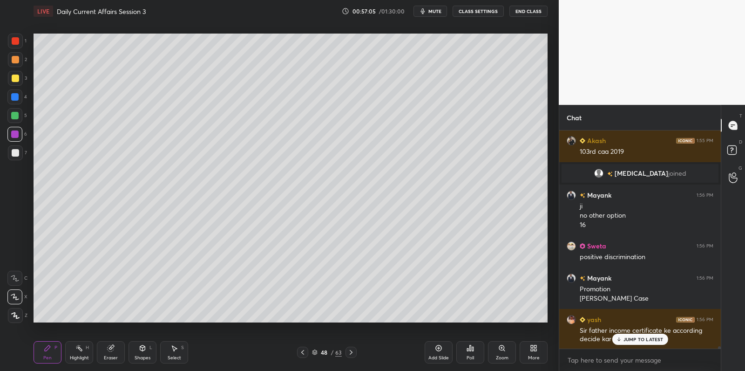
scroll to position [3, 3]
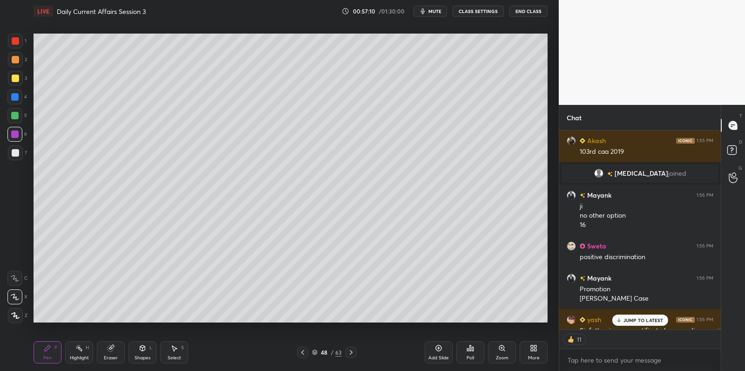
drag, startPoint x: 431, startPoint y: 346, endPoint x: 410, endPoint y: 323, distance: 31.0
click at [431, 346] on div "Add Slide" at bounding box center [439, 352] width 28 height 22
click at [16, 120] on div at bounding box center [14, 115] width 15 height 15
click at [19, 117] on div at bounding box center [14, 115] width 15 height 15
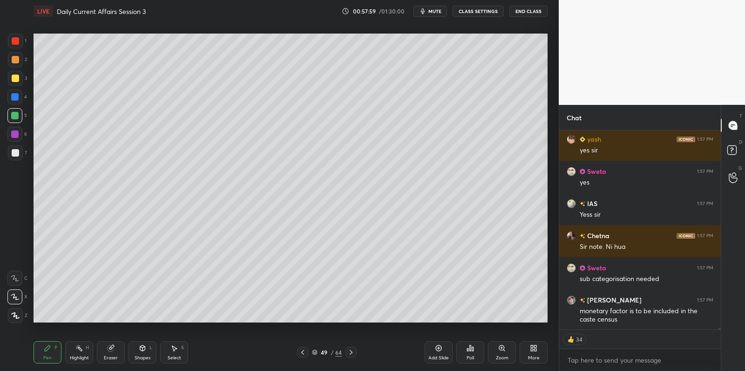
scroll to position [22616, 0]
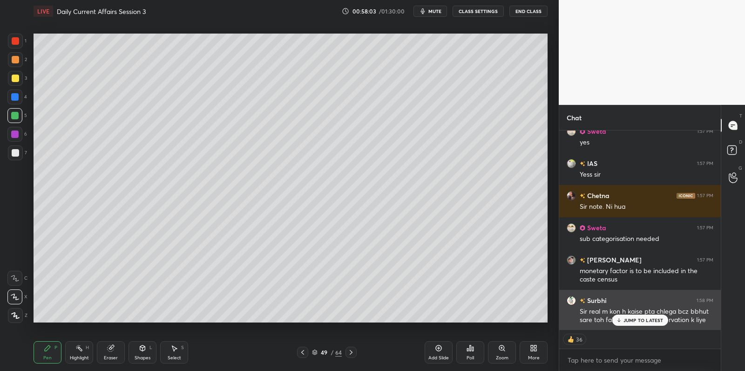
click at [648, 318] on p "JUMP TO LATEST" at bounding box center [643, 320] width 40 height 6
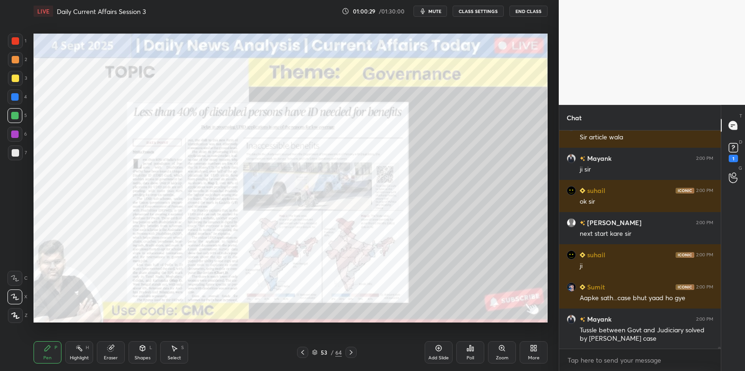
scroll to position [24225, 0]
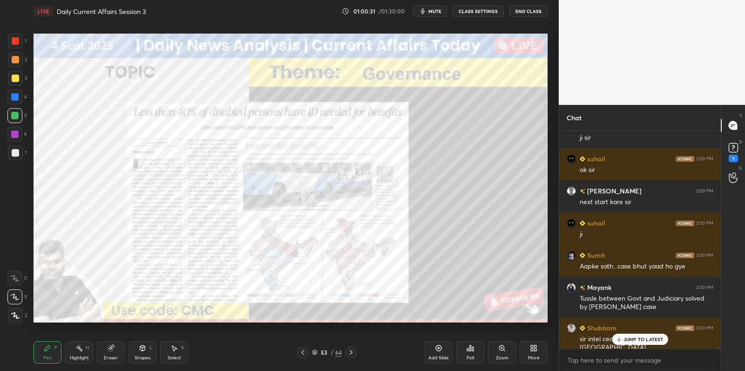
drag, startPoint x: 446, startPoint y: 354, endPoint x: 444, endPoint y: 342, distance: 12.3
click at [446, 353] on div "Add Slide" at bounding box center [439, 352] width 28 height 22
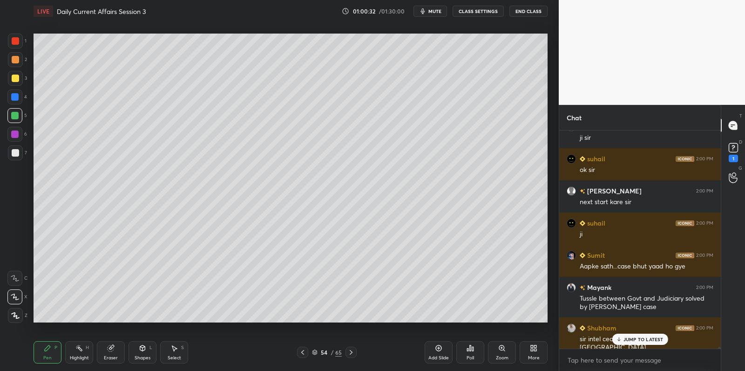
click at [16, 91] on div at bounding box center [14, 96] width 15 height 15
click at [17, 81] on div at bounding box center [15, 77] width 7 height 7
drag, startPoint x: 17, startPoint y: 81, endPoint x: 25, endPoint y: 78, distance: 8.0
click at [17, 81] on div at bounding box center [15, 77] width 7 height 7
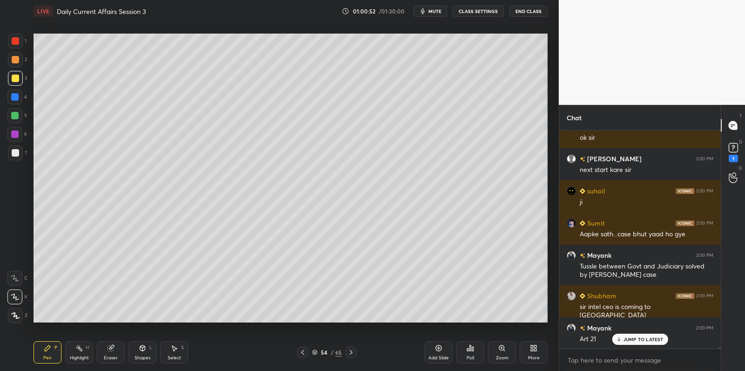
click at [23, 116] on div "5" at bounding box center [17, 115] width 20 height 15
click at [23, 114] on div "5" at bounding box center [17, 115] width 20 height 15
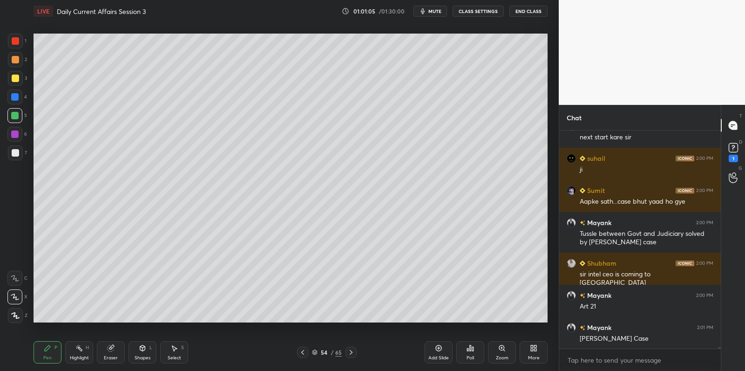
scroll to position [24322, 0]
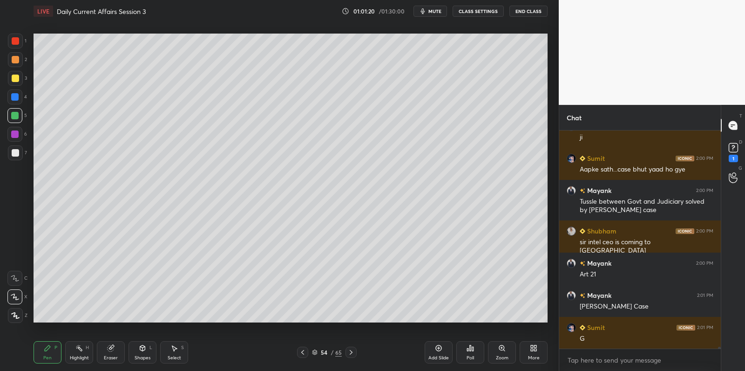
drag, startPoint x: 16, startPoint y: 157, endPoint x: 23, endPoint y: 153, distance: 7.9
click at [16, 157] on div at bounding box center [15, 152] width 15 height 15
click at [23, 153] on div "7" at bounding box center [17, 152] width 19 height 15
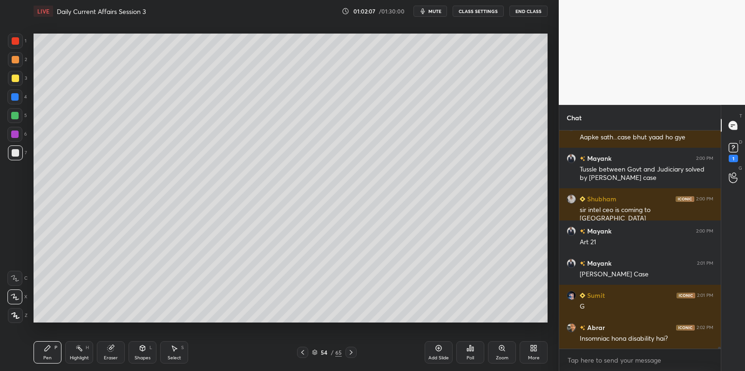
click at [18, 91] on div at bounding box center [14, 96] width 15 height 15
click at [17, 91] on div at bounding box center [14, 96] width 15 height 15
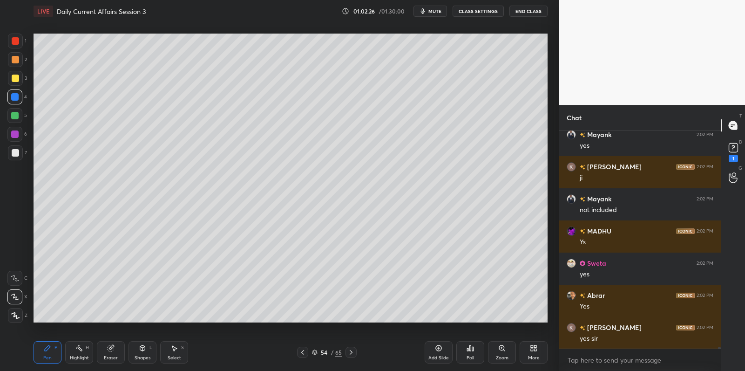
scroll to position [24675, 0]
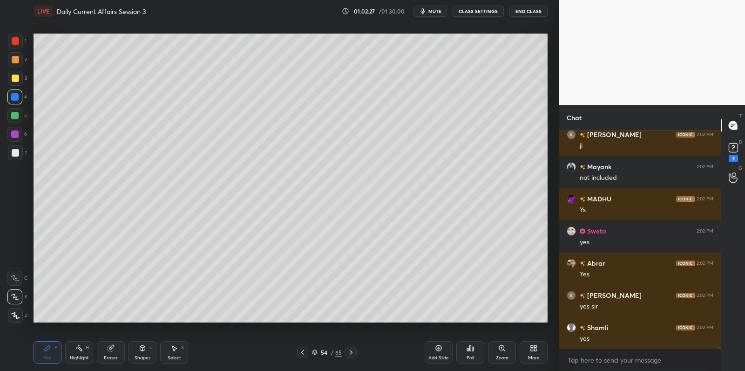
click at [440, 346] on icon at bounding box center [438, 347] width 7 height 7
click at [20, 115] on div at bounding box center [14, 115] width 15 height 15
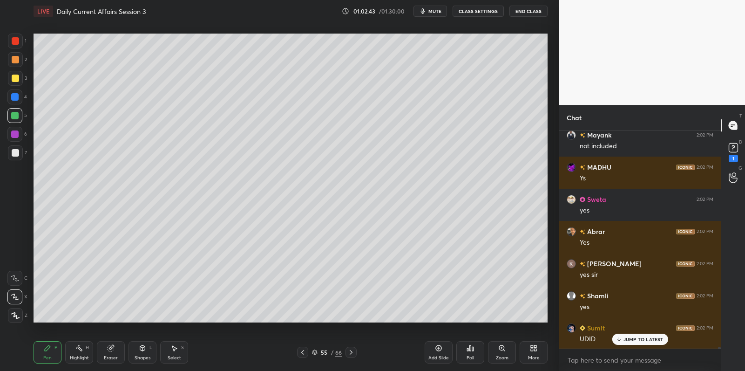
click at [108, 342] on div "Eraser" at bounding box center [111, 352] width 28 height 22
click at [52, 347] on div "Pen P" at bounding box center [48, 352] width 28 height 22
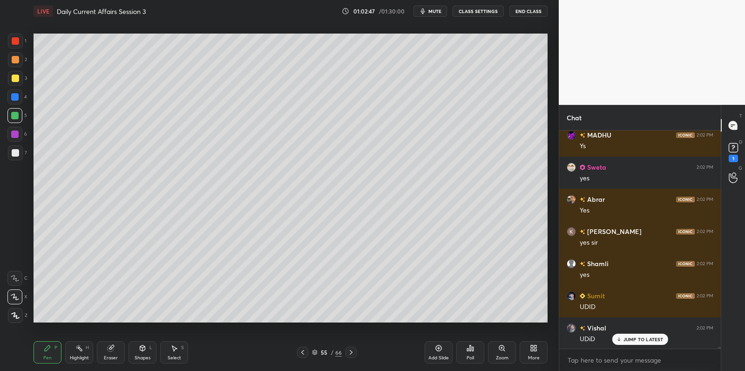
drag, startPoint x: 56, startPoint y: 342, endPoint x: 50, endPoint y: 331, distance: 12.1
click at [53, 339] on div "Pen P Highlight H Eraser Shapes L Select S 55 / 66 Add Slide Poll Zoom More" at bounding box center [291, 351] width 514 height 37
click at [15, 81] on div at bounding box center [15, 77] width 7 height 7
drag, startPoint x: 19, startPoint y: 78, endPoint x: 24, endPoint y: 76, distance: 5.6
click at [19, 78] on div at bounding box center [15, 78] width 15 height 15
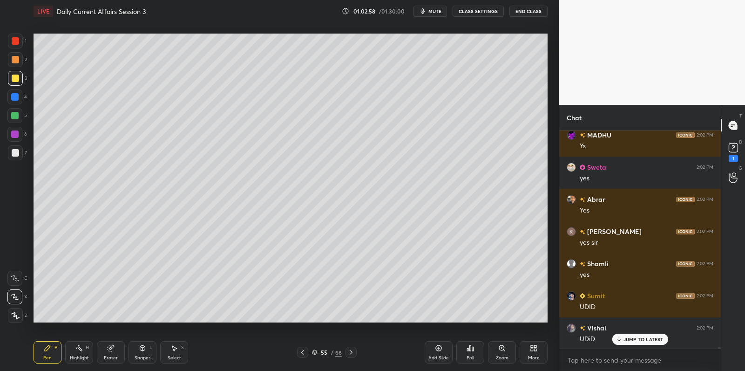
scroll to position [24771, 0]
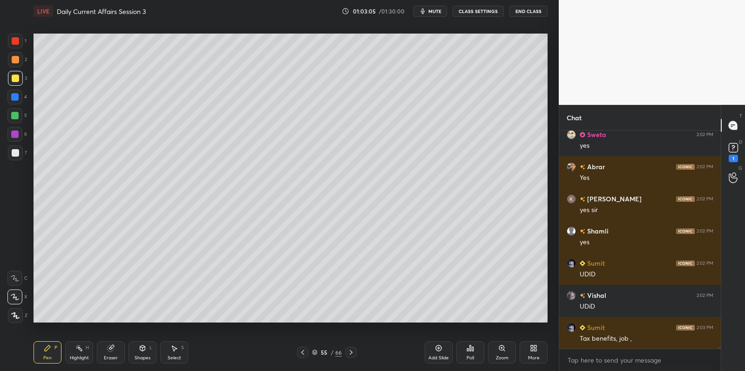
click at [14, 158] on div at bounding box center [15, 152] width 15 height 15
drag, startPoint x: 14, startPoint y: 158, endPoint x: 28, endPoint y: 146, distance: 18.5
click at [19, 154] on div at bounding box center [15, 152] width 15 height 15
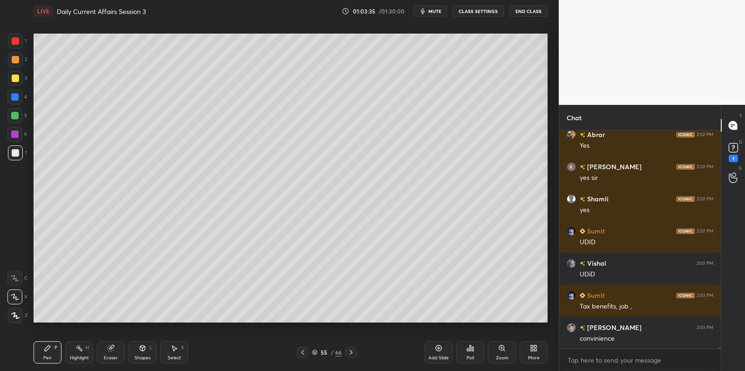
click at [17, 134] on div at bounding box center [14, 133] width 7 height 7
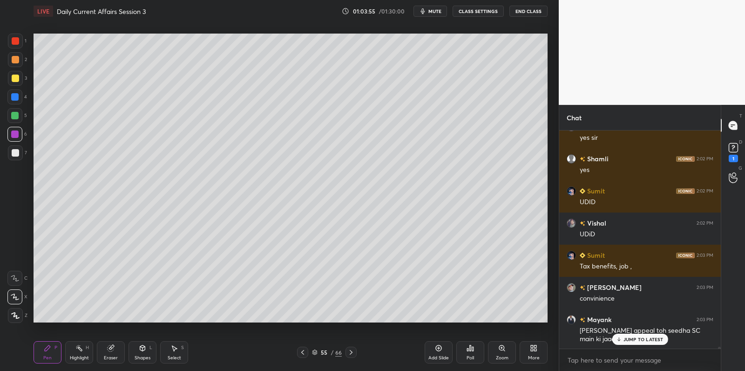
click at [17, 104] on div "4" at bounding box center [17, 98] width 20 height 19
drag, startPoint x: 20, startPoint y: 103, endPoint x: 26, endPoint y: 102, distance: 6.6
click at [20, 103] on div at bounding box center [14, 96] width 15 height 15
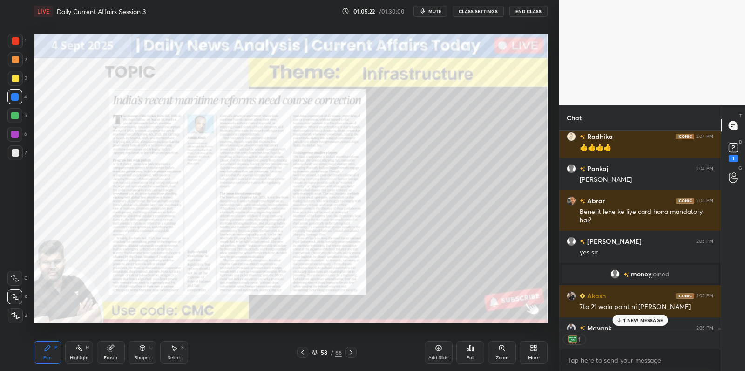
scroll to position [24511, 0]
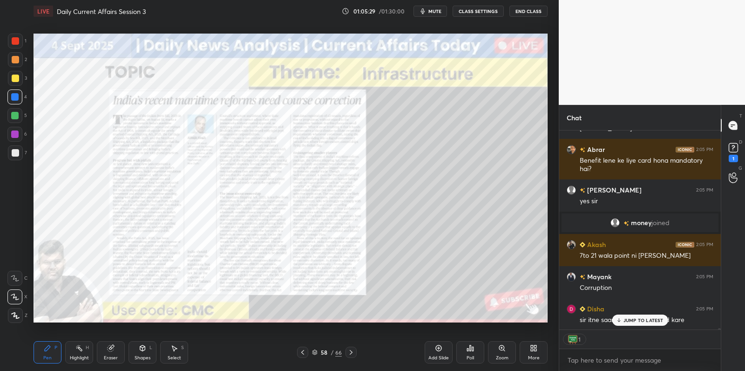
drag, startPoint x: 640, startPoint y: 319, endPoint x: 611, endPoint y: 326, distance: 29.7
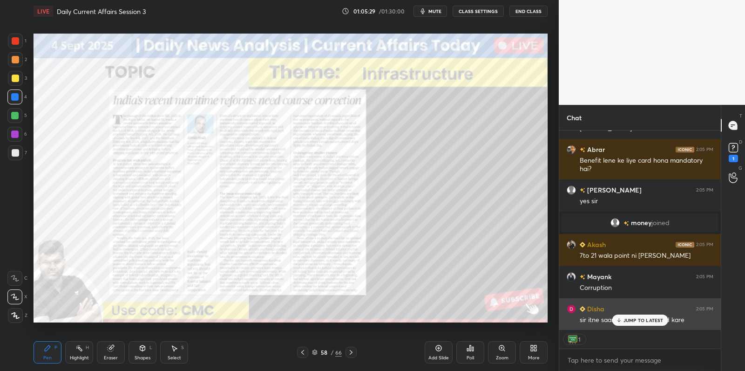
click at [640, 319] on p "JUMP TO LATEST" at bounding box center [643, 320] width 40 height 6
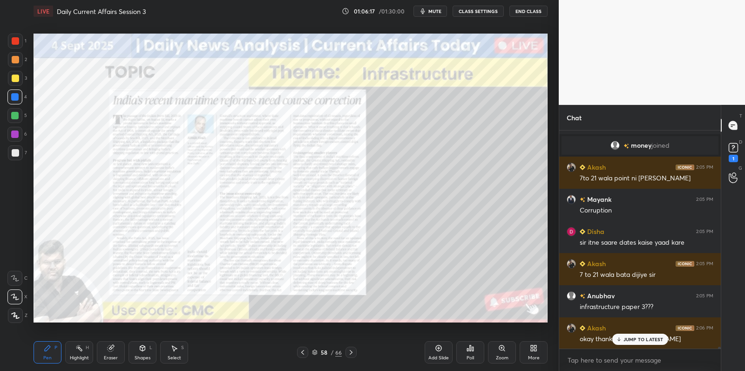
scroll to position [24620, 0]
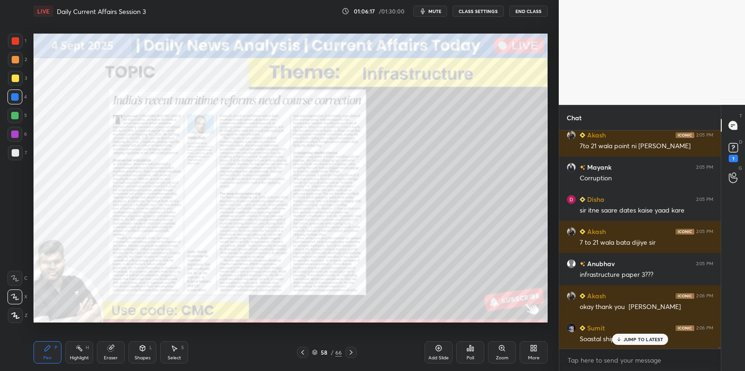
drag, startPoint x: 437, startPoint y: 349, endPoint x: 428, endPoint y: 338, distance: 13.5
click at [437, 349] on icon at bounding box center [438, 347] width 7 height 7
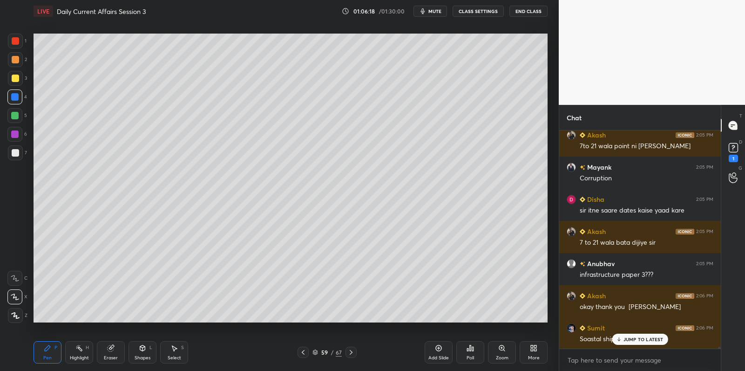
click at [16, 151] on div at bounding box center [15, 152] width 7 height 7
drag, startPoint x: 16, startPoint y: 150, endPoint x: 25, endPoint y: 150, distance: 8.4
click at [16, 150] on div at bounding box center [15, 152] width 7 height 7
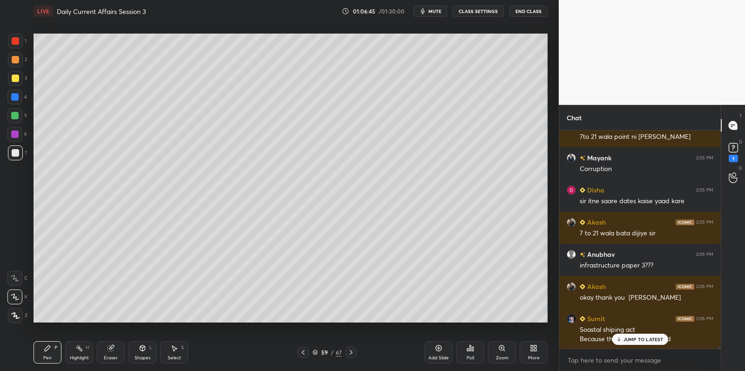
click at [17, 116] on div at bounding box center [14, 115] width 7 height 7
click at [19, 116] on div at bounding box center [14, 115] width 15 height 15
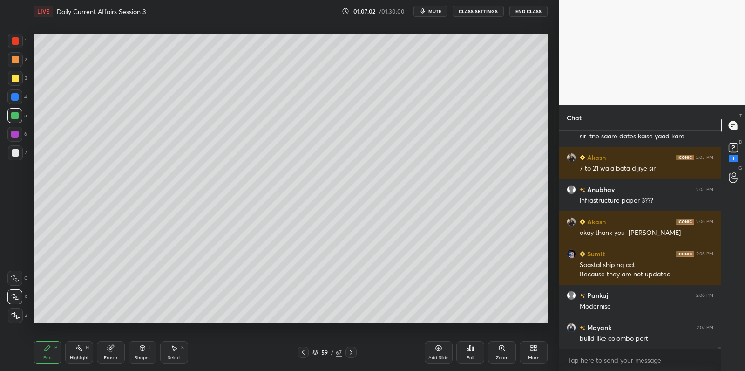
scroll to position [24726, 0]
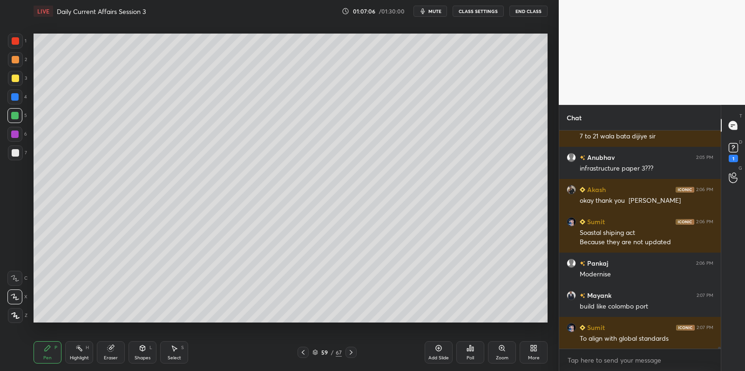
click at [17, 151] on div at bounding box center [15, 152] width 7 height 7
drag, startPoint x: 18, startPoint y: 150, endPoint x: 31, endPoint y: 154, distance: 14.0
click at [18, 150] on div at bounding box center [15, 152] width 7 height 7
click at [18, 81] on div at bounding box center [15, 78] width 15 height 15
click at [17, 71] on div at bounding box center [15, 78] width 15 height 15
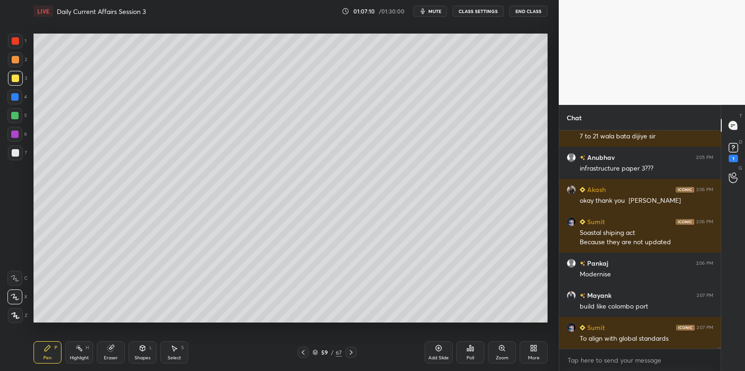
click at [17, 65] on div at bounding box center [15, 59] width 15 height 15
click at [20, 63] on div at bounding box center [15, 59] width 15 height 15
click at [20, 60] on div at bounding box center [15, 59] width 15 height 15
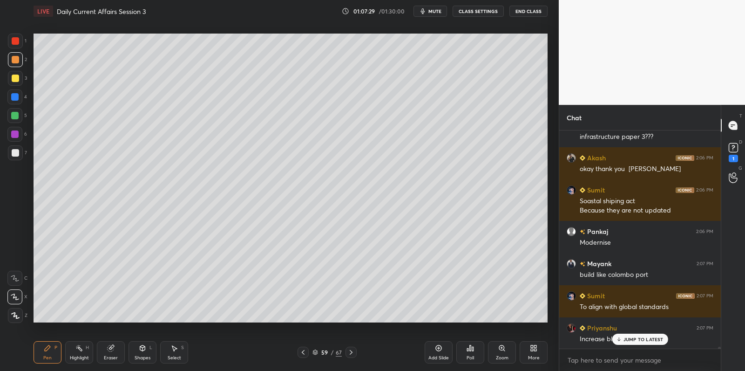
drag, startPoint x: 3, startPoint y: 154, endPoint x: 13, endPoint y: 154, distance: 9.3
click at [5, 154] on div "1 2 3 4 5 6 7 C X Z C X Z E E Erase all H H" at bounding box center [15, 178] width 30 height 289
drag, startPoint x: 13, startPoint y: 154, endPoint x: 29, endPoint y: 160, distance: 17.7
click at [13, 154] on div at bounding box center [15, 152] width 7 height 7
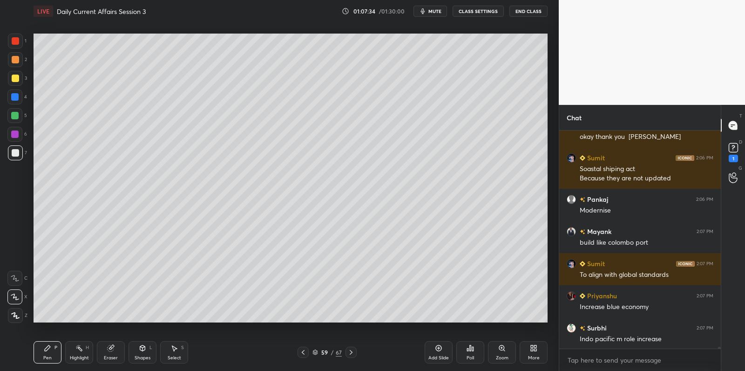
scroll to position [24823, 0]
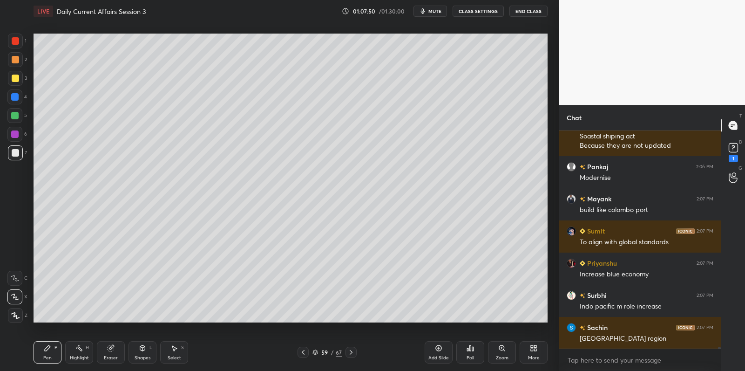
click at [18, 131] on div at bounding box center [14, 133] width 7 height 7
drag, startPoint x: 15, startPoint y: 122, endPoint x: 19, endPoint y: 117, distance: 6.1
click at [14, 122] on div "5" at bounding box center [17, 117] width 20 height 19
click at [19, 113] on div at bounding box center [14, 115] width 15 height 15
click at [20, 99] on div at bounding box center [14, 96] width 15 height 15
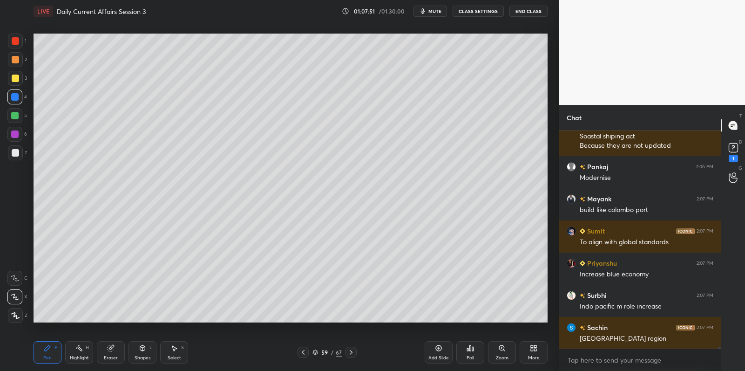
drag, startPoint x: 19, startPoint y: 101, endPoint x: 28, endPoint y: 107, distance: 11.1
click at [19, 101] on div at bounding box center [14, 96] width 15 height 15
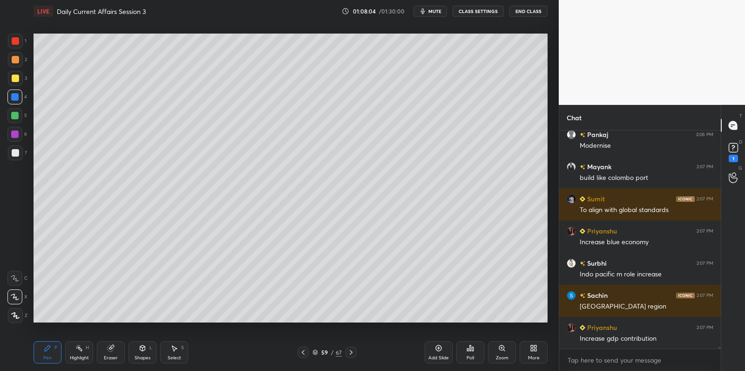
scroll to position [24887, 0]
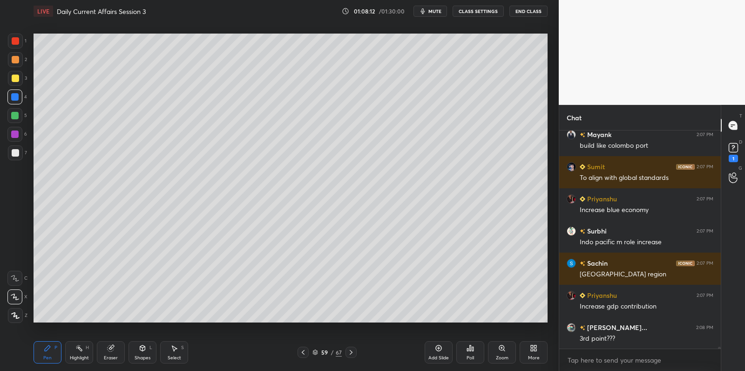
drag, startPoint x: 15, startPoint y: 137, endPoint x: 20, endPoint y: 133, distance: 6.6
click at [17, 136] on div at bounding box center [14, 134] width 15 height 15
drag, startPoint x: 20, startPoint y: 133, endPoint x: 28, endPoint y: 124, distance: 11.9
click at [20, 133] on div at bounding box center [14, 134] width 15 height 15
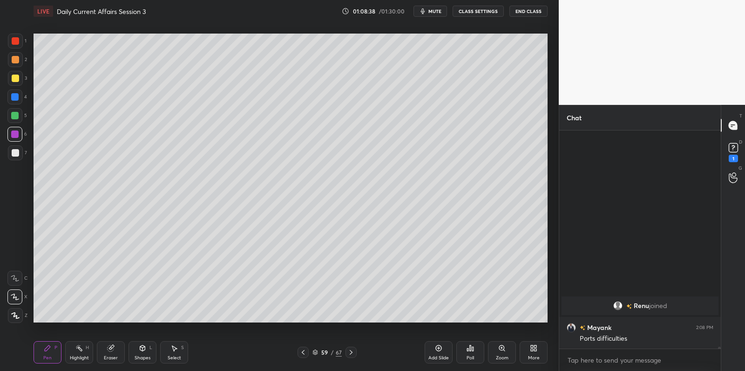
scroll to position [24862, 0]
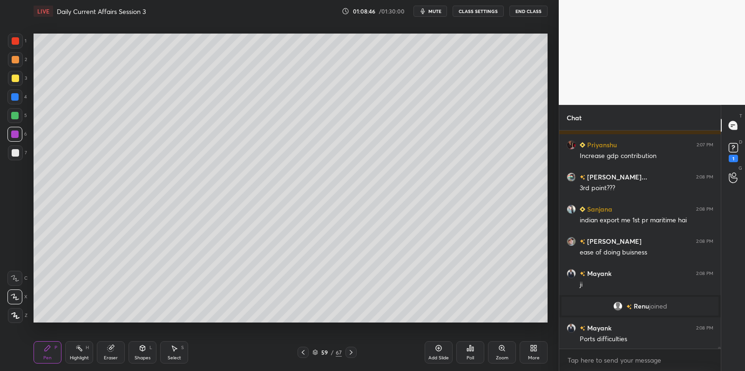
click at [19, 78] on div at bounding box center [15, 78] width 15 height 15
click at [18, 78] on div at bounding box center [15, 77] width 7 height 7
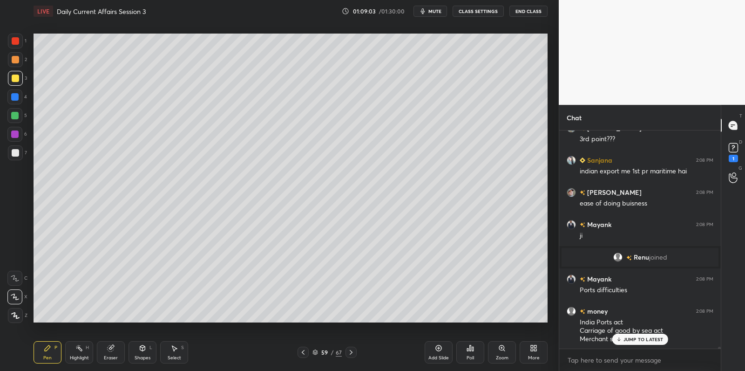
click at [17, 45] on div at bounding box center [15, 41] width 15 height 15
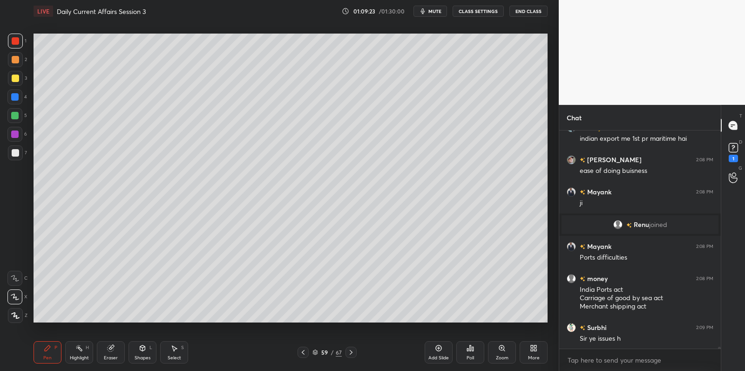
click at [13, 65] on div at bounding box center [15, 59] width 15 height 15
click at [16, 62] on div at bounding box center [15, 59] width 7 height 7
click at [19, 116] on div at bounding box center [14, 115] width 15 height 15
click at [19, 117] on div at bounding box center [14, 115] width 15 height 15
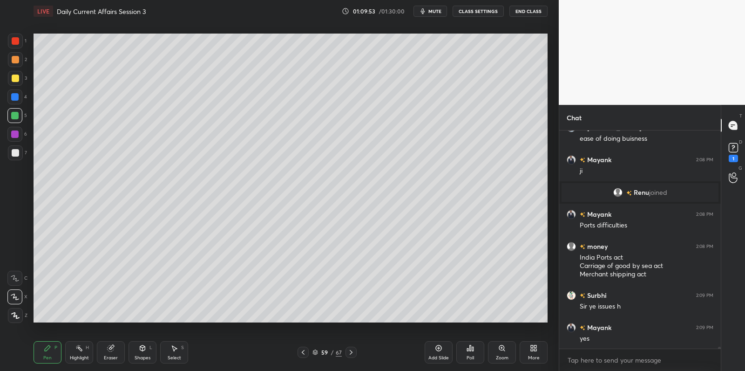
drag, startPoint x: 8, startPoint y: 63, endPoint x: 10, endPoint y: 54, distance: 9.9
click at [9, 63] on div at bounding box center [15, 59] width 15 height 15
click at [10, 54] on div at bounding box center [15, 59] width 15 height 15
click at [9, 38] on div at bounding box center [15, 41] width 15 height 15
click at [15, 38] on div at bounding box center [15, 41] width 15 height 15
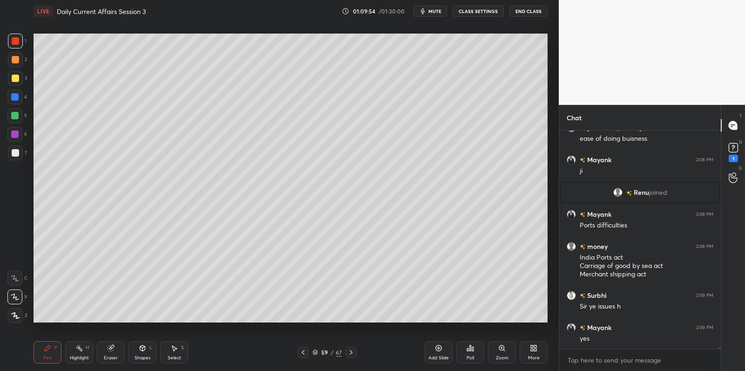
drag, startPoint x: 15, startPoint y: 44, endPoint x: 11, endPoint y: 48, distance: 5.9
click at [15, 44] on div at bounding box center [15, 41] width 15 height 15
click at [19, 77] on div at bounding box center [15, 78] width 15 height 15
click at [16, 82] on div at bounding box center [15, 78] width 15 height 15
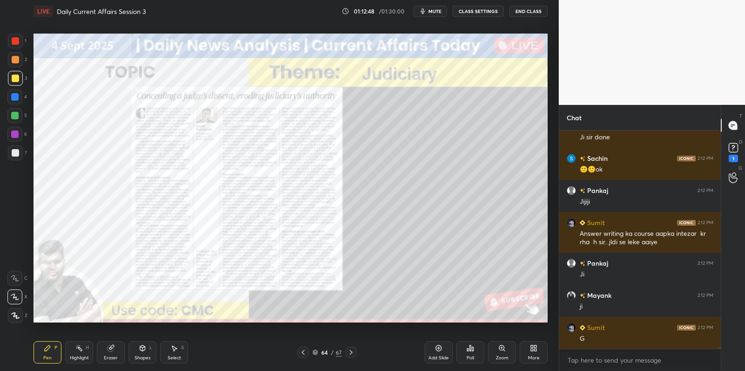
scroll to position [26437, 0]
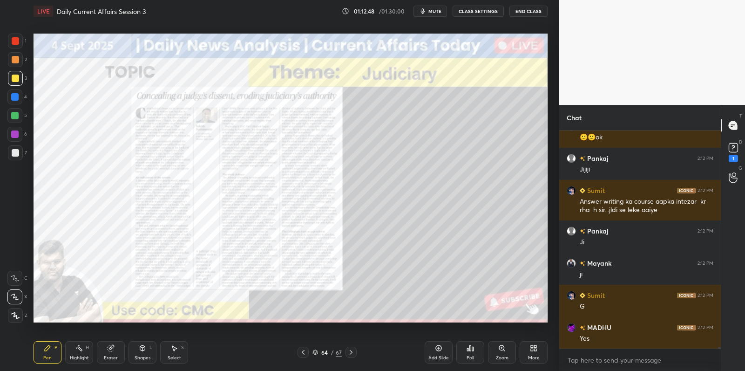
click at [436, 352] on div "Add Slide" at bounding box center [439, 352] width 28 height 22
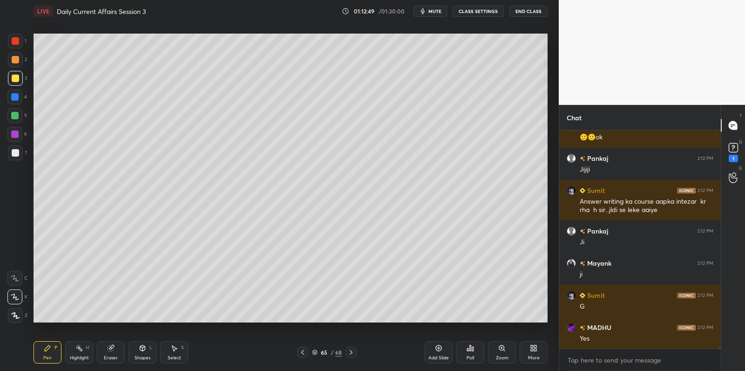
click at [17, 120] on div at bounding box center [14, 115] width 15 height 15
drag, startPoint x: 21, startPoint y: 118, endPoint x: 31, endPoint y: 112, distance: 11.9
click at [21, 118] on div at bounding box center [14, 115] width 15 height 15
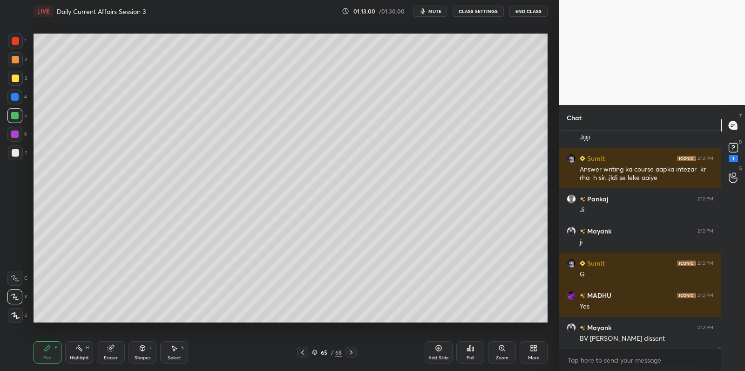
click at [15, 152] on div at bounding box center [15, 152] width 7 height 7
click at [17, 151] on div at bounding box center [15, 152] width 7 height 7
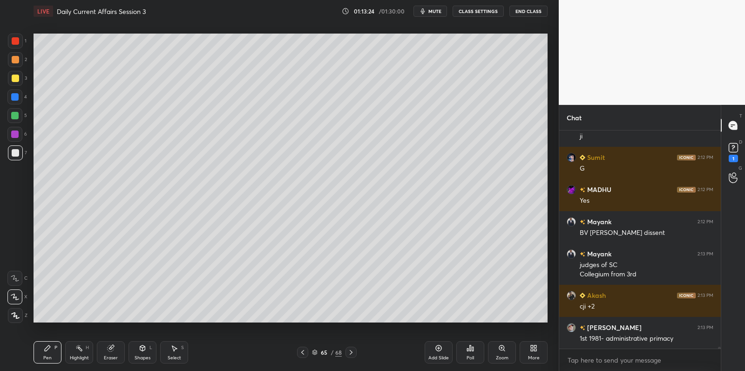
scroll to position [26607, 0]
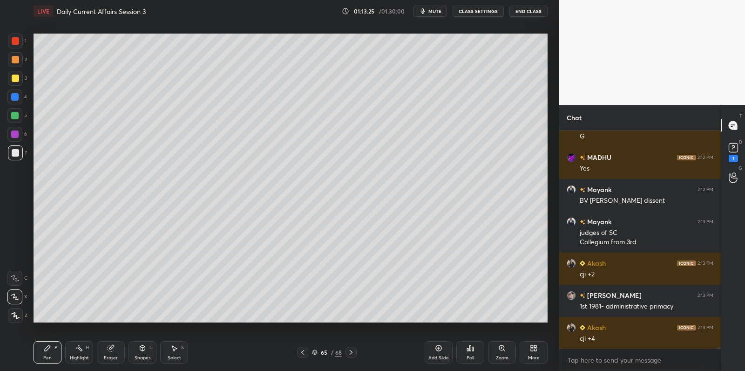
click at [19, 117] on div at bounding box center [14, 115] width 15 height 15
drag, startPoint x: 16, startPoint y: 115, endPoint x: 19, endPoint y: 86, distance: 29.4
click at [16, 114] on div at bounding box center [14, 115] width 7 height 7
drag, startPoint x: 16, startPoint y: 83, endPoint x: 18, endPoint y: 78, distance: 4.9
click at [16, 83] on div at bounding box center [15, 78] width 15 height 15
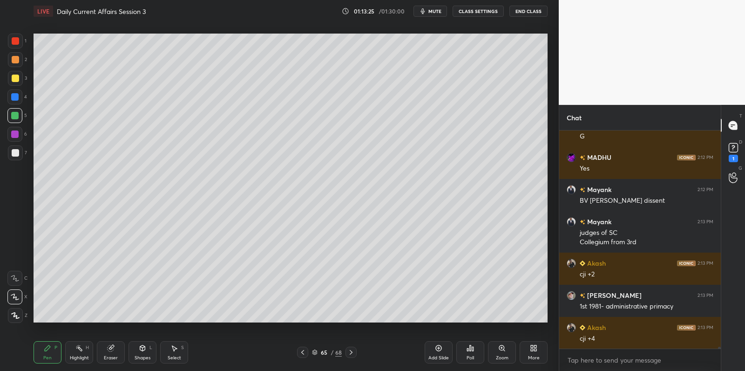
click at [15, 70] on div "1 2 3 4 5 6 7" at bounding box center [17, 99] width 20 height 130
click at [16, 50] on div "1 2 3 4 5 6 7" at bounding box center [17, 99] width 20 height 130
click at [18, 43] on div at bounding box center [15, 40] width 7 height 7
drag, startPoint x: 21, startPoint y: 41, endPoint x: 27, endPoint y: 42, distance: 6.1
click at [21, 41] on div "1" at bounding box center [17, 41] width 19 height 15
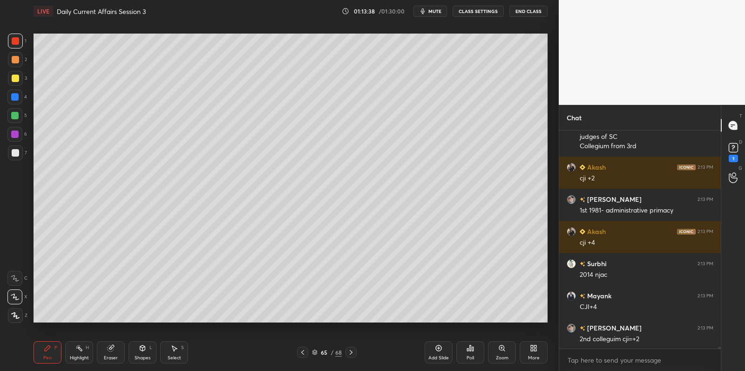
scroll to position [26736, 0]
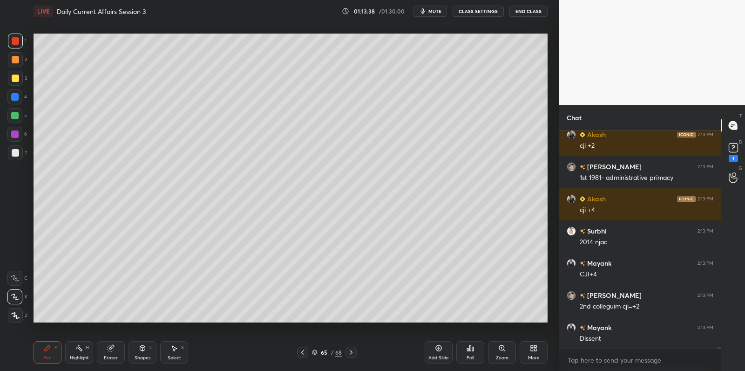
click at [13, 155] on div at bounding box center [15, 152] width 7 height 7
drag, startPoint x: 15, startPoint y: 154, endPoint x: 29, endPoint y: 161, distance: 15.4
click at [15, 154] on div at bounding box center [15, 152] width 7 height 7
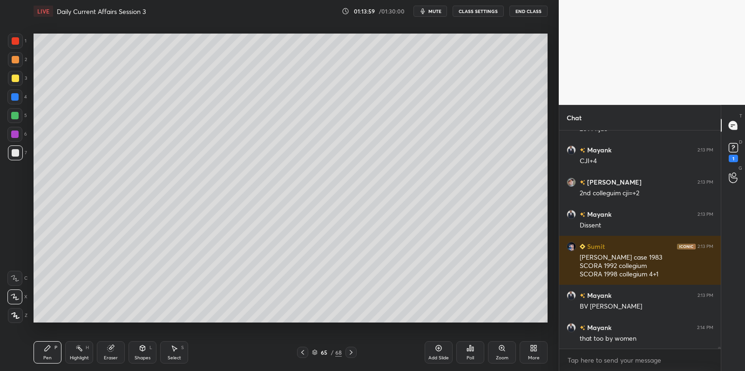
scroll to position [26858, 0]
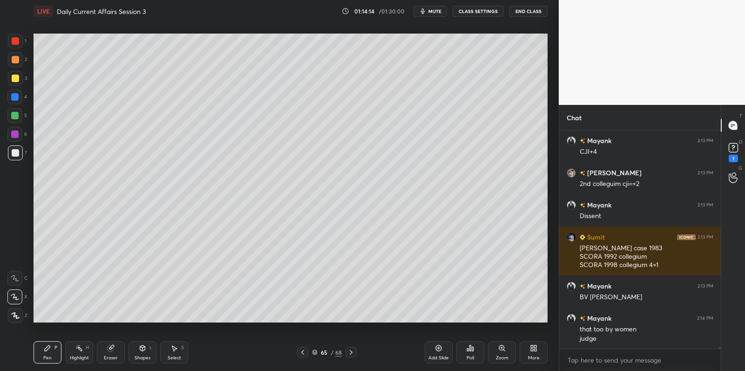
click at [435, 351] on icon at bounding box center [438, 347] width 7 height 7
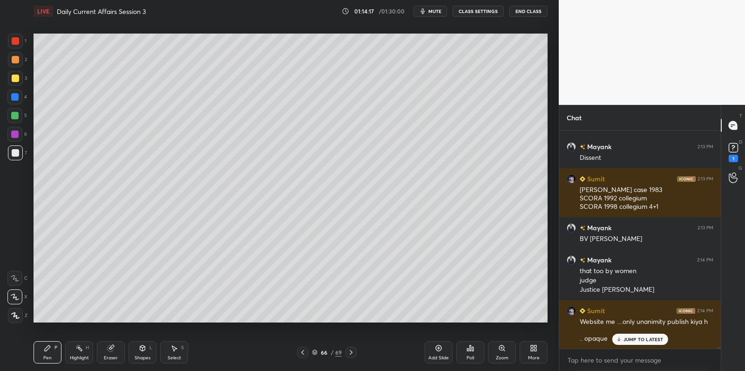
scroll to position [26948, 0]
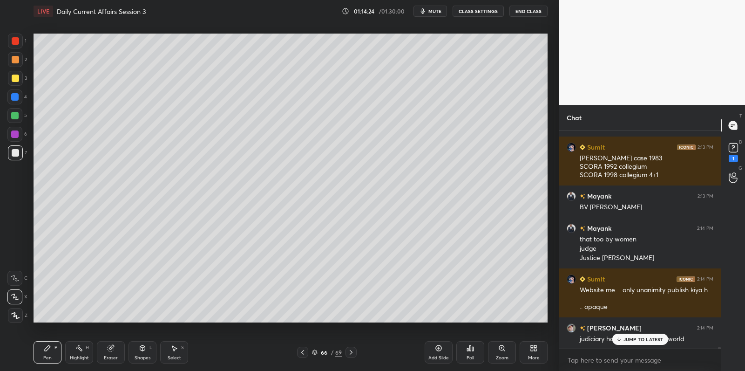
click at [14, 138] on div at bounding box center [14, 134] width 15 height 15
click at [15, 115] on div at bounding box center [14, 115] width 7 height 7
click at [19, 112] on div at bounding box center [14, 115] width 15 height 15
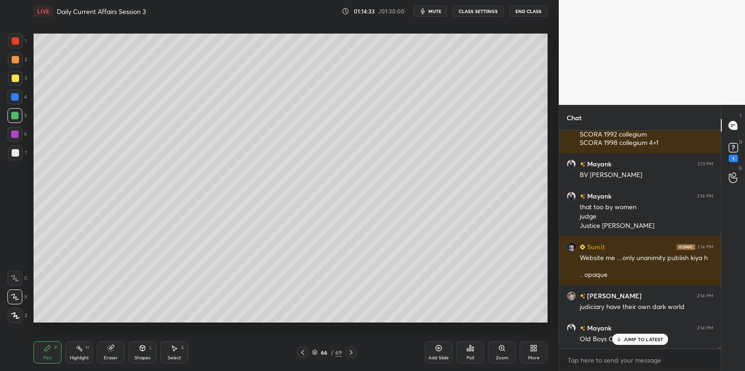
click at [17, 82] on div at bounding box center [15, 78] width 15 height 15
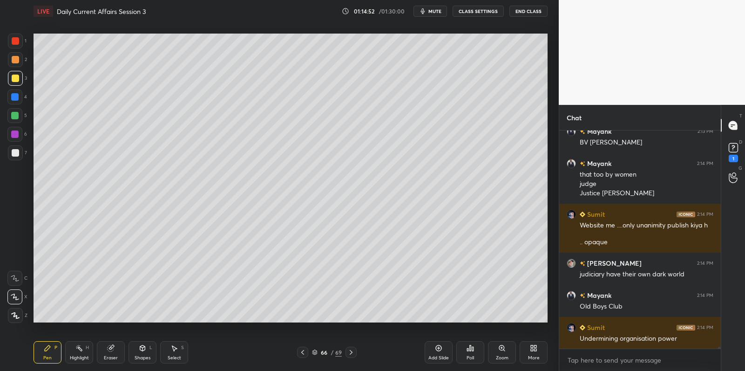
scroll to position [27045, 0]
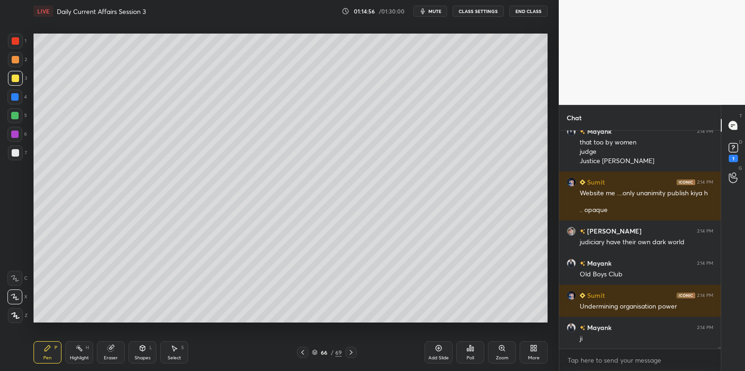
click at [20, 164] on div "1 2 3 4 5 6 7 C X Z C X Z E E Erase all H H" at bounding box center [15, 178] width 30 height 289
drag, startPoint x: 19, startPoint y: 151, endPoint x: 29, endPoint y: 147, distance: 11.5
click at [20, 150] on div at bounding box center [15, 152] width 15 height 15
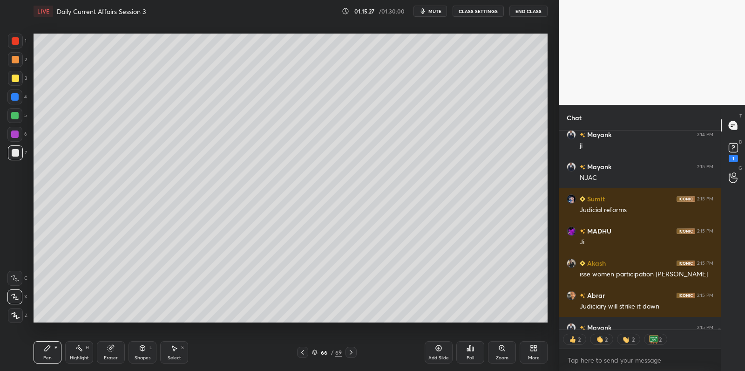
scroll to position [27289, 0]
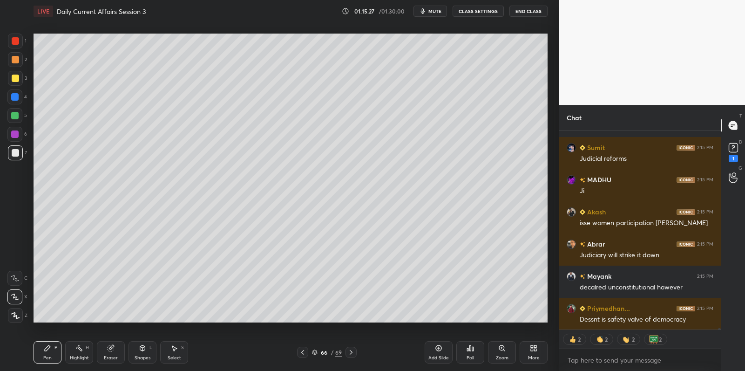
click at [446, 350] on div "Add Slide" at bounding box center [439, 352] width 28 height 22
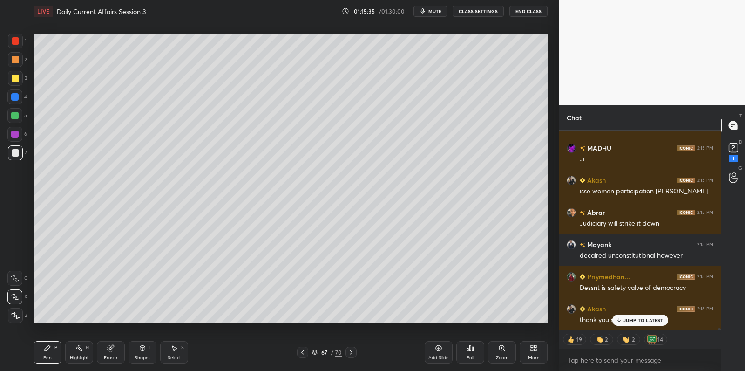
drag, startPoint x: 15, startPoint y: 118, endPoint x: 20, endPoint y: 116, distance: 5.6
click at [15, 118] on div at bounding box center [14, 115] width 7 height 7
click at [20, 116] on div at bounding box center [14, 115] width 15 height 15
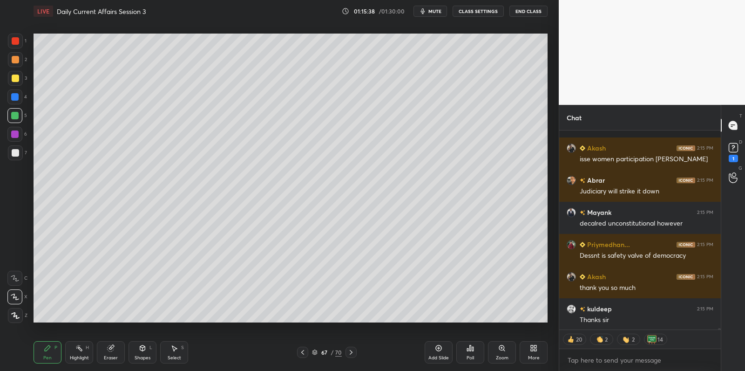
scroll to position [27417, 0]
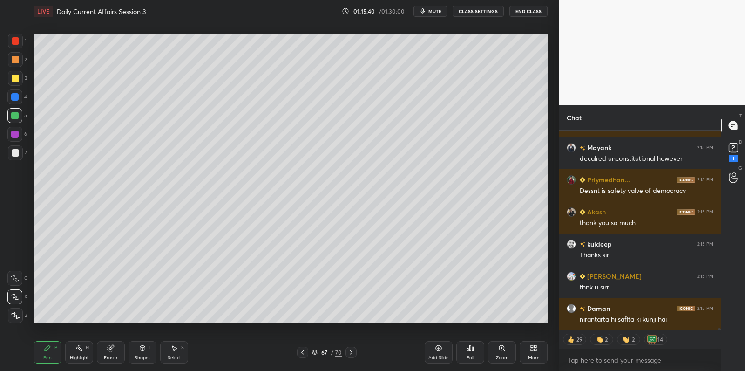
drag, startPoint x: 14, startPoint y: 77, endPoint x: 19, endPoint y: 78, distance: 4.7
click at [14, 79] on div at bounding box center [15, 77] width 7 height 7
click at [20, 79] on div at bounding box center [15, 78] width 15 height 15
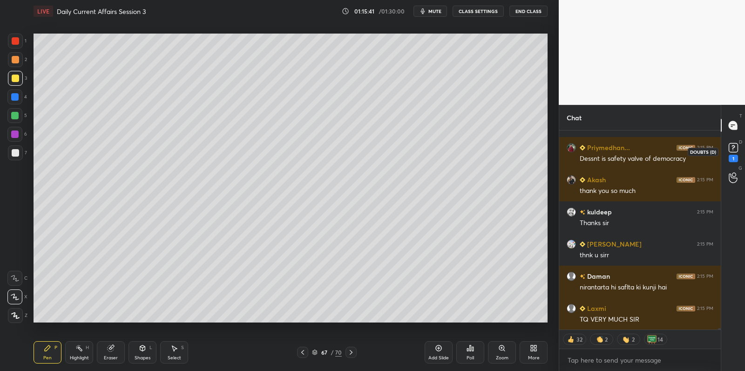
drag, startPoint x: 736, startPoint y: 149, endPoint x: 723, endPoint y: 153, distance: 13.7
click at [736, 149] on rect at bounding box center [733, 147] width 9 height 9
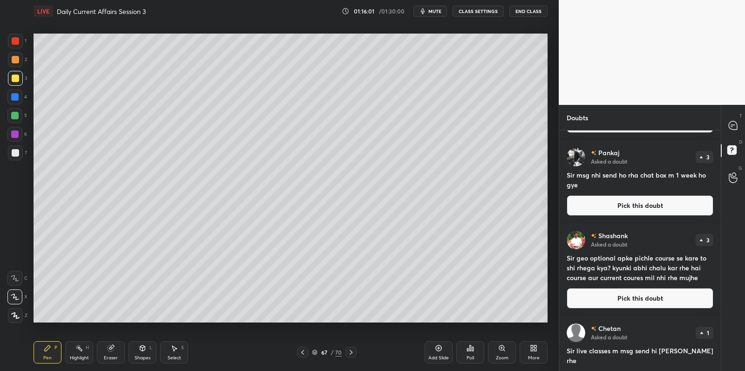
scroll to position [0, 0]
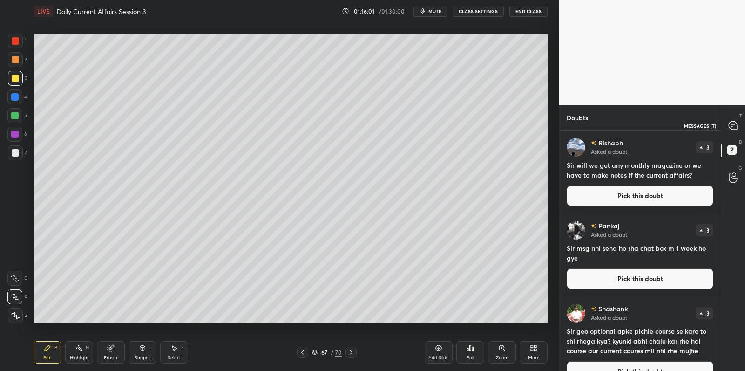
click at [724, 123] on div at bounding box center [733, 125] width 19 height 17
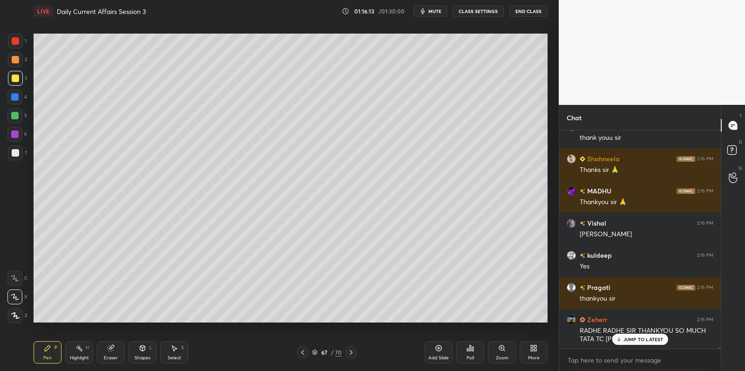
scroll to position [3, 3]
click at [15, 42] on div at bounding box center [15, 40] width 7 height 7
click at [19, 46] on div at bounding box center [15, 41] width 15 height 15
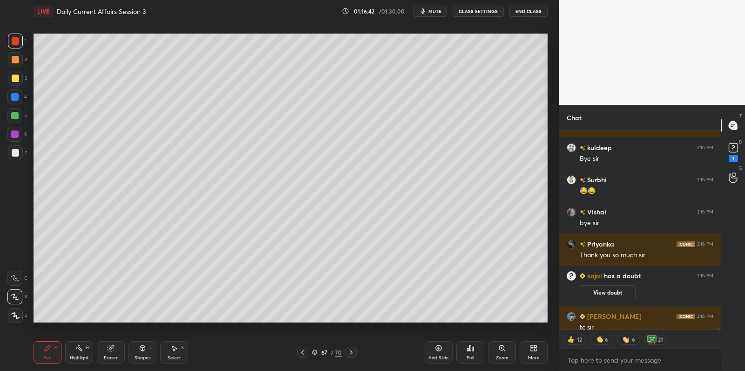
scroll to position [27658, 0]
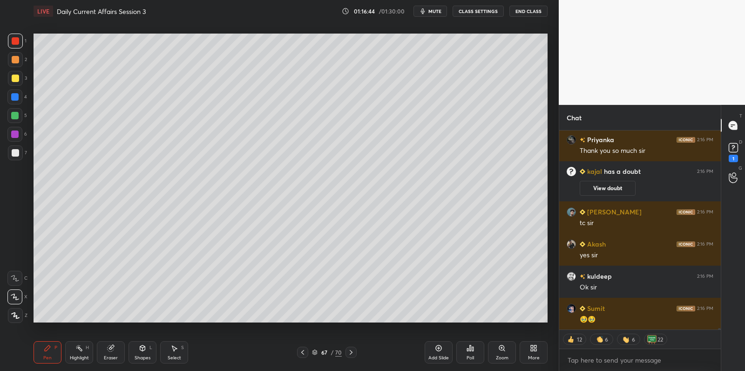
click at [532, 15] on button "End Class" at bounding box center [528, 11] width 38 height 11
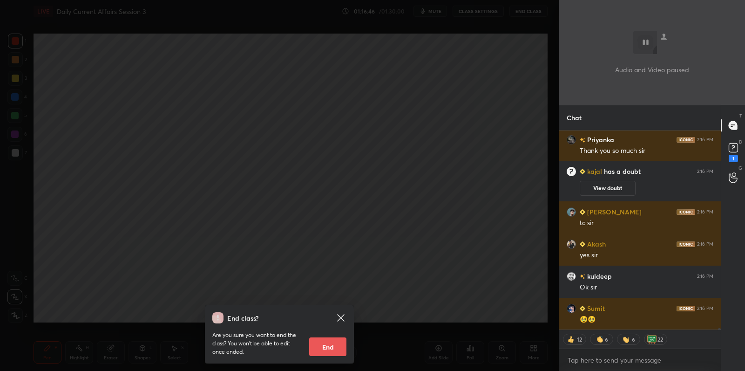
click at [323, 359] on div "End class? Are you sure you want to end the class? You won’t be able to edit on…" at bounding box center [279, 333] width 149 height 59
click at [326, 352] on button "End" at bounding box center [327, 346] width 37 height 19
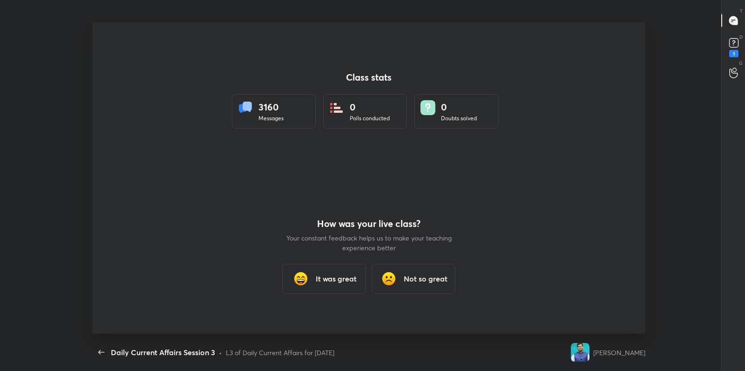
type textarea "x"
